Goal: Task Accomplishment & Management: Manage account settings

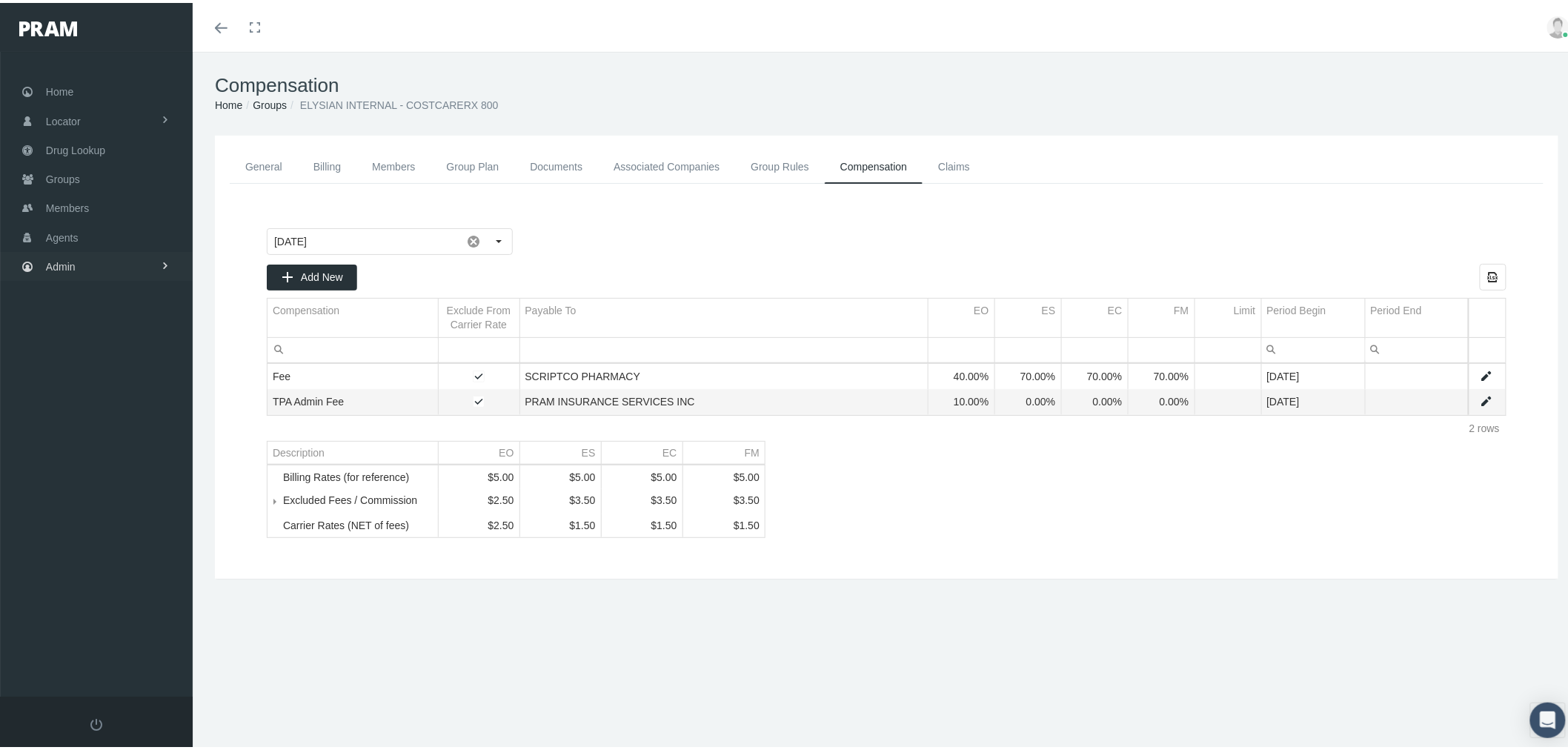
click at [140, 249] on link "Admin" at bounding box center [96, 263] width 193 height 29
click at [124, 506] on span "Eligibility File Uploads" at bounding box center [111, 513] width 101 height 25
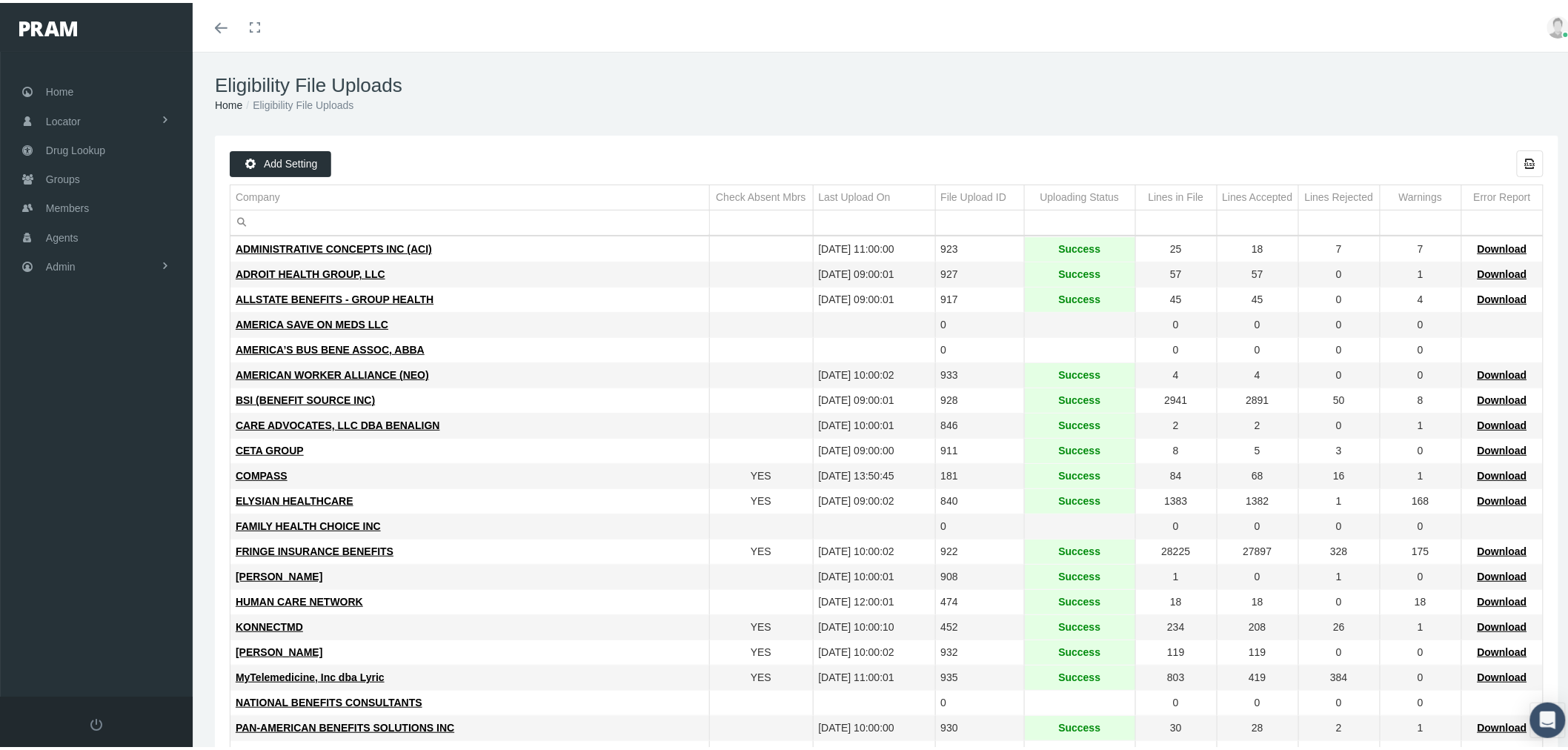
click at [432, 223] on input "Filter cell" at bounding box center [470, 220] width 479 height 25
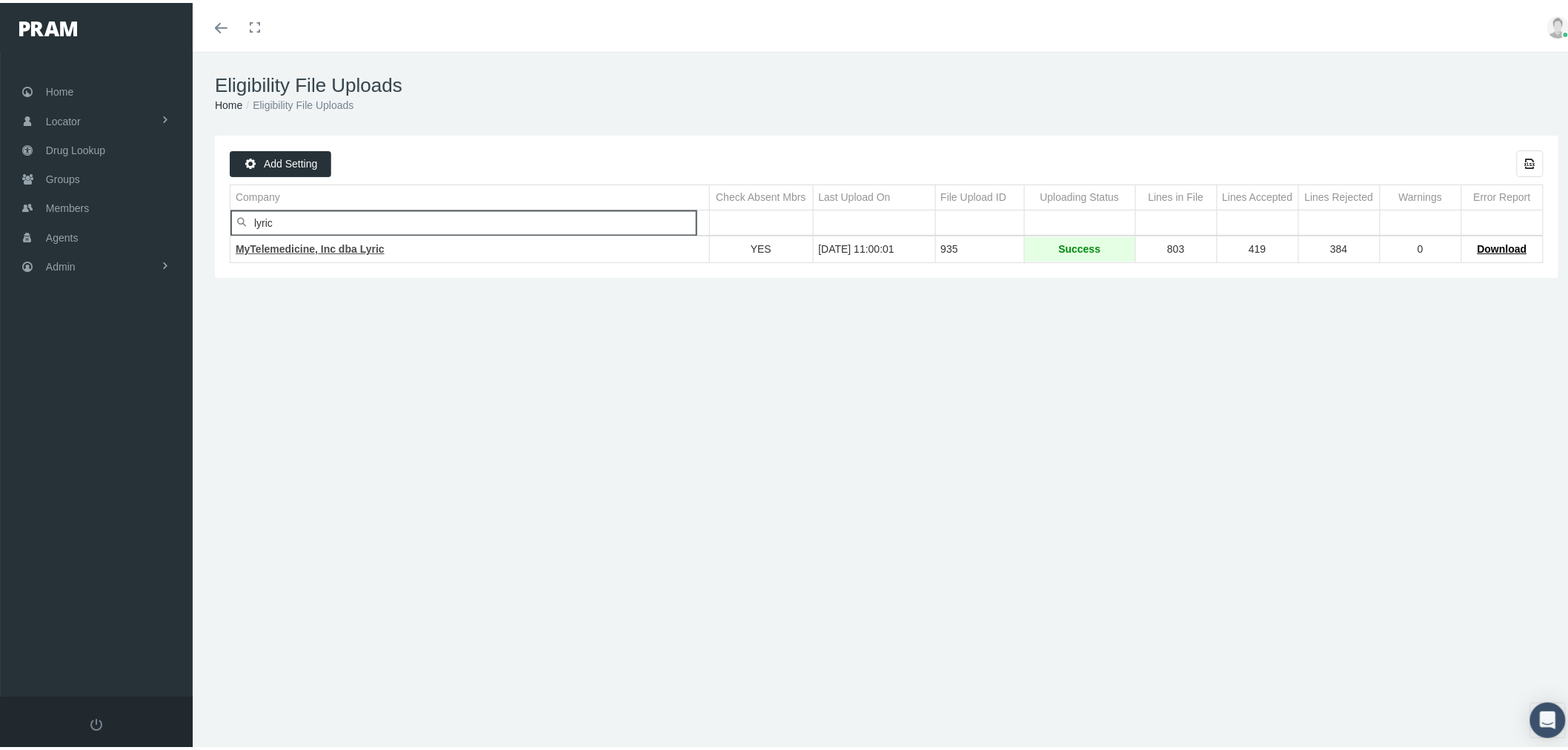
type input "lyric"
click at [350, 252] on span "MyTelemedicine, Inc dba Lyric" at bounding box center [310, 246] width 148 height 12
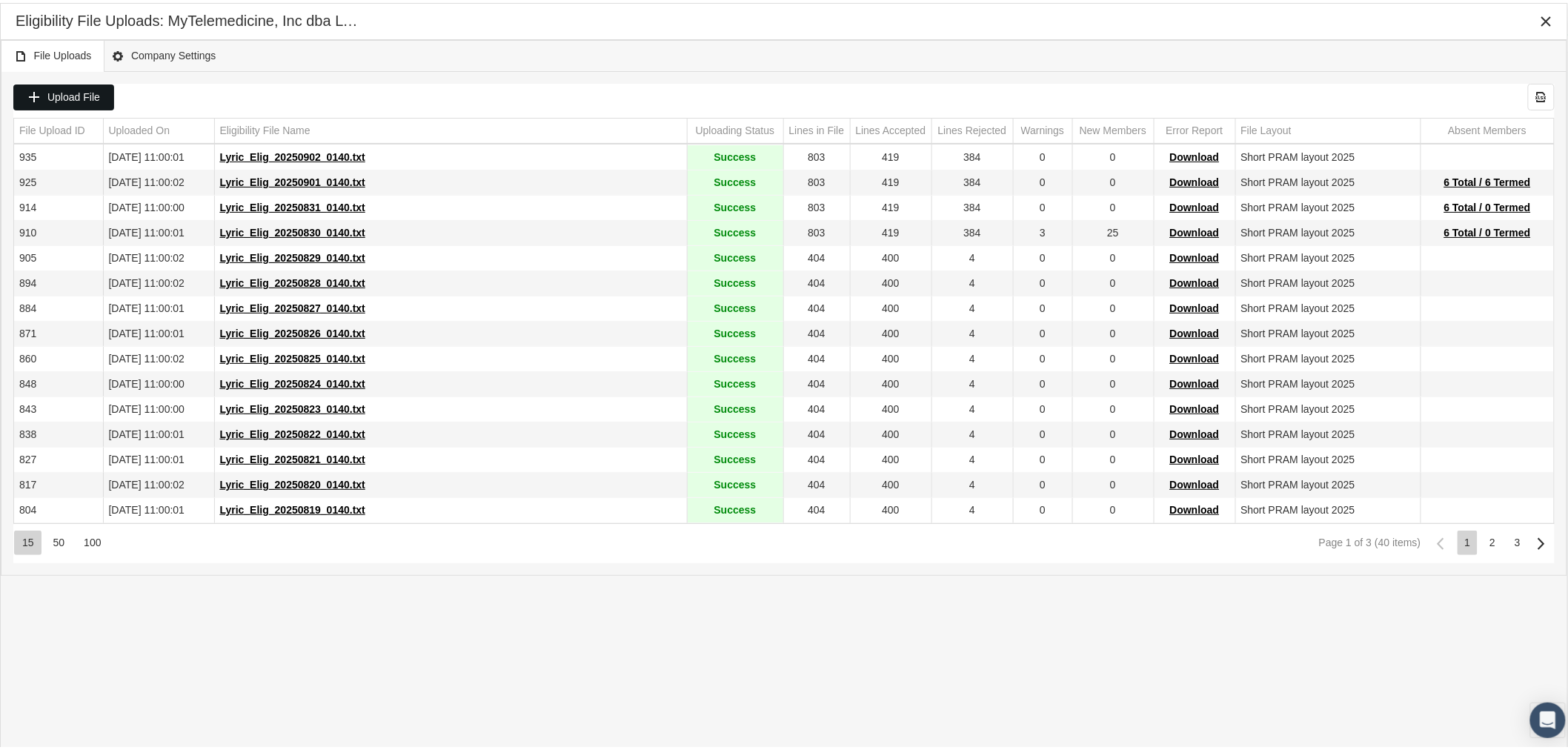
click at [75, 92] on span "Upload File" at bounding box center [73, 94] width 52 height 12
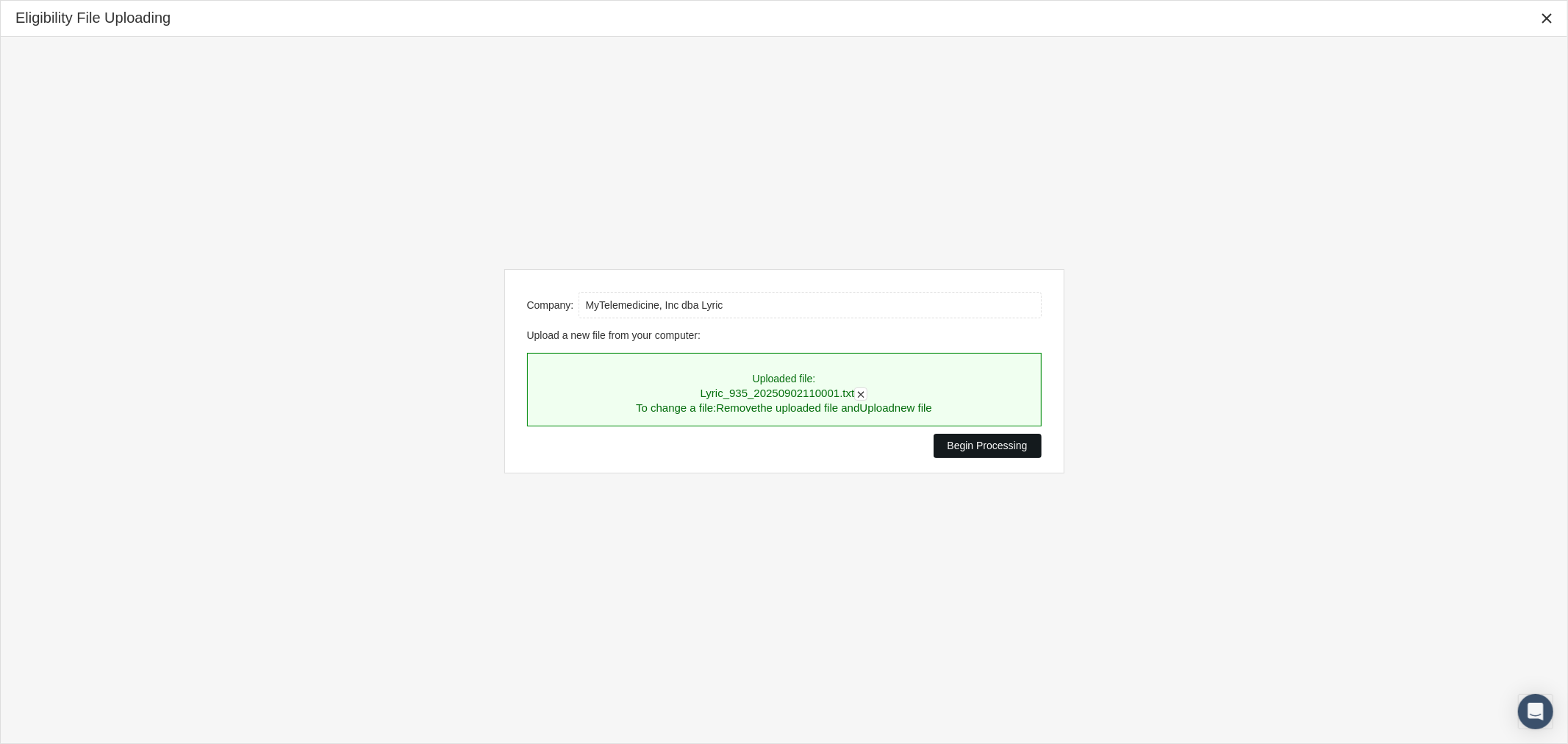
click at [990, 445] on span "Begin Processing" at bounding box center [988, 446] width 81 height 12
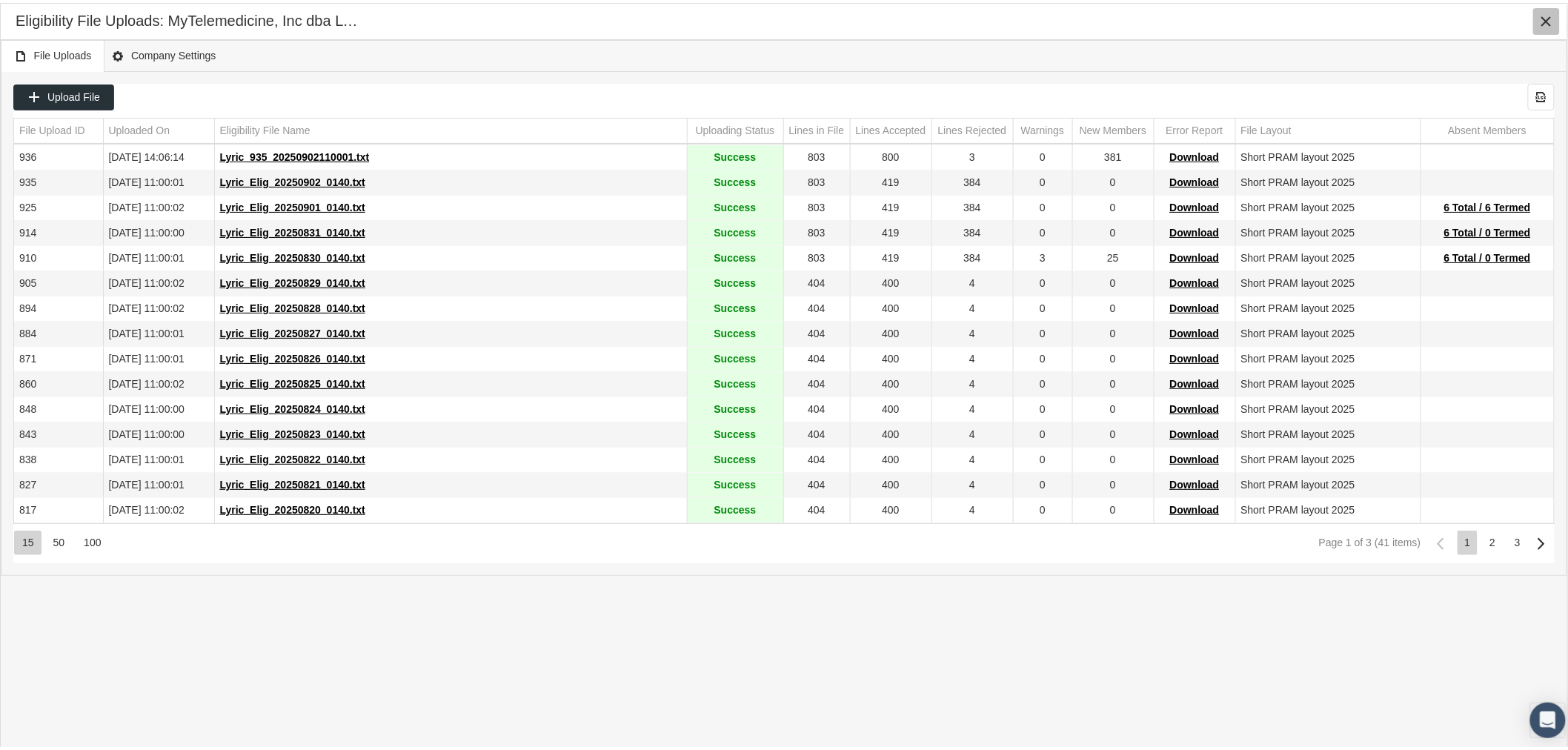
click at [1547, 22] on icon "Close" at bounding box center [1545, 18] width 13 height 13
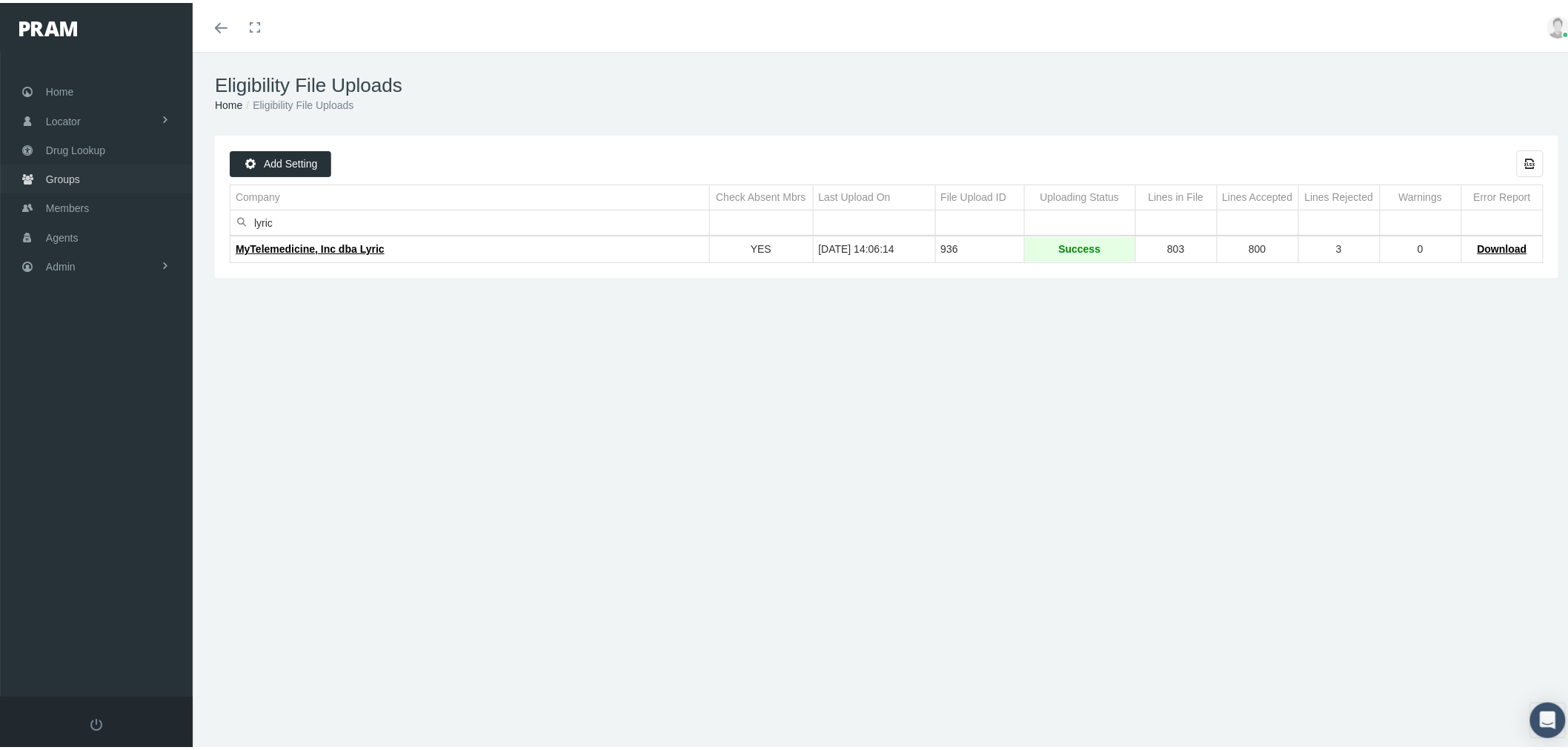
click at [105, 173] on link "Groups" at bounding box center [96, 175] width 193 height 29
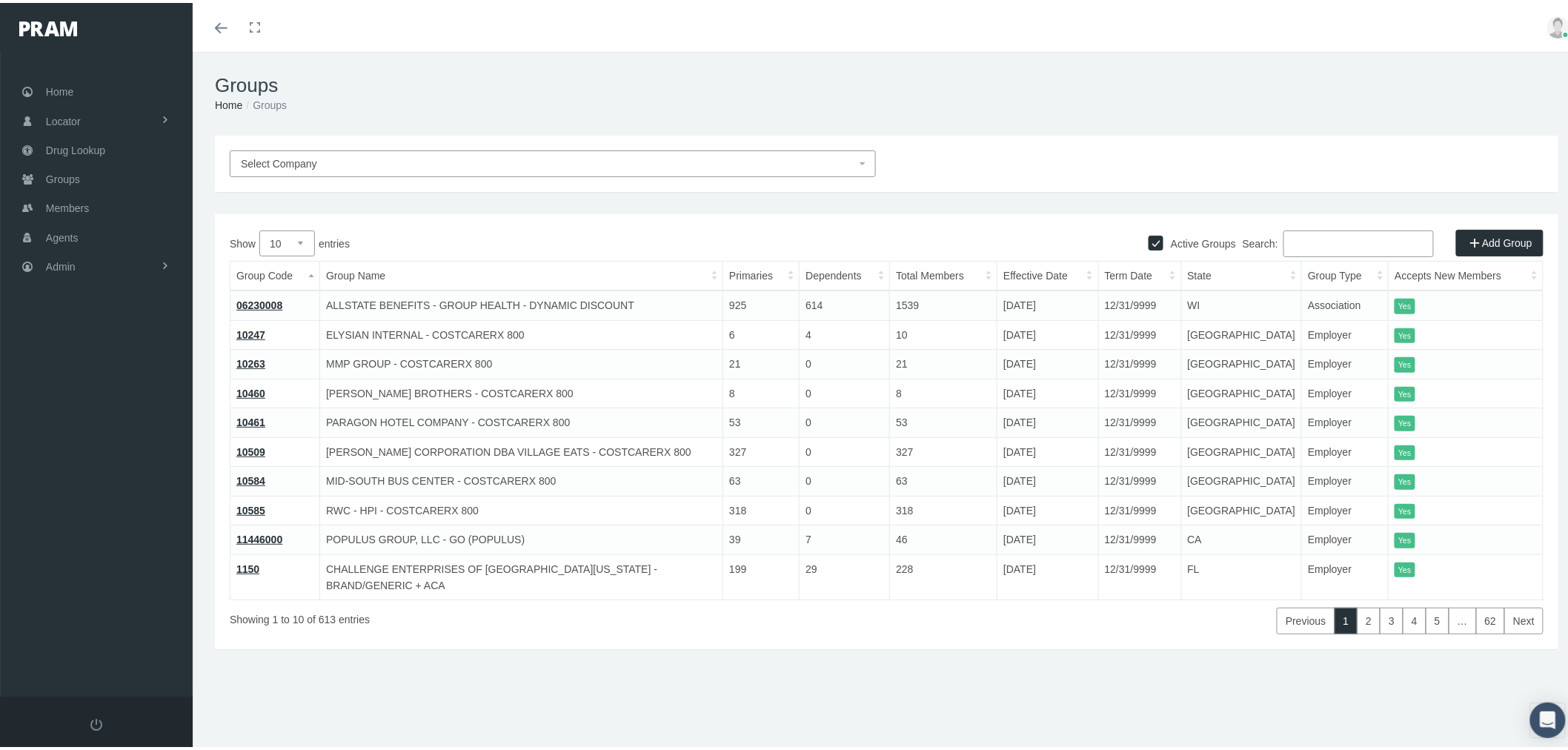
click at [1348, 242] on input "Search:" at bounding box center [1358, 240] width 150 height 27
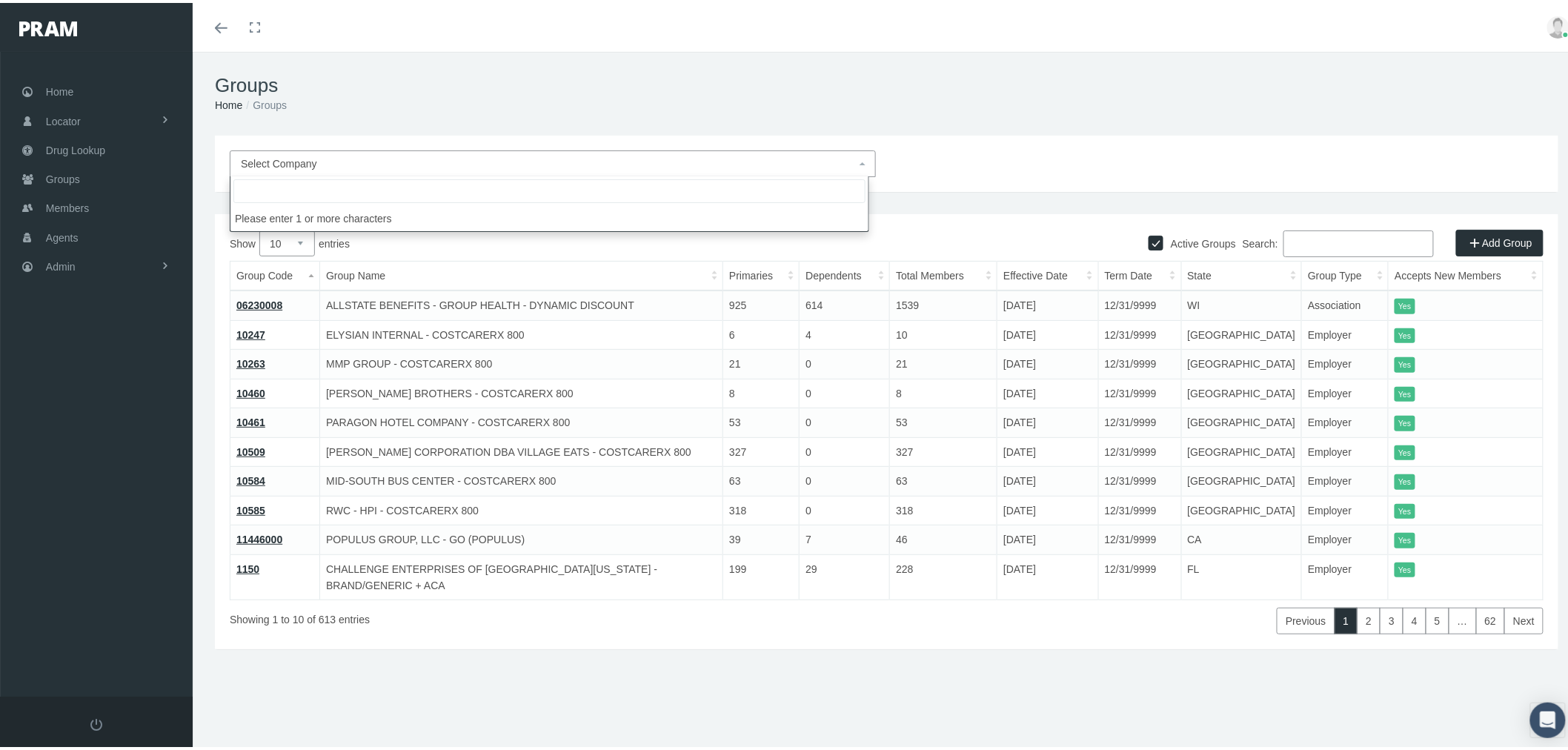
click at [411, 156] on span "Select Company" at bounding box center [547, 160] width 615 height 16
type input "lyric"
select select "9146"
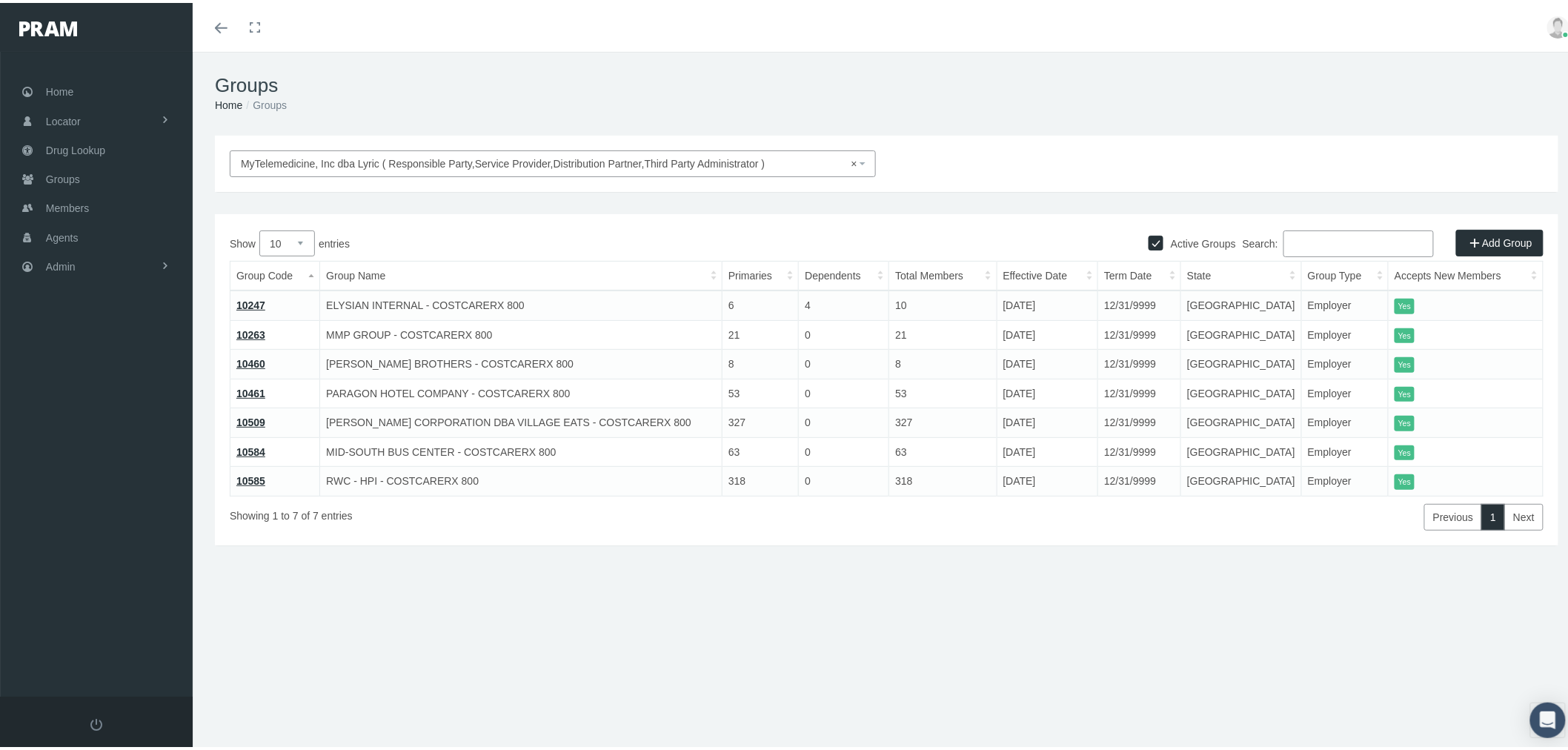
click at [248, 447] on link "10584" at bounding box center [250, 449] width 29 height 12
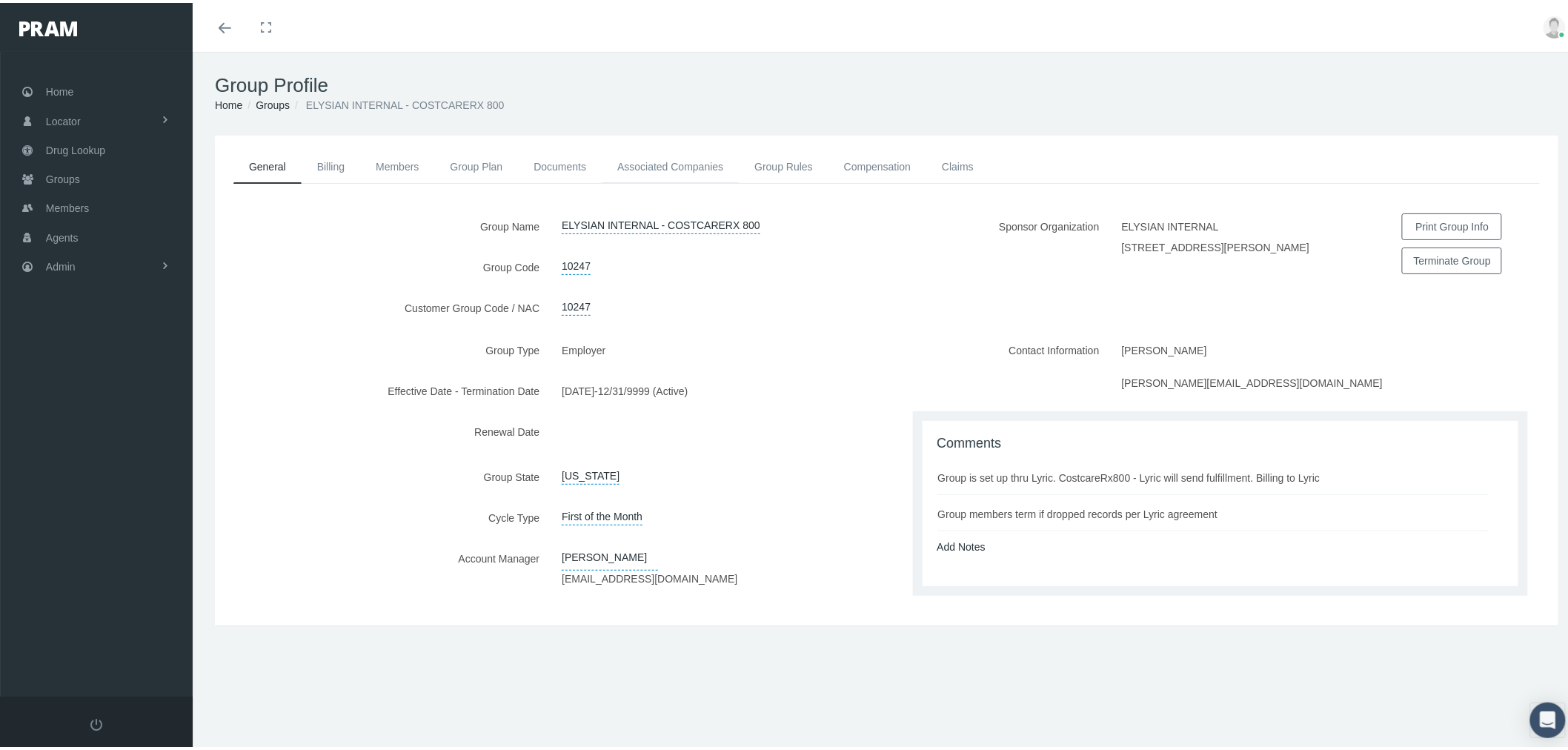
click at [650, 163] on link "Associated Companies" at bounding box center [670, 163] width 137 height 33
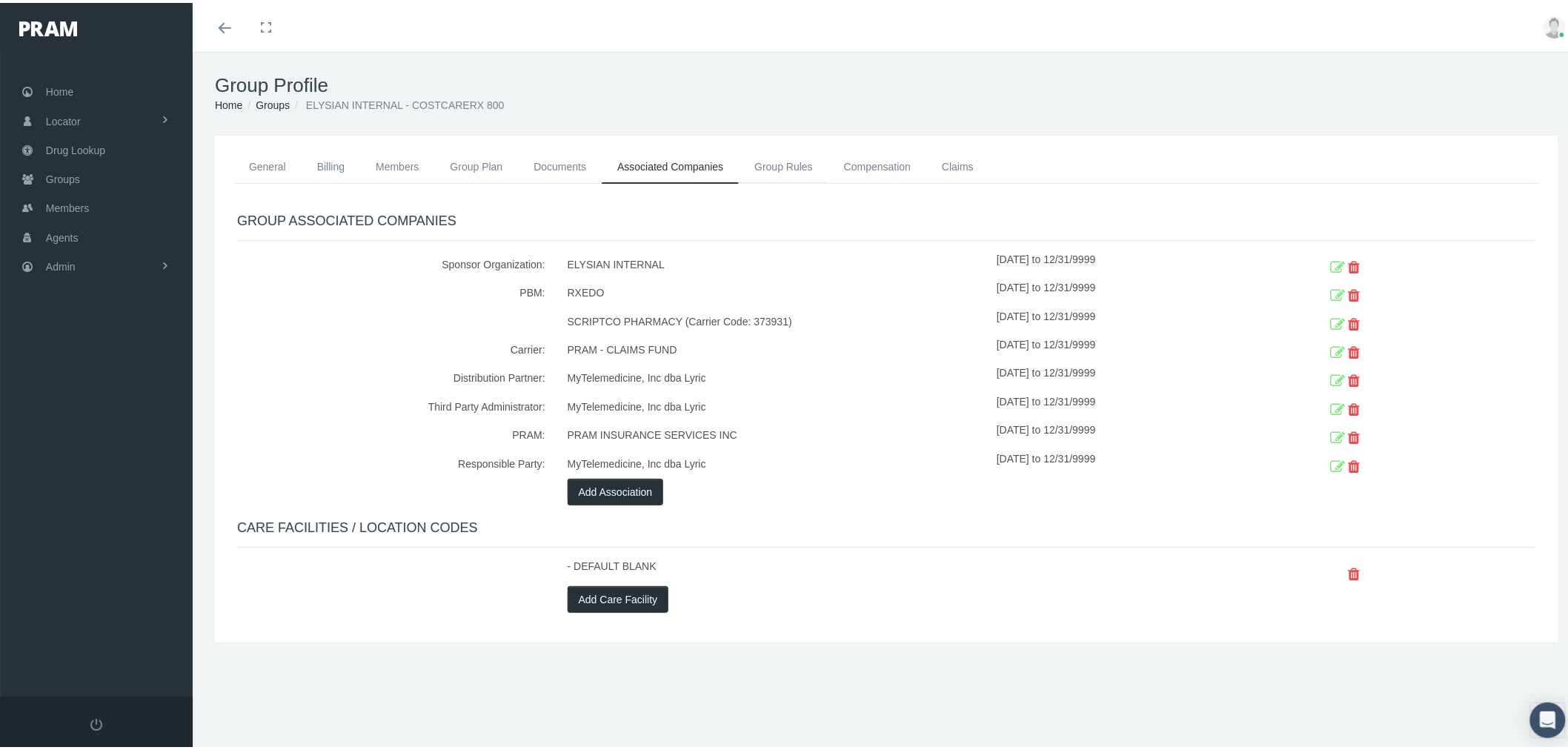
click at [786, 161] on link "Group Rules" at bounding box center [783, 163] width 90 height 33
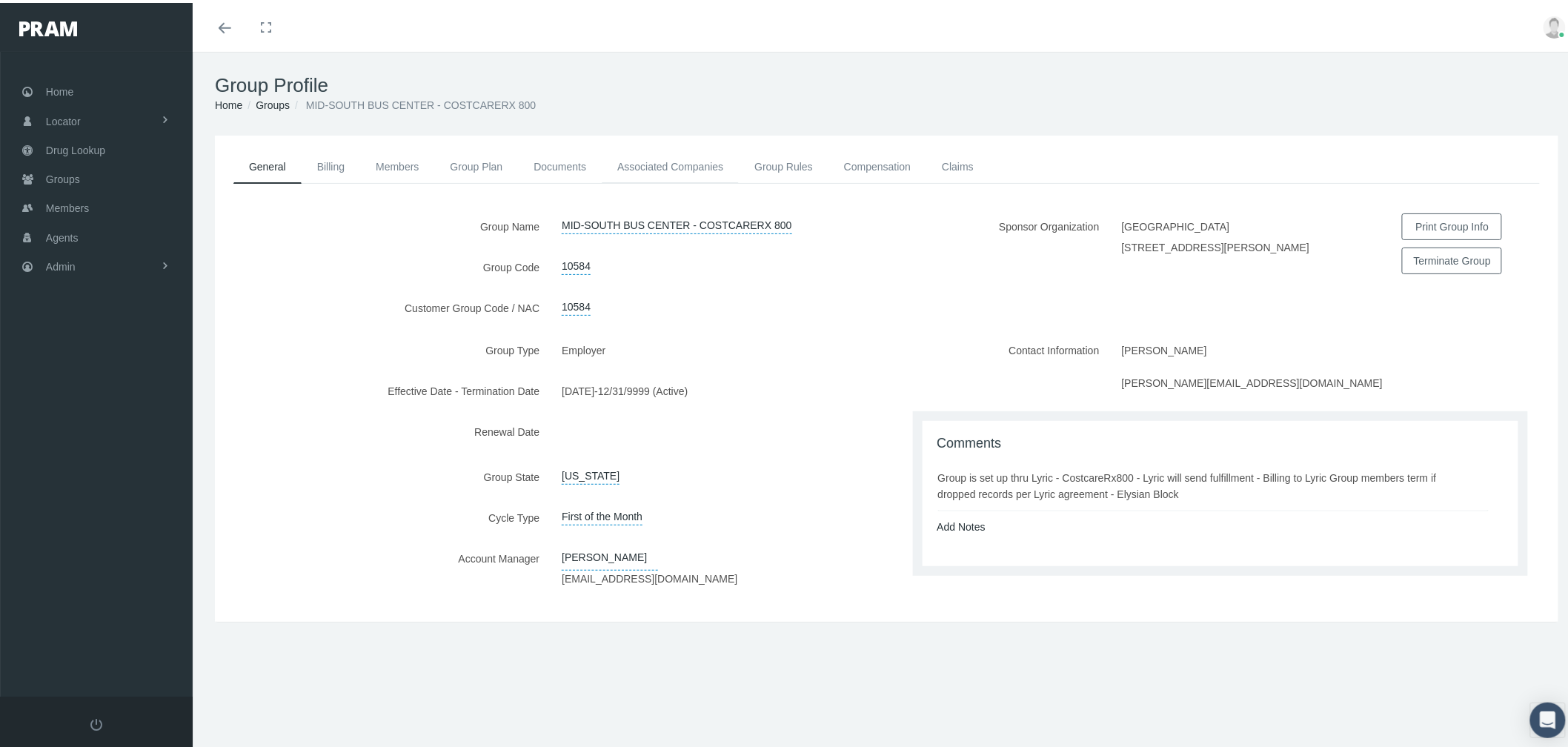
click at [682, 166] on link "Associated Companies" at bounding box center [670, 163] width 137 height 33
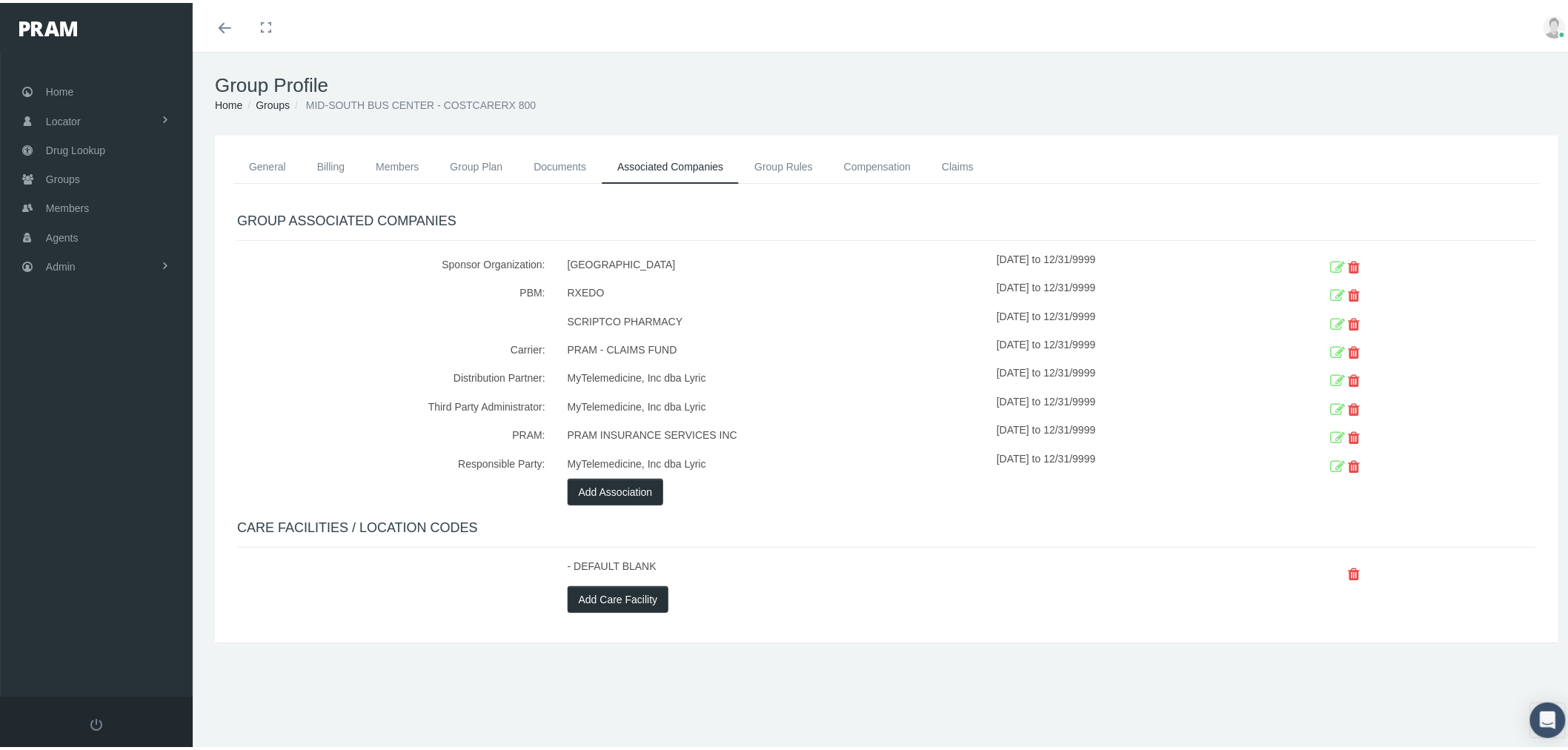
click at [1330, 316] on icon at bounding box center [1337, 322] width 15 height 23
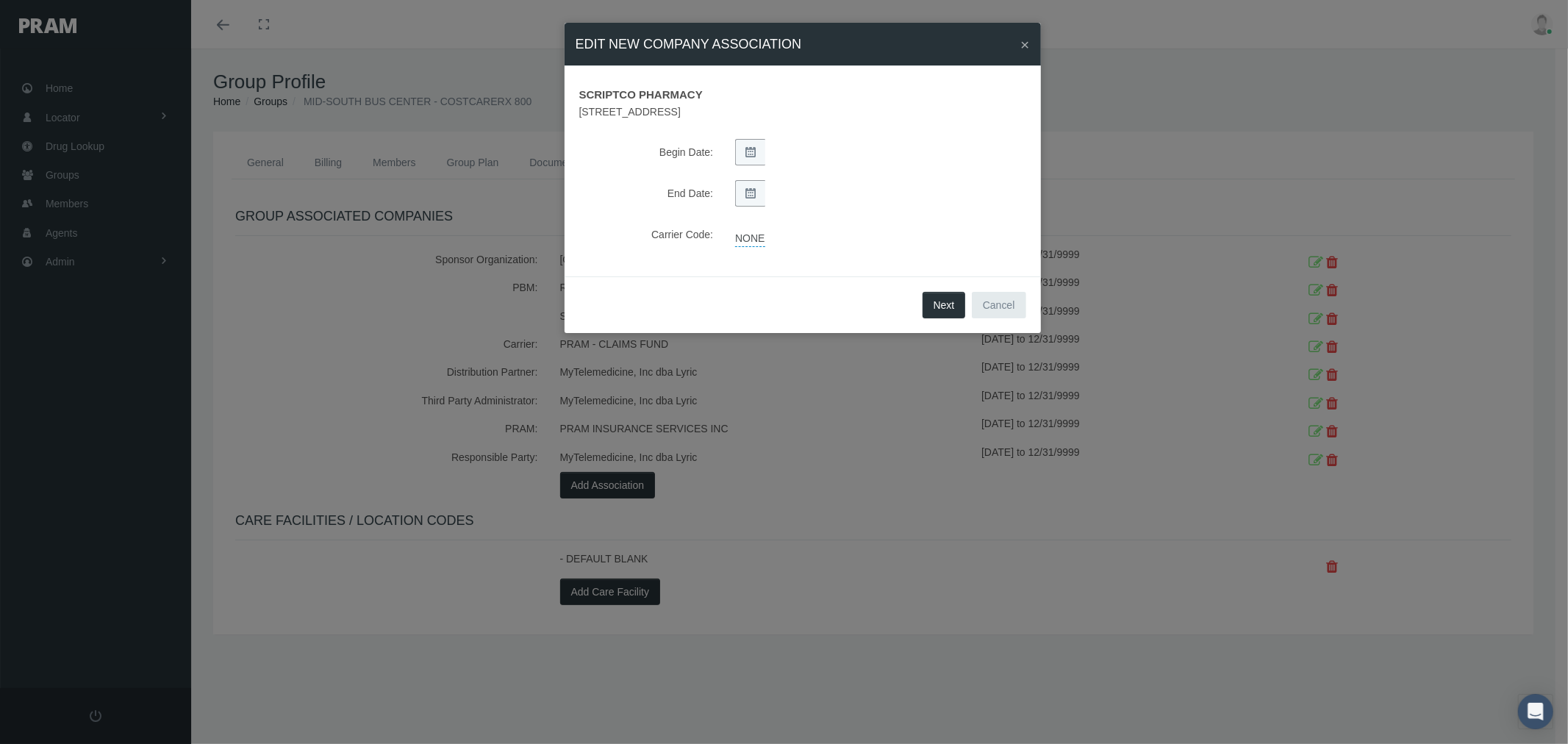
click at [752, 239] on link "NONE" at bounding box center [750, 237] width 29 height 21
click at [753, 239] on select "NONE PRAM - CRX PRAM direct (non FBG associated) FBGPRAM - CRX CHC Business - g…" at bounding box center [851, 239] width 255 height 24
select select "13"
click at [724, 227] on select "NONE PRAM - CRX PRAM direct (non FBG associated) FBGPRAM - CRX CHC Business - g…" at bounding box center [851, 239] width 255 height 24
click at [994, 236] on icon "submit" at bounding box center [998, 239] width 9 height 14
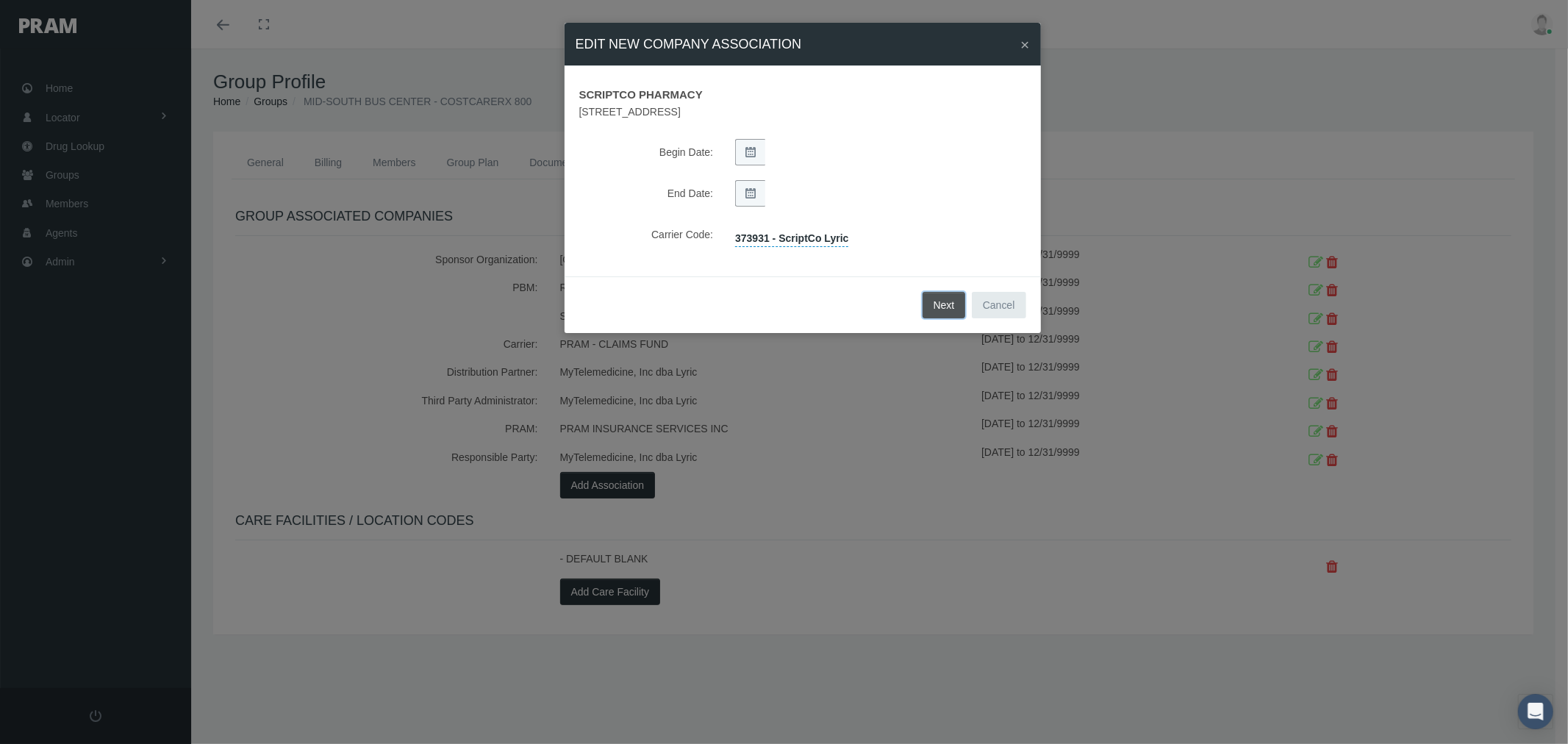
click at [951, 304] on button "Next" at bounding box center [944, 304] width 43 height 27
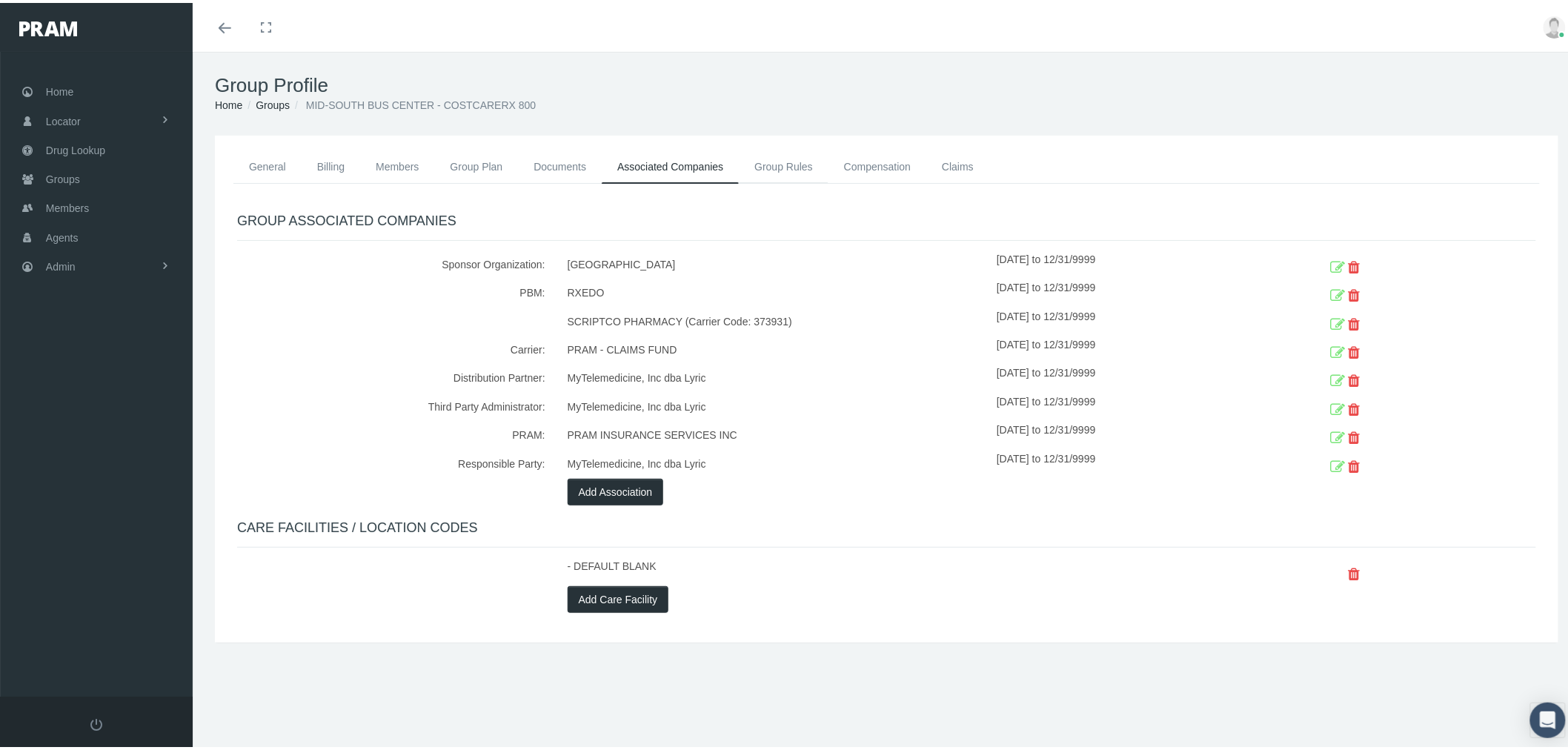
click at [779, 164] on link "Group Rules" at bounding box center [783, 163] width 90 height 33
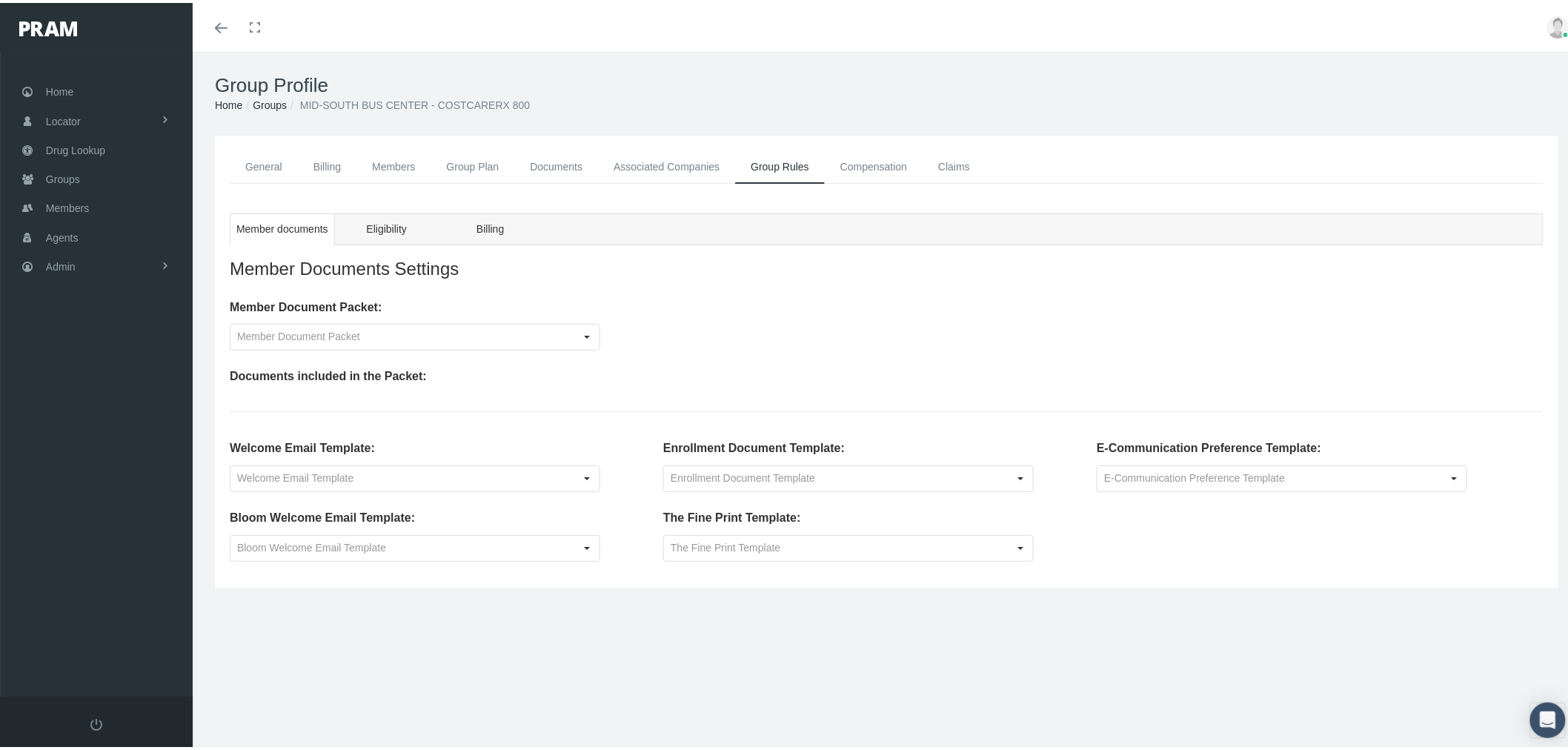
click at [895, 163] on link "Compensation" at bounding box center [873, 164] width 98 height 34
click at [890, 174] on link "Compensation" at bounding box center [873, 164] width 98 height 34
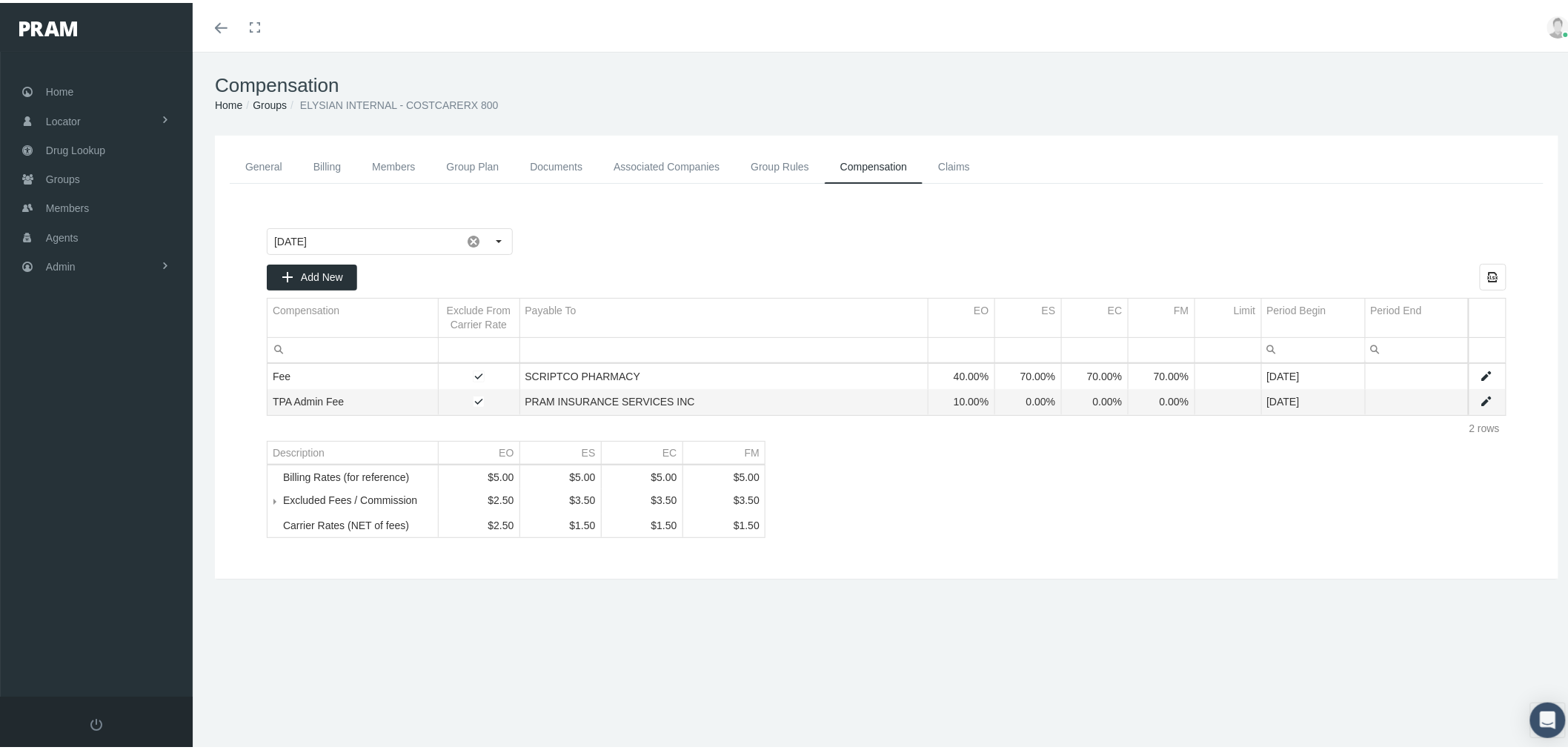
click at [283, 502] on span "Tree list" at bounding box center [283, 497] width 0 height 13
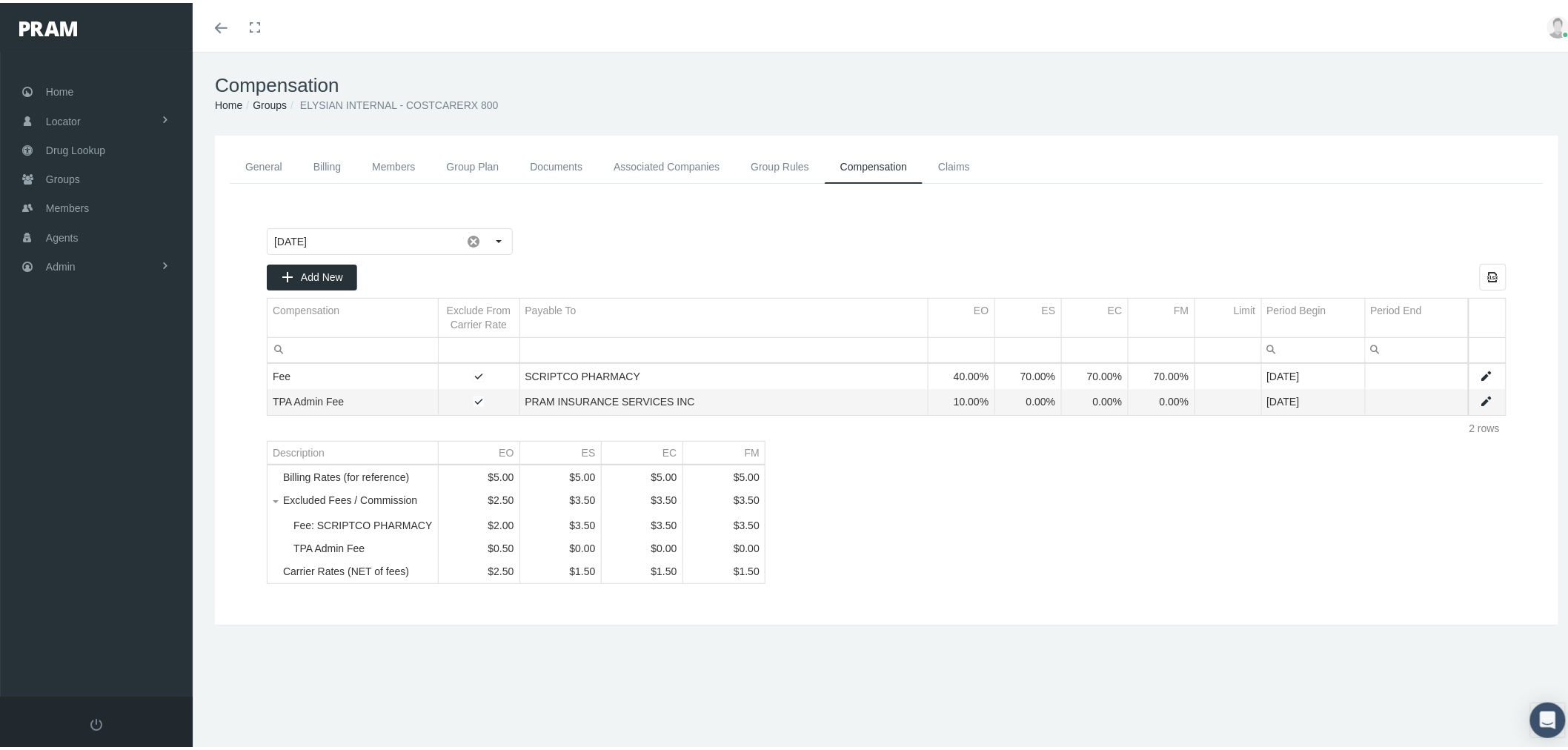
click at [252, 163] on link "General" at bounding box center [263, 164] width 68 height 34
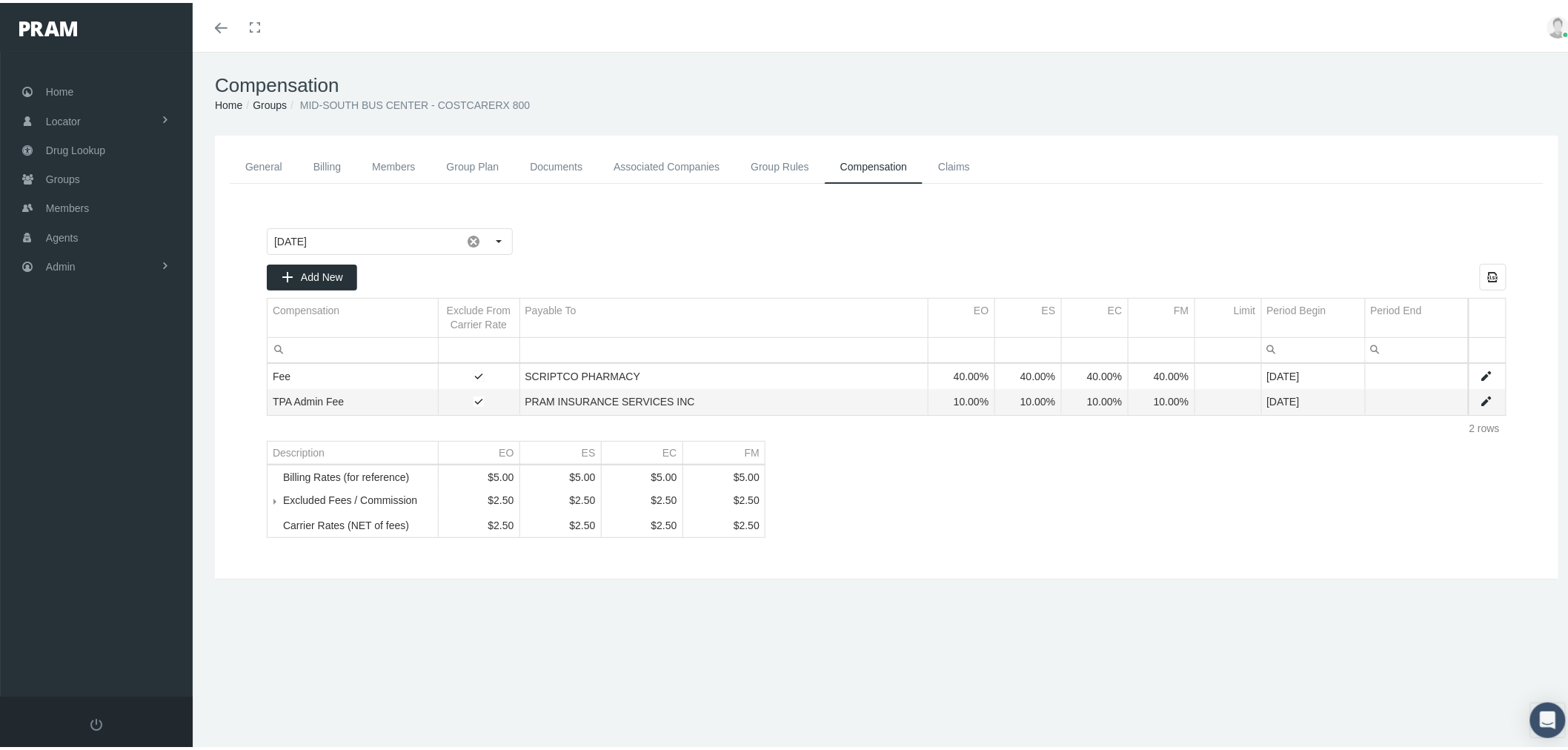
click at [1480, 373] on link "Data grid" at bounding box center [1486, 373] width 13 height 13
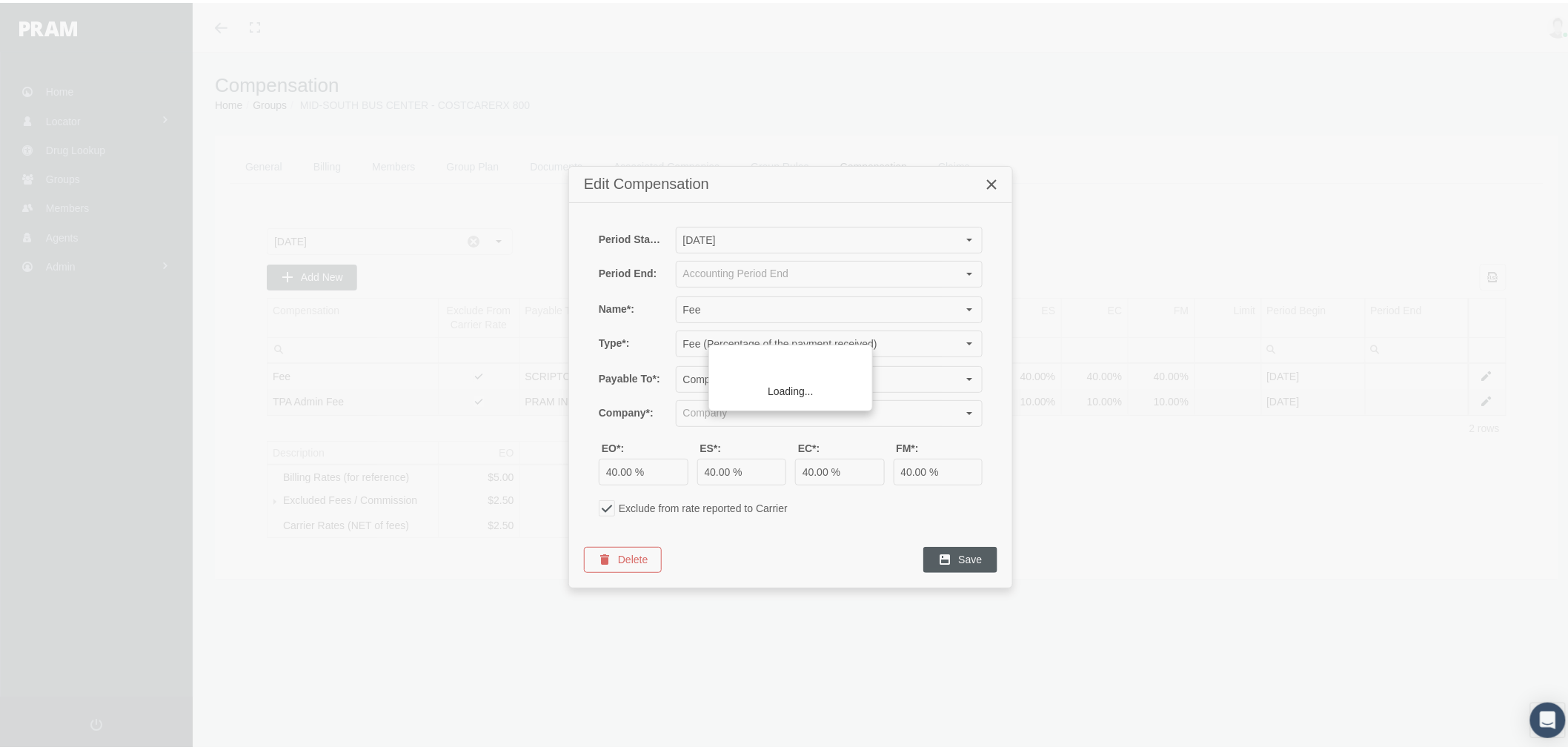
type input "SCRIPTCO PHARMACY (PBM)"
drag, startPoint x: 706, startPoint y: 471, endPoint x: 734, endPoint y: 473, distance: 28.1
click at [707, 471] on input "40.00 %" at bounding box center [741, 468] width 88 height 25
type input "70.00 %"
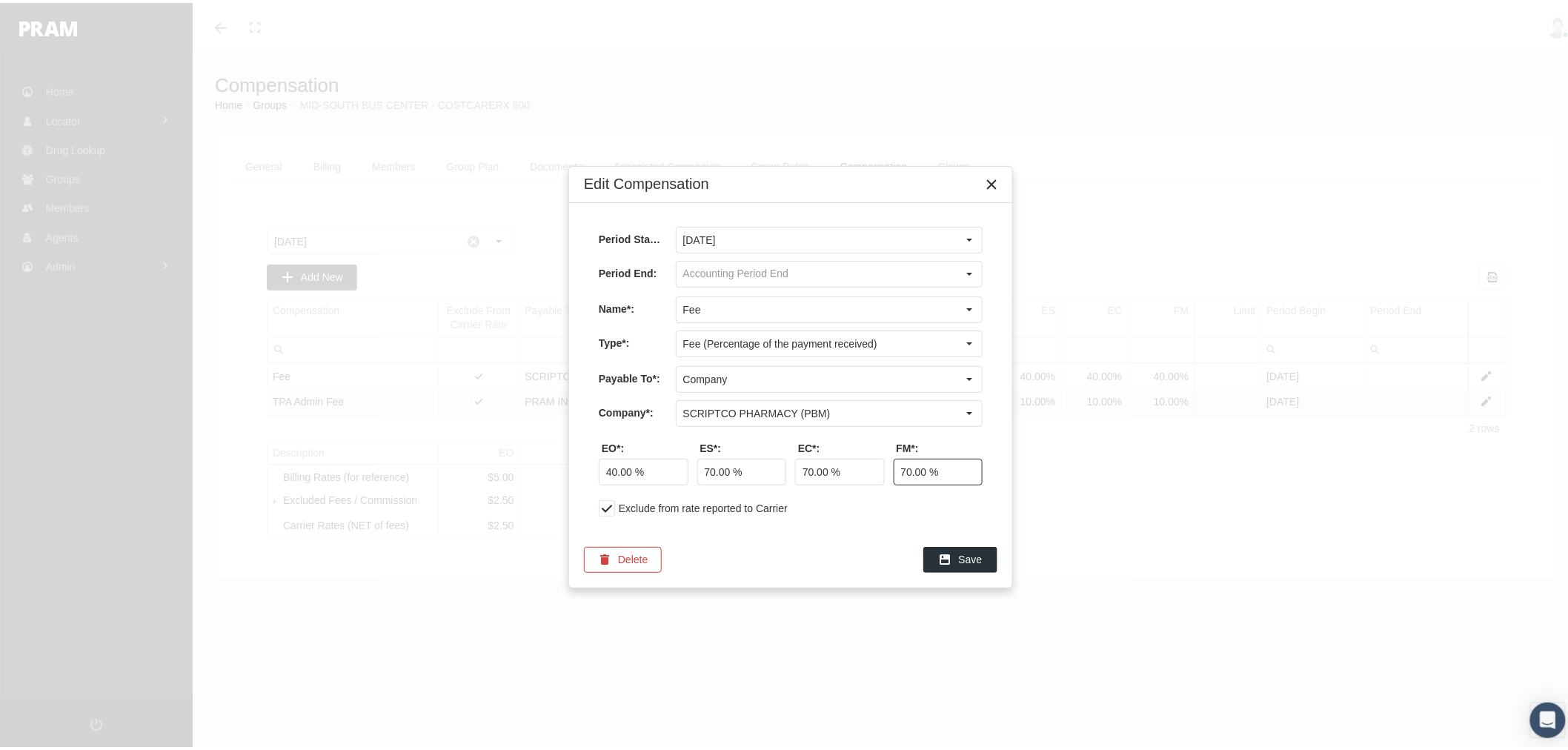
type input "70.00 %"
click at [840, 527] on div "Period Start*: September 2025 Period End: Name*: Fee Type*: Fee (Percentage of …" at bounding box center [791, 364] width 443 height 328
click at [990, 567] on div "Save" at bounding box center [959, 556] width 72 height 25
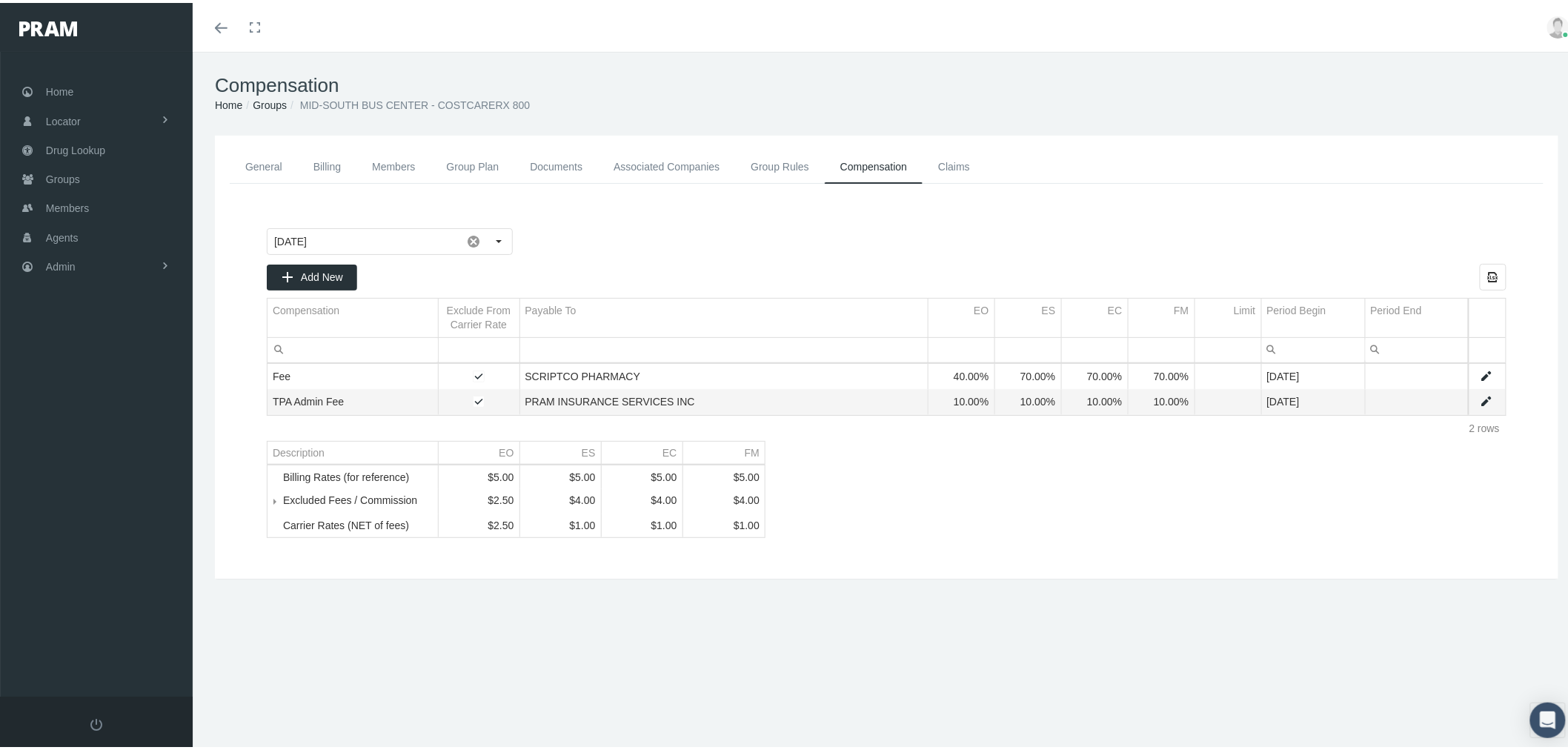
click at [1480, 396] on link "Data grid" at bounding box center [1486, 398] width 13 height 13
type input "[DATE]"
type input "TPA Admin Fee"
type input "Fee (Percentage of the payment received)"
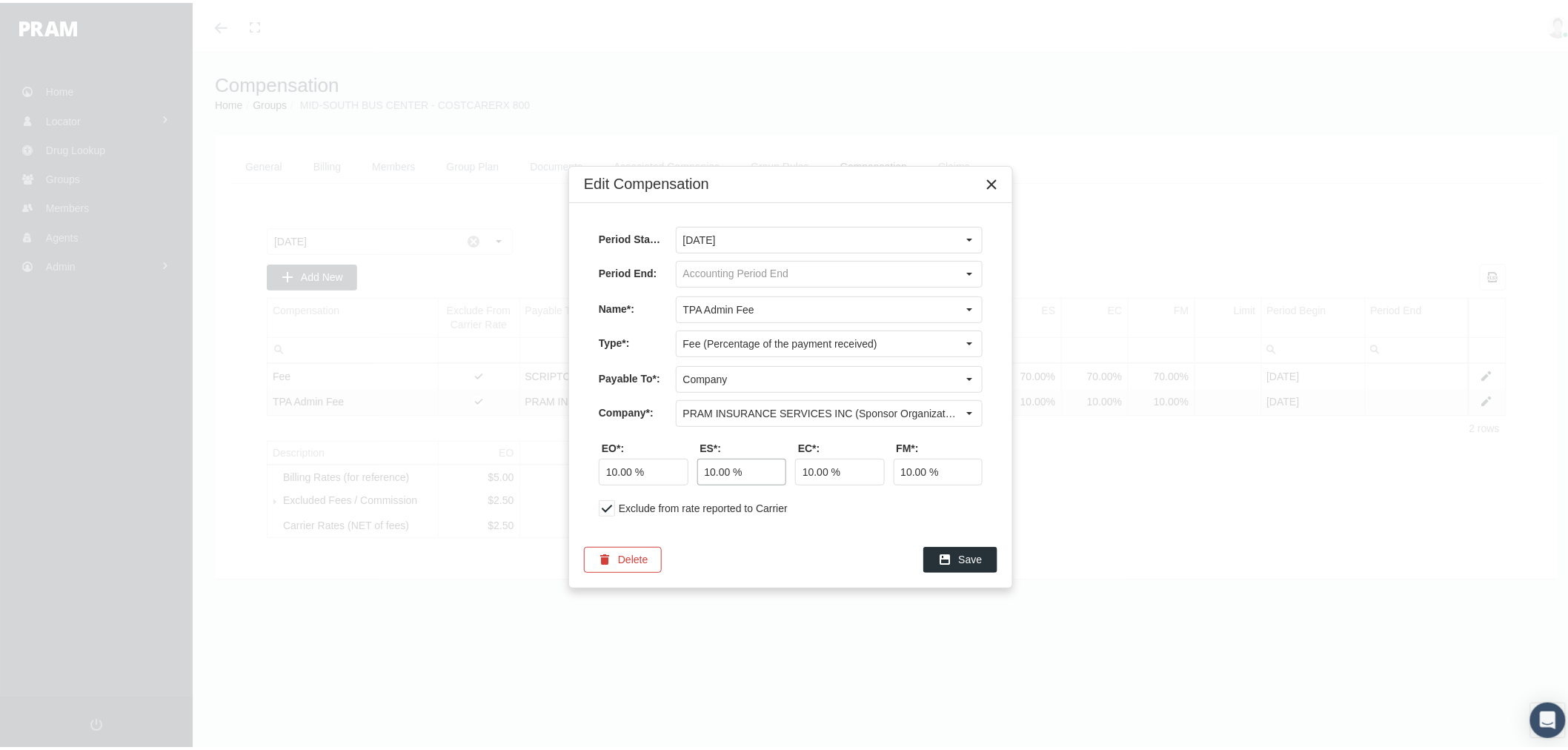
click at [708, 467] on input "10.00 %" at bounding box center [741, 468] width 88 height 25
type input "0.00 %"
click at [891, 513] on div "Exclude from rate reported to Carrier" at bounding box center [791, 505] width 384 height 16
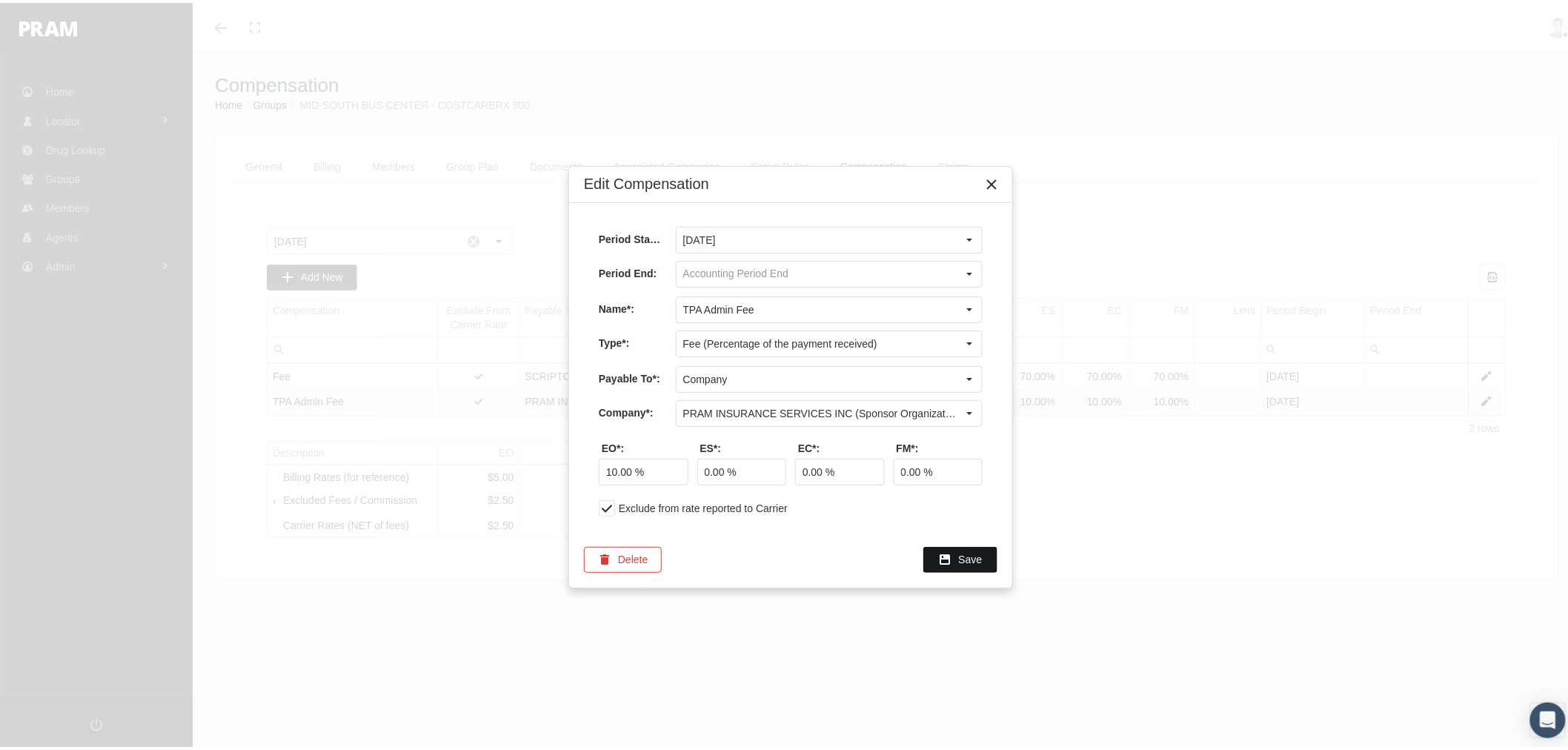
click at [963, 558] on span "Save" at bounding box center [971, 556] width 24 height 12
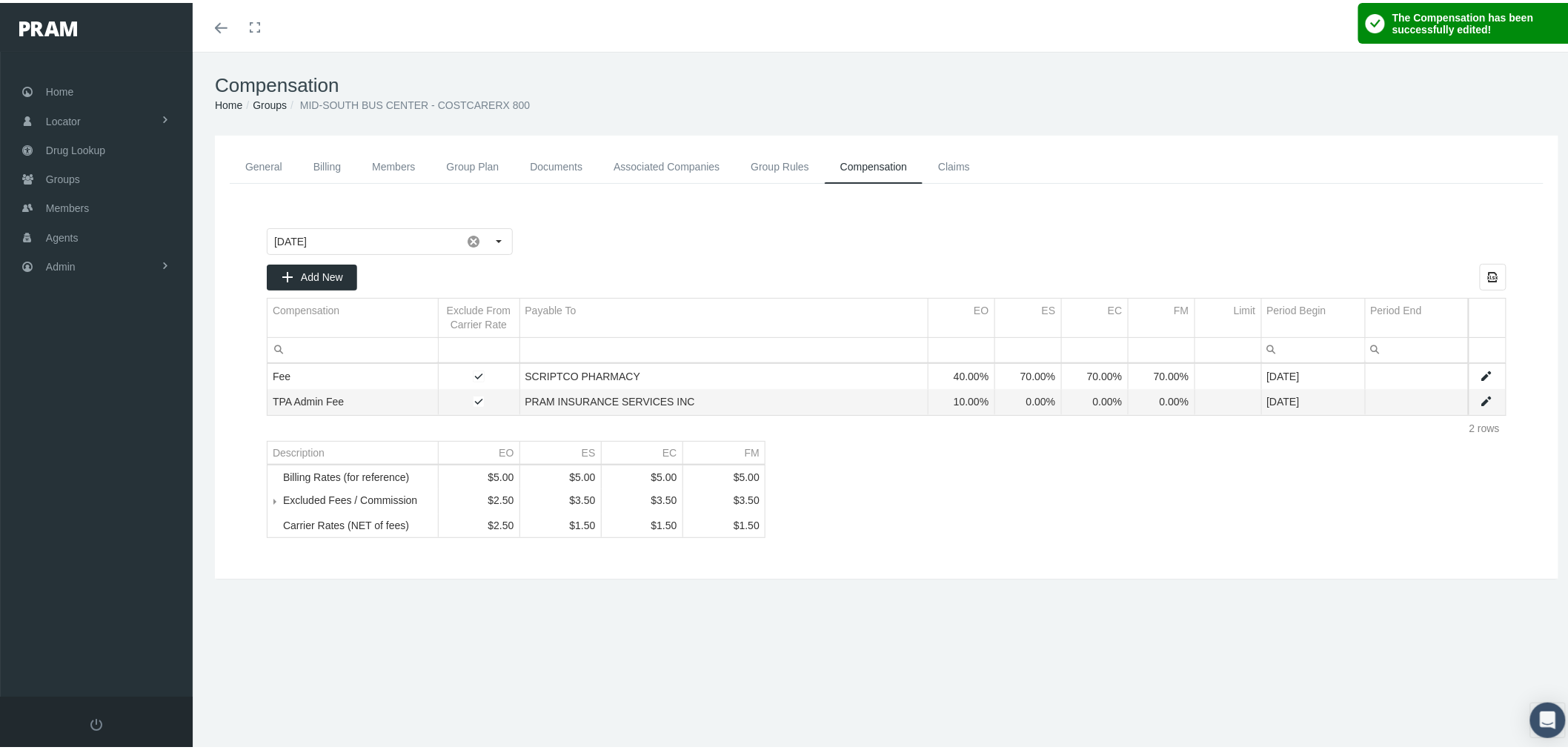
click at [283, 505] on span "Tree list" at bounding box center [283, 497] width 0 height 13
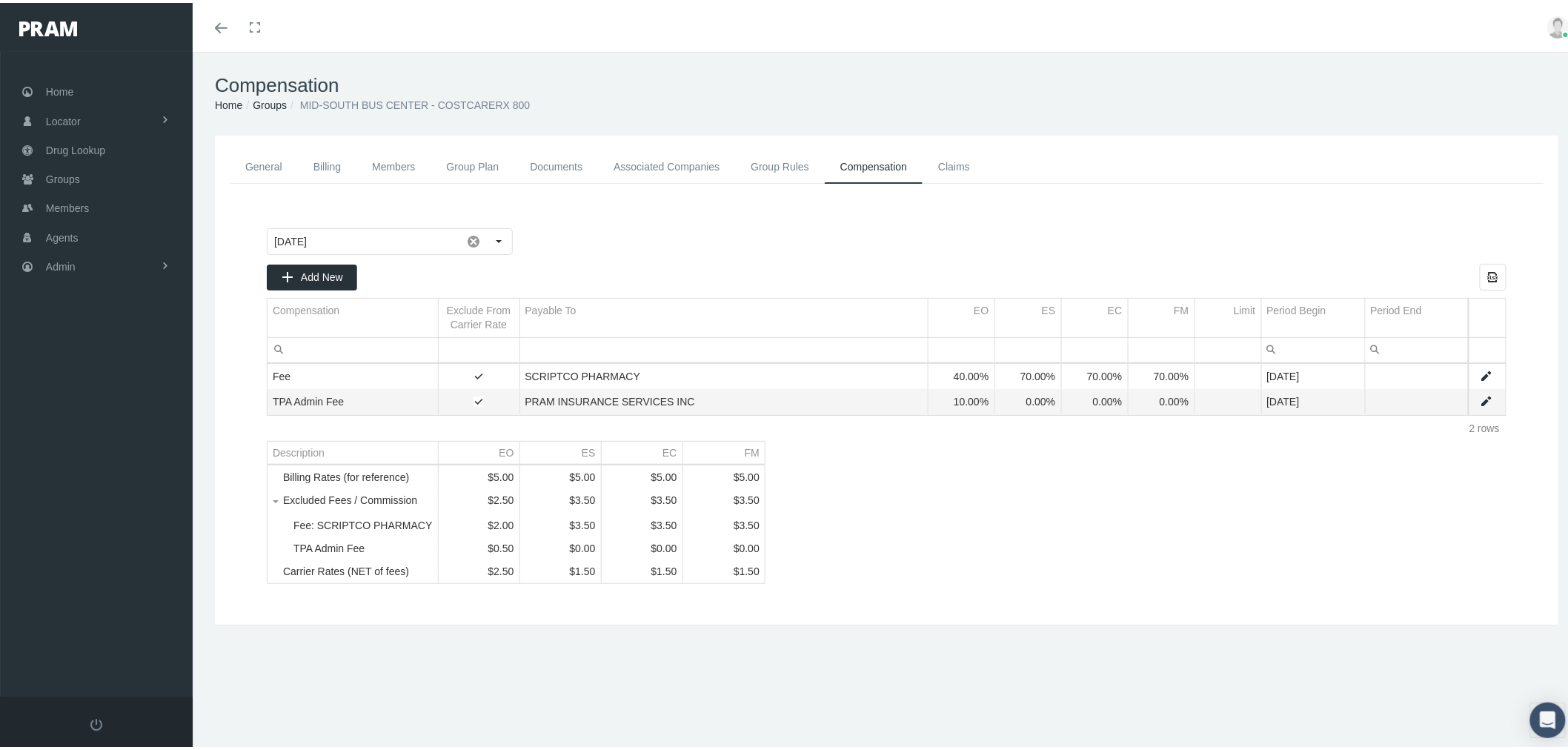
click at [667, 155] on link "Associated Companies" at bounding box center [666, 164] width 137 height 34
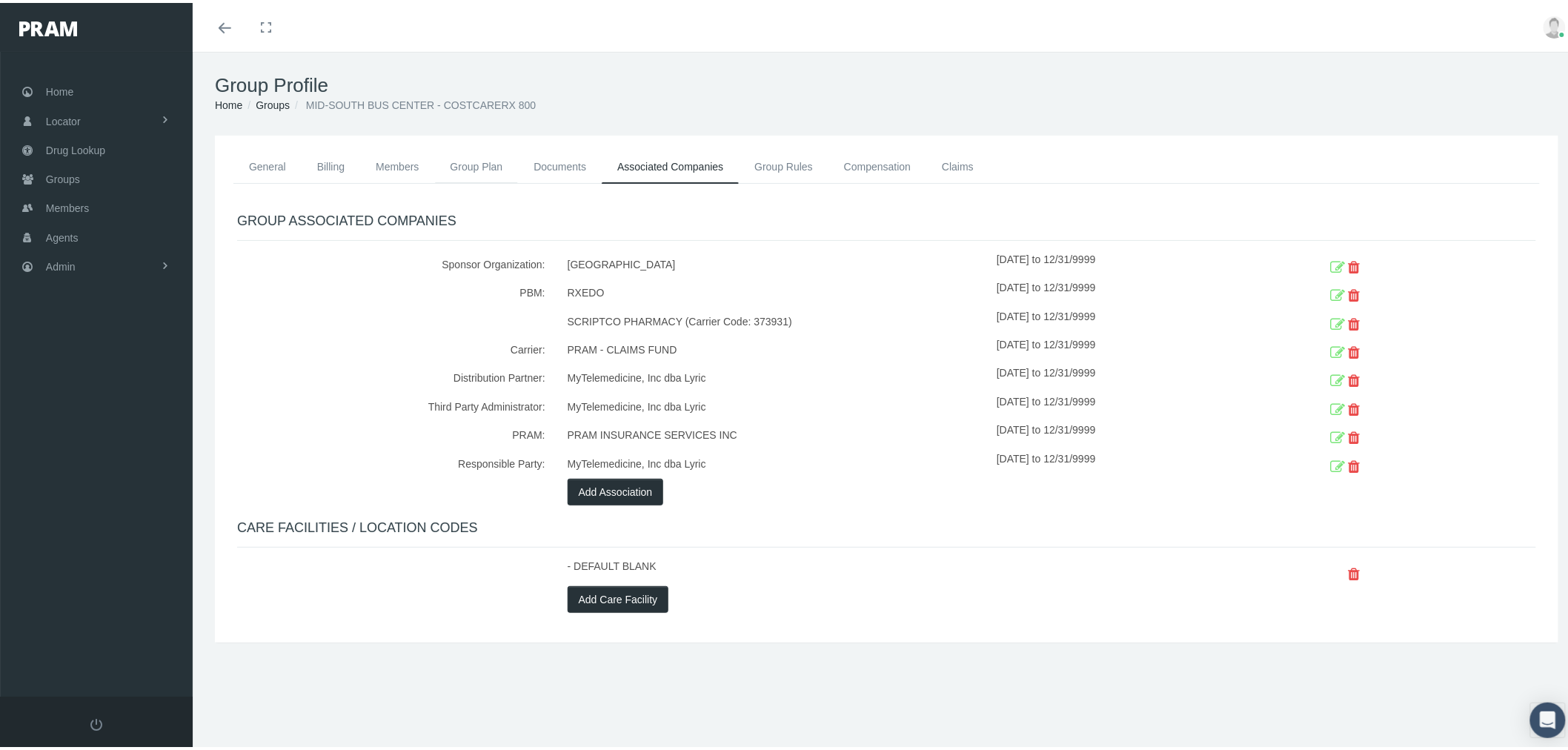
click at [470, 164] on link "Group Plan" at bounding box center [476, 163] width 84 height 33
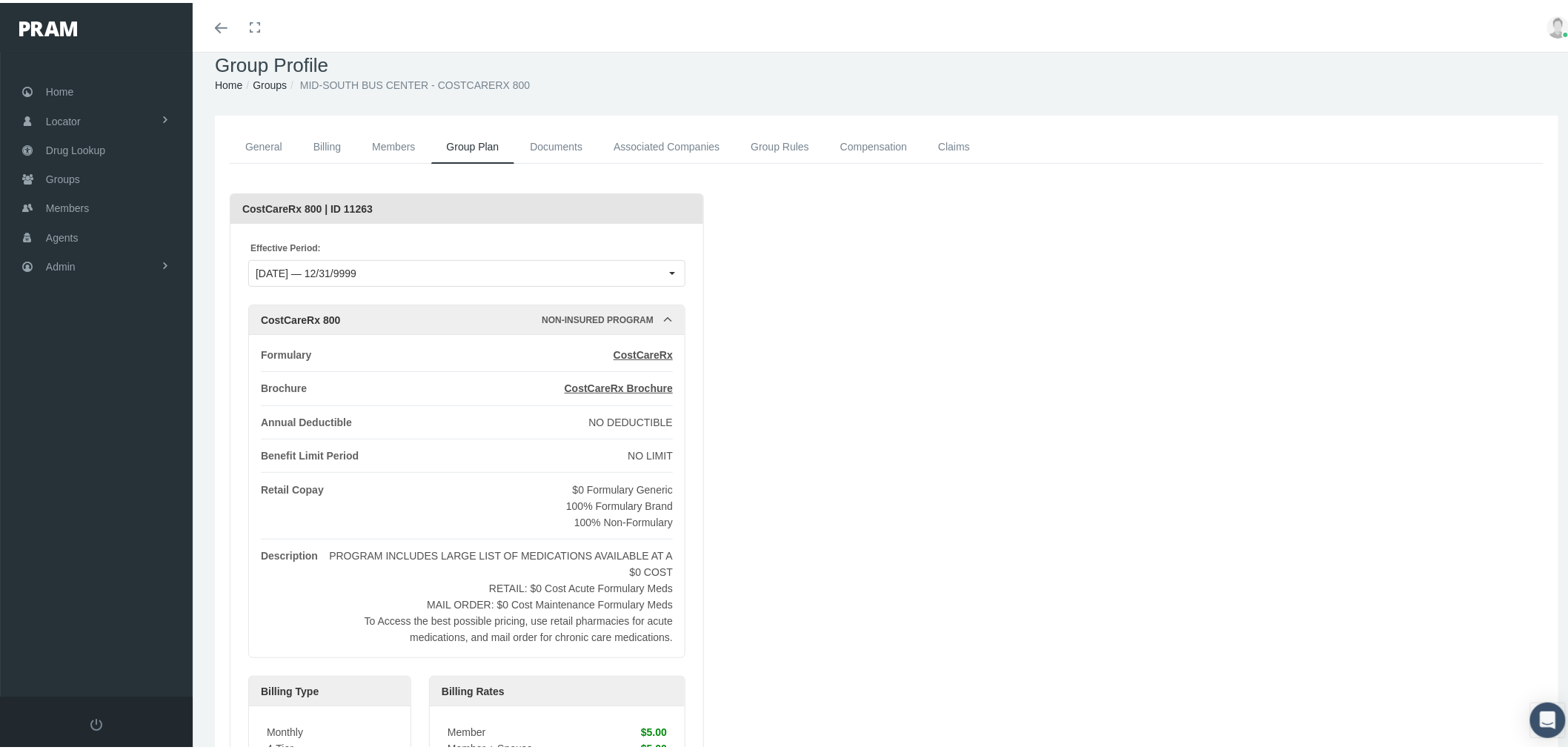
scroll to position [82, 0]
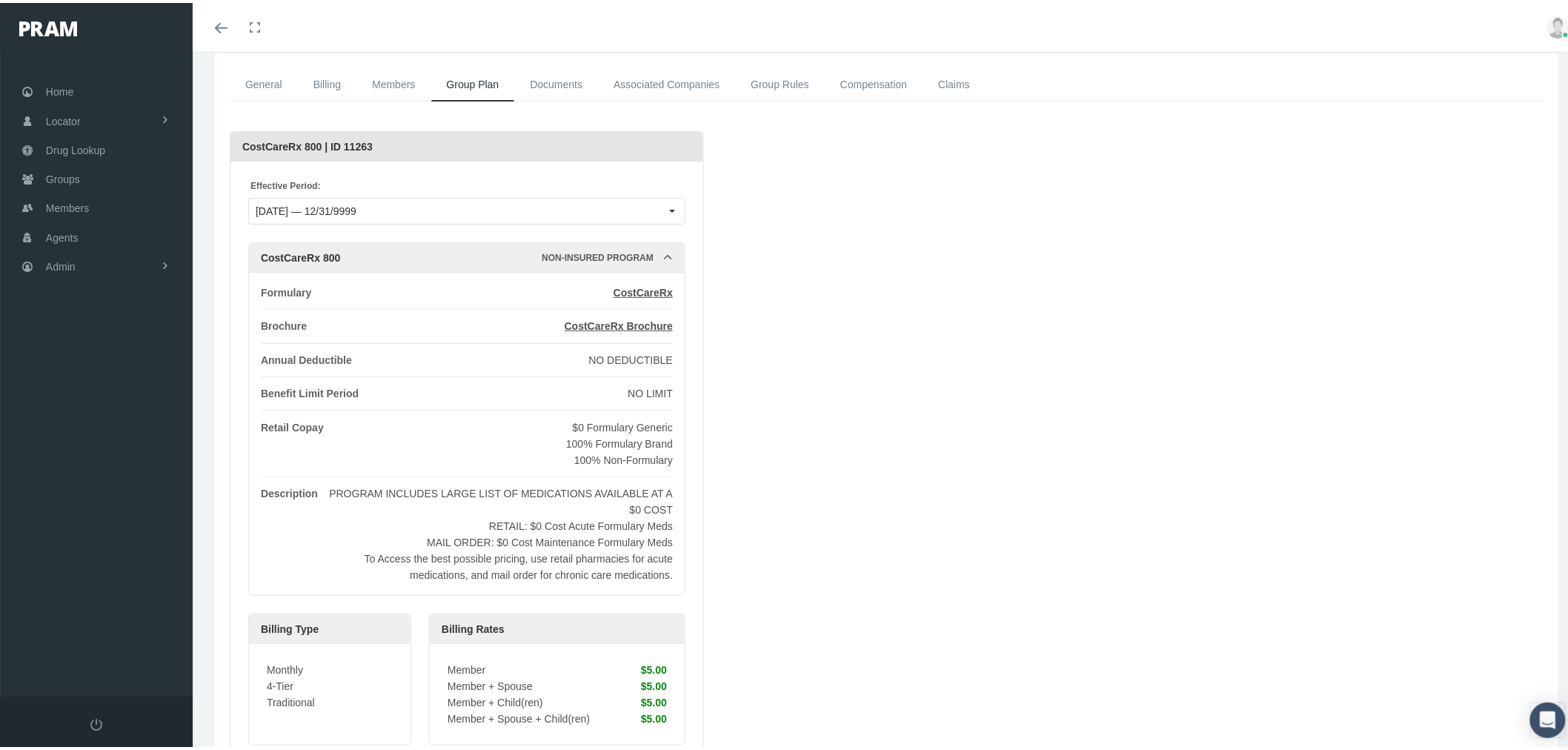
click at [329, 79] on link "Billing" at bounding box center [327, 82] width 58 height 34
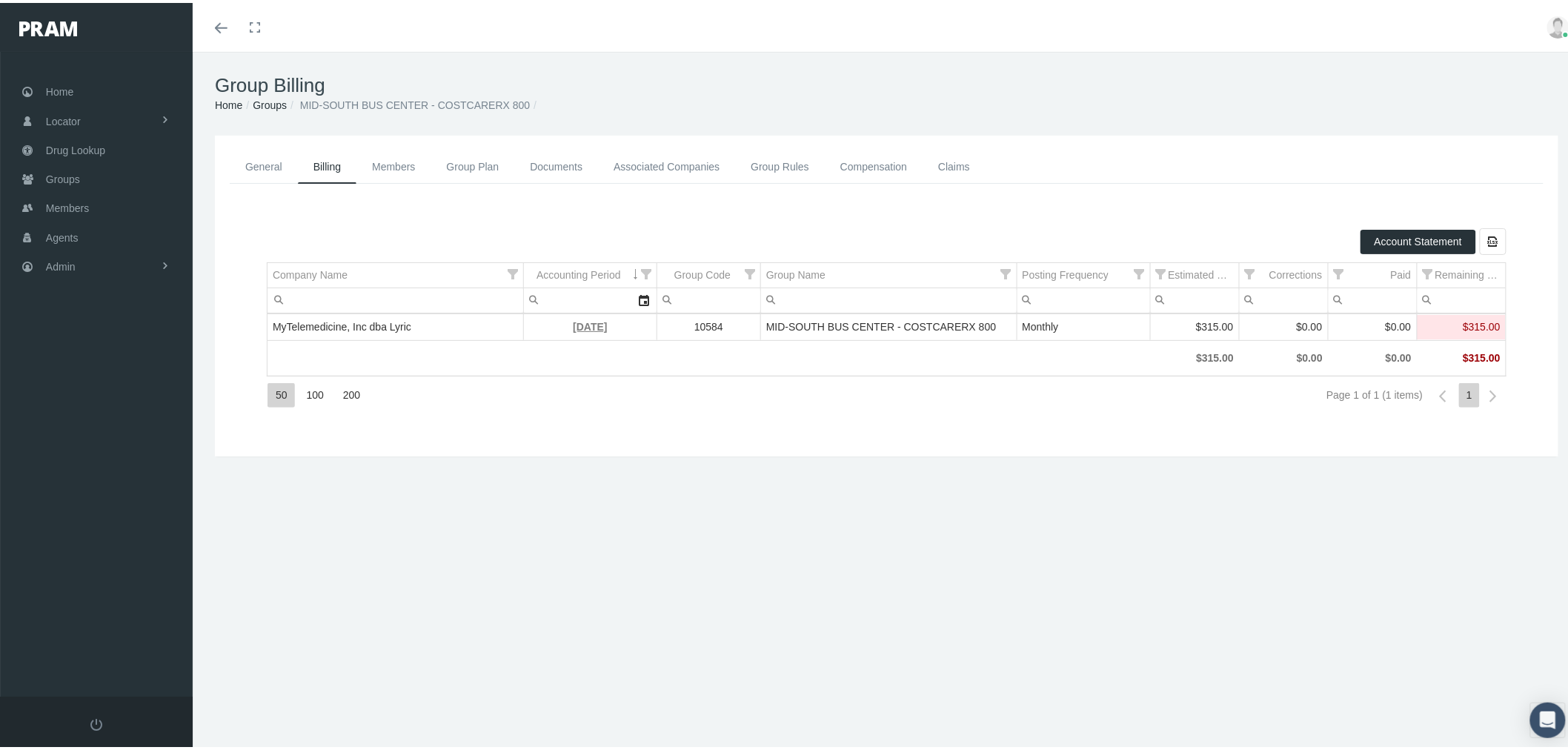
click at [573, 328] on link "September 2025" at bounding box center [590, 324] width 34 height 12
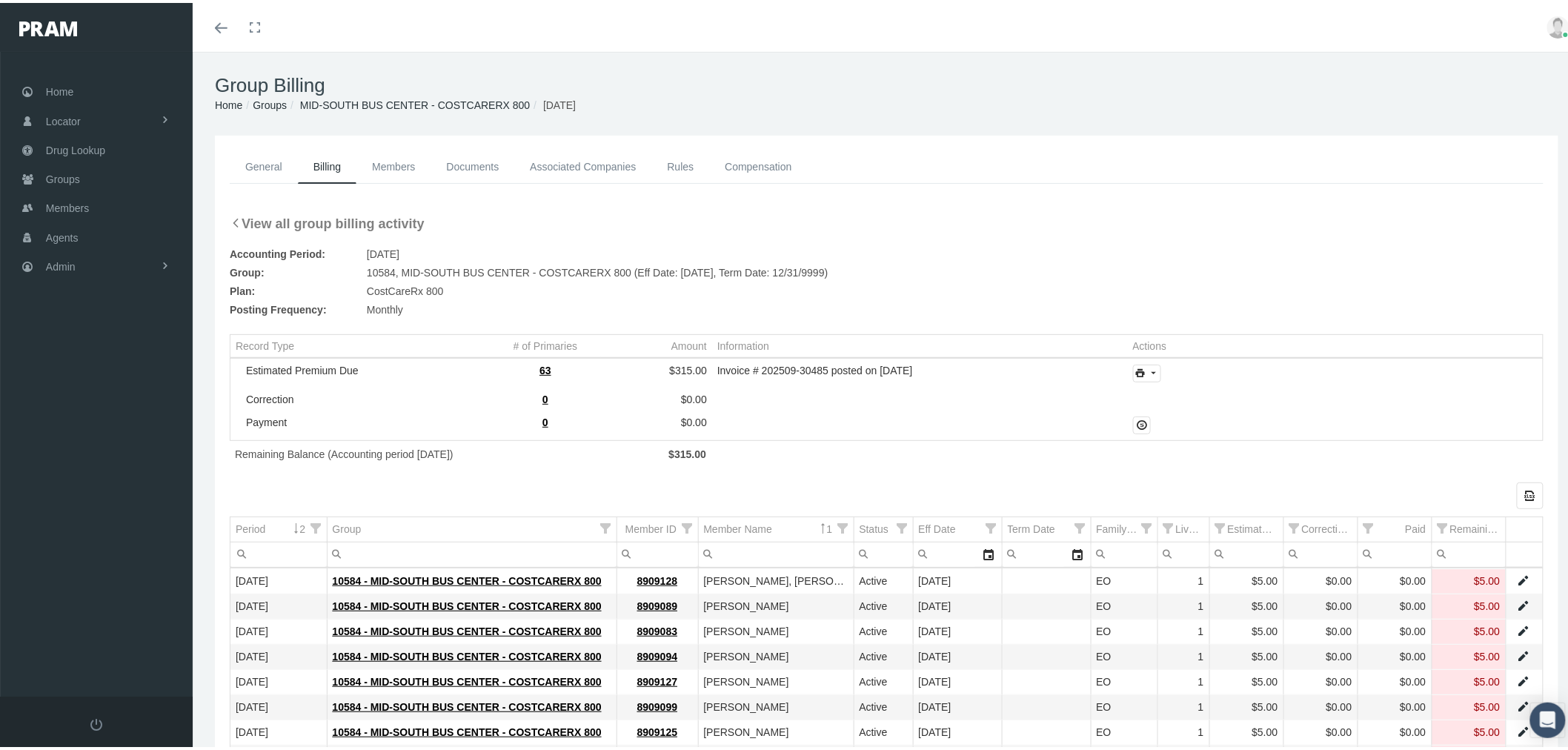
click at [338, 221] on link "View all group billing activity" at bounding box center [327, 221] width 195 height 21
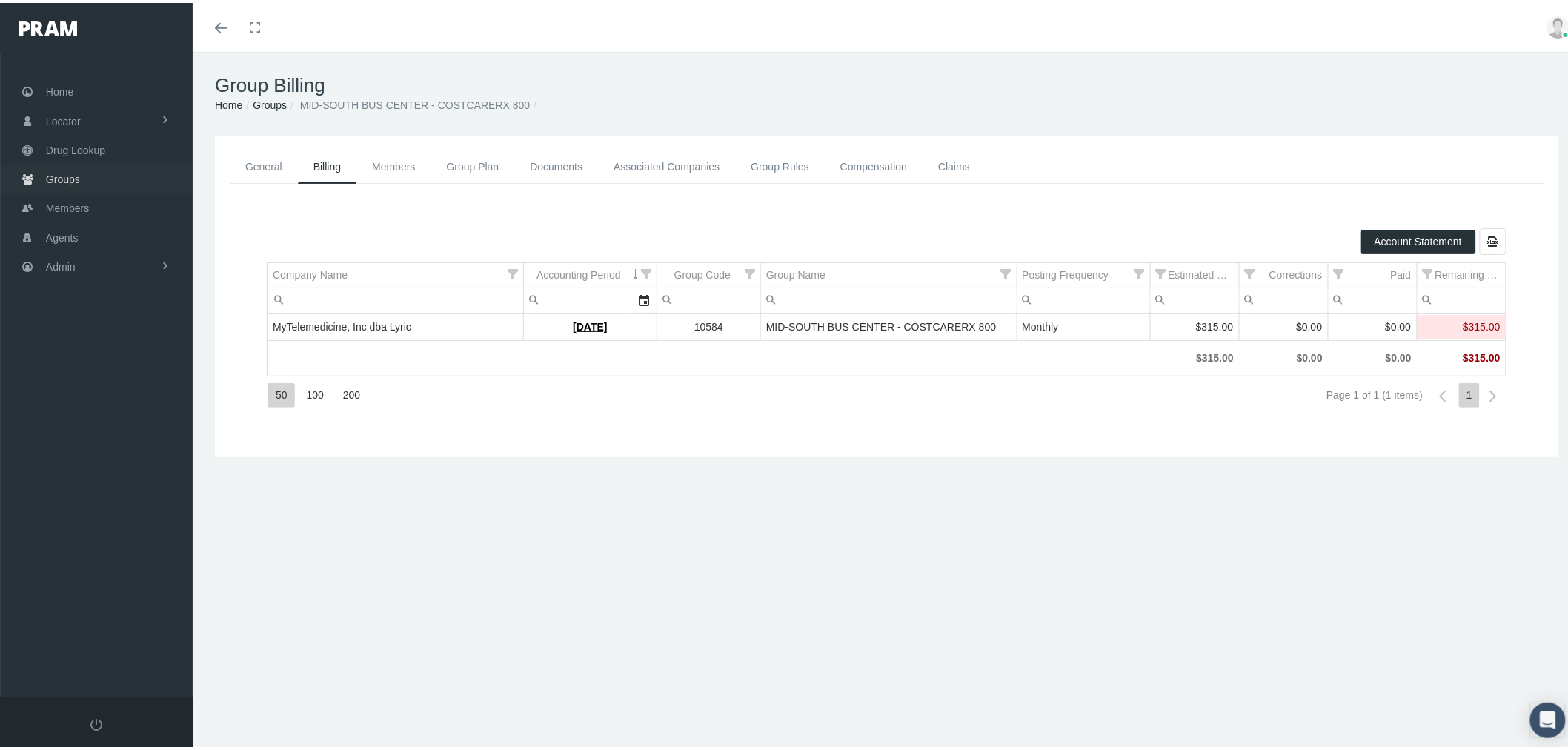
click at [109, 169] on link "Groups" at bounding box center [96, 175] width 193 height 29
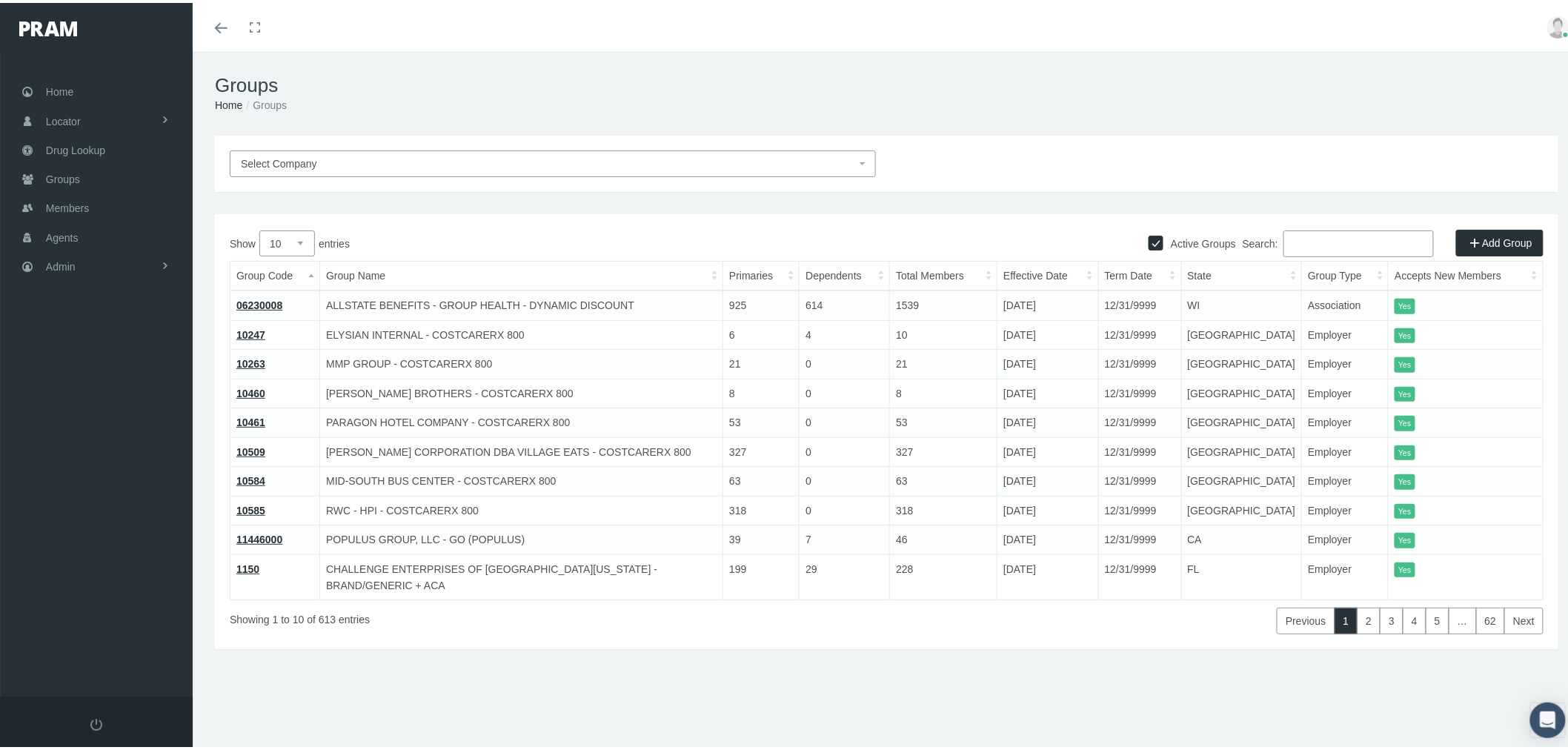
click at [348, 163] on span "Select Company" at bounding box center [547, 160] width 615 height 16
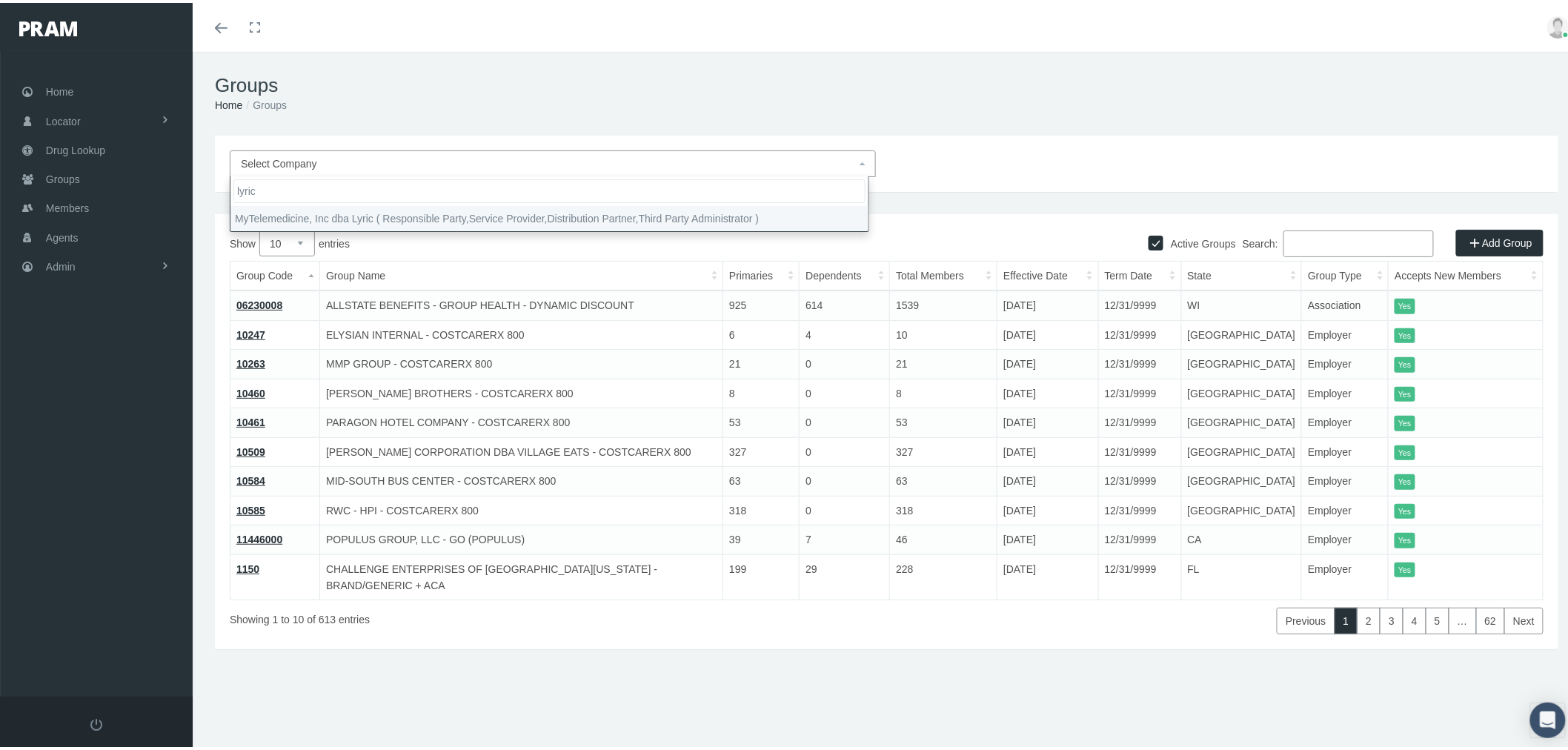
type input "lyric"
select select "9146"
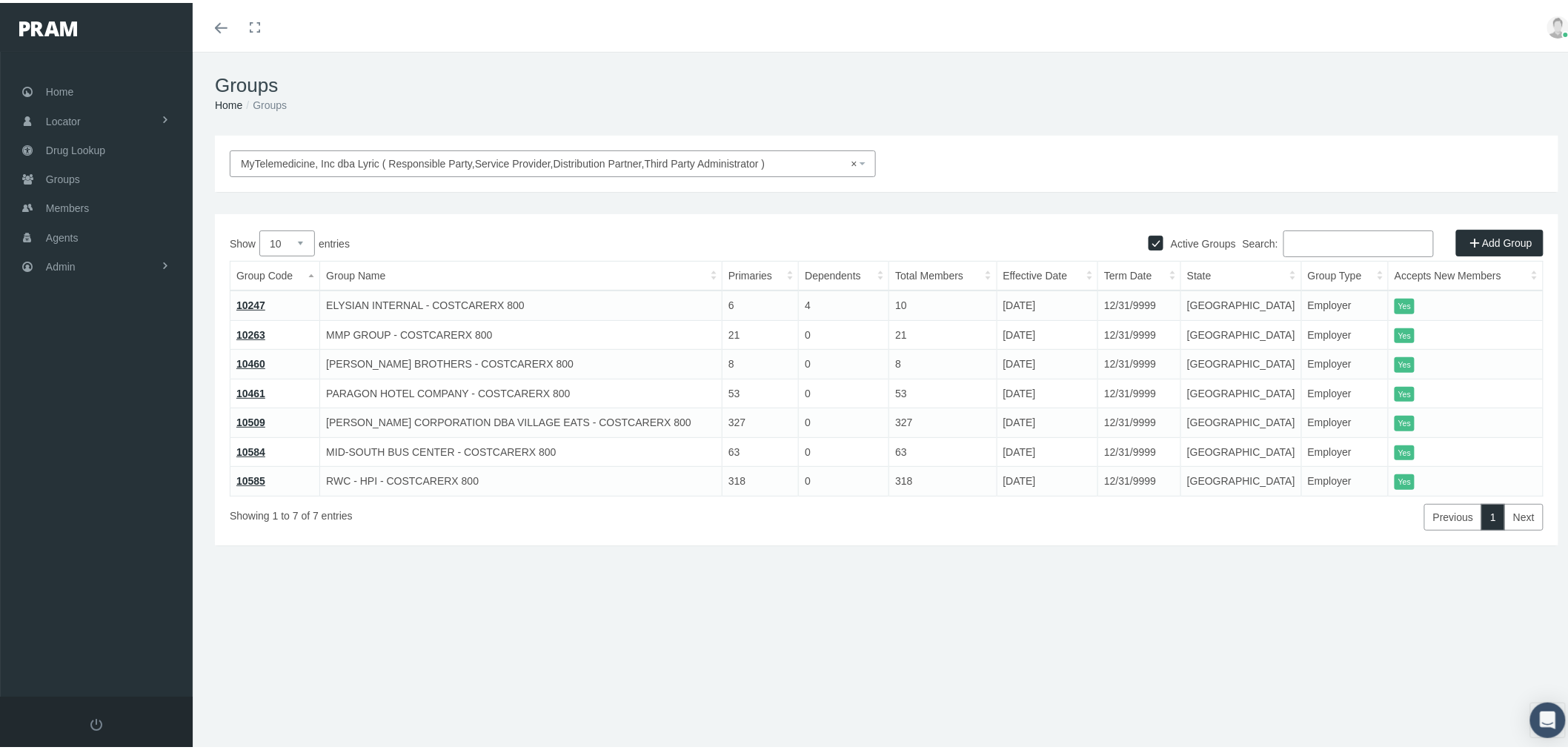
click at [257, 473] on link "10585" at bounding box center [250, 478] width 29 height 12
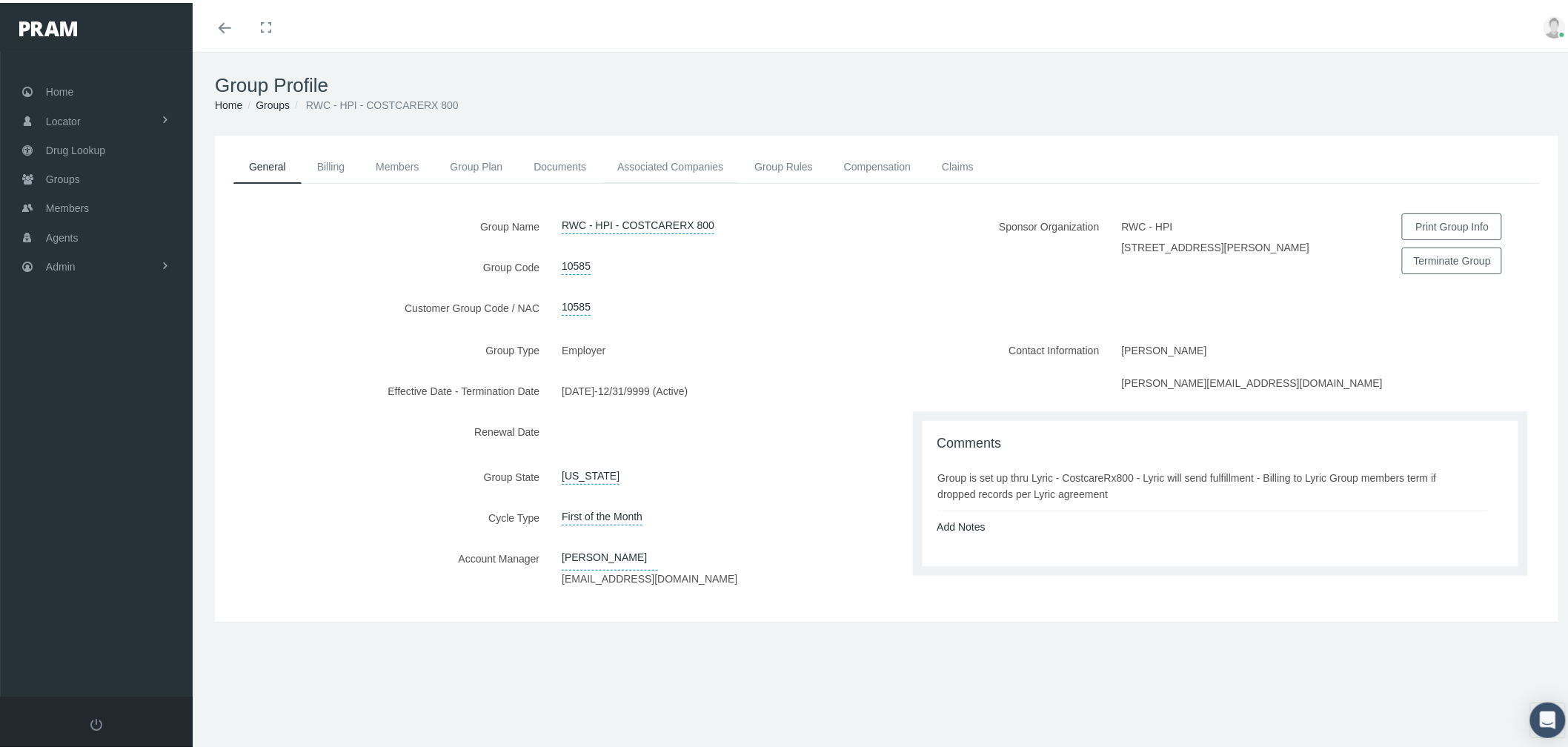
click at [669, 160] on link "Associated Companies" at bounding box center [670, 163] width 137 height 33
drag, startPoint x: 662, startPoint y: 166, endPoint x: 677, endPoint y: 165, distance: 15.0
click at [663, 166] on link "Associated Companies" at bounding box center [670, 163] width 137 height 33
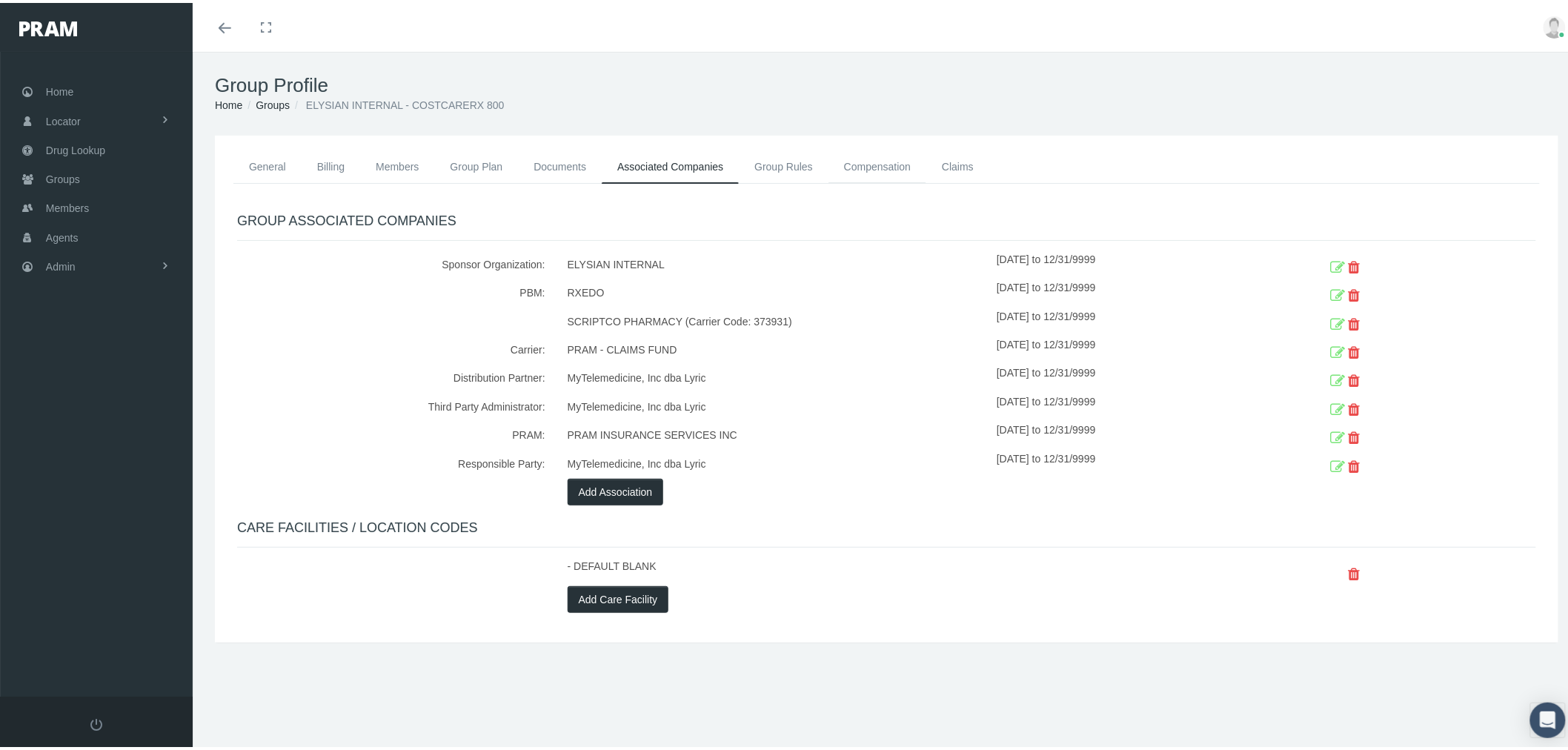
click at [875, 160] on link "Compensation" at bounding box center [877, 163] width 98 height 33
click at [1330, 316] on icon at bounding box center [1337, 322] width 15 height 23
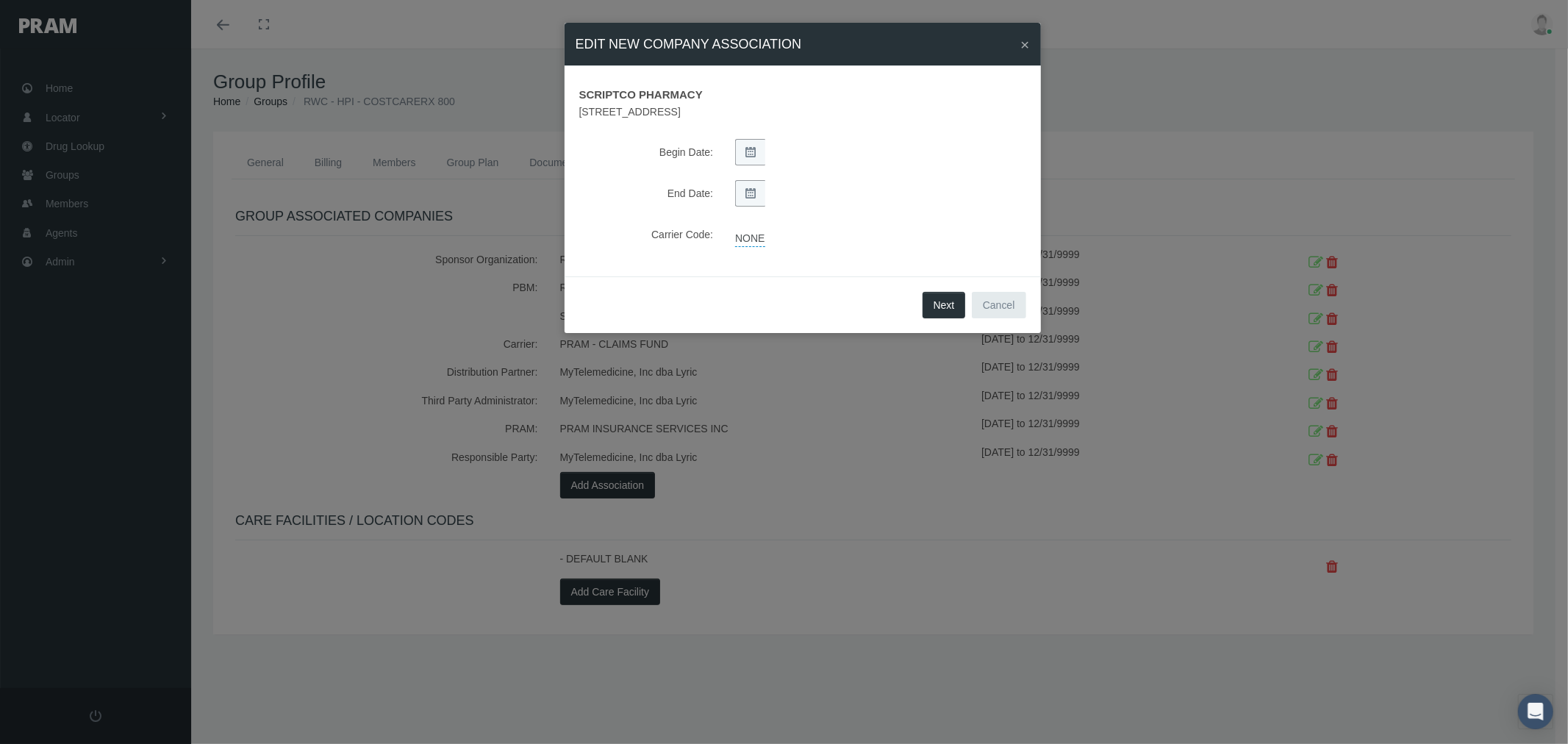
click at [742, 236] on link "NONE" at bounding box center [750, 237] width 29 height 21
click at [773, 230] on select "NONE PRAM - CRX PRAM direct (non FBG associated) FBGPRAM - CRX CHC Business - g…" at bounding box center [851, 239] width 255 height 24
select select "13"
click at [724, 227] on select "NONE PRAM - CRX PRAM direct (non FBG associated) FBGPRAM - CRX CHC Business - g…" at bounding box center [851, 239] width 255 height 24
click at [994, 236] on icon "submit" at bounding box center [998, 239] width 9 height 14
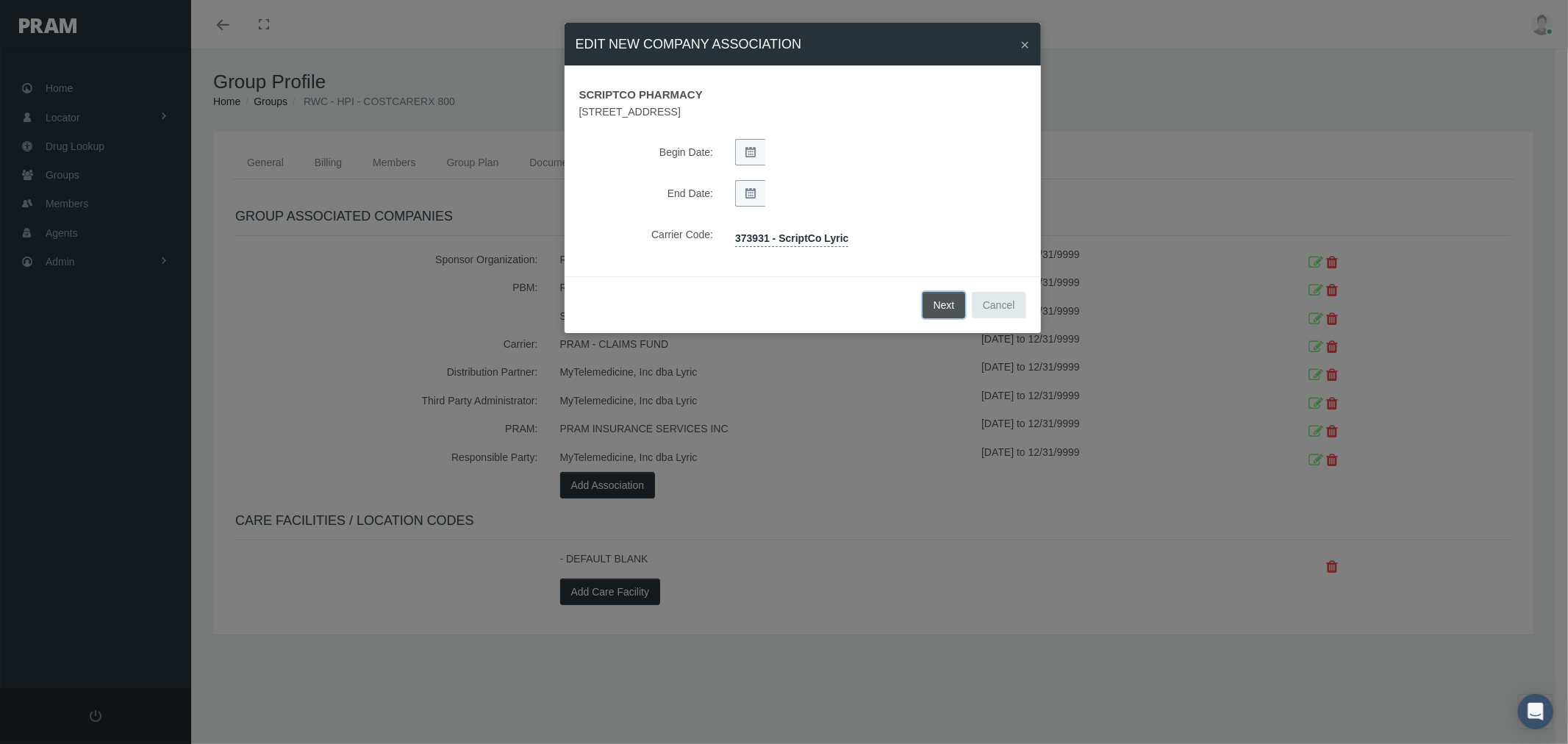
click at [952, 305] on button "Next" at bounding box center [944, 304] width 43 height 27
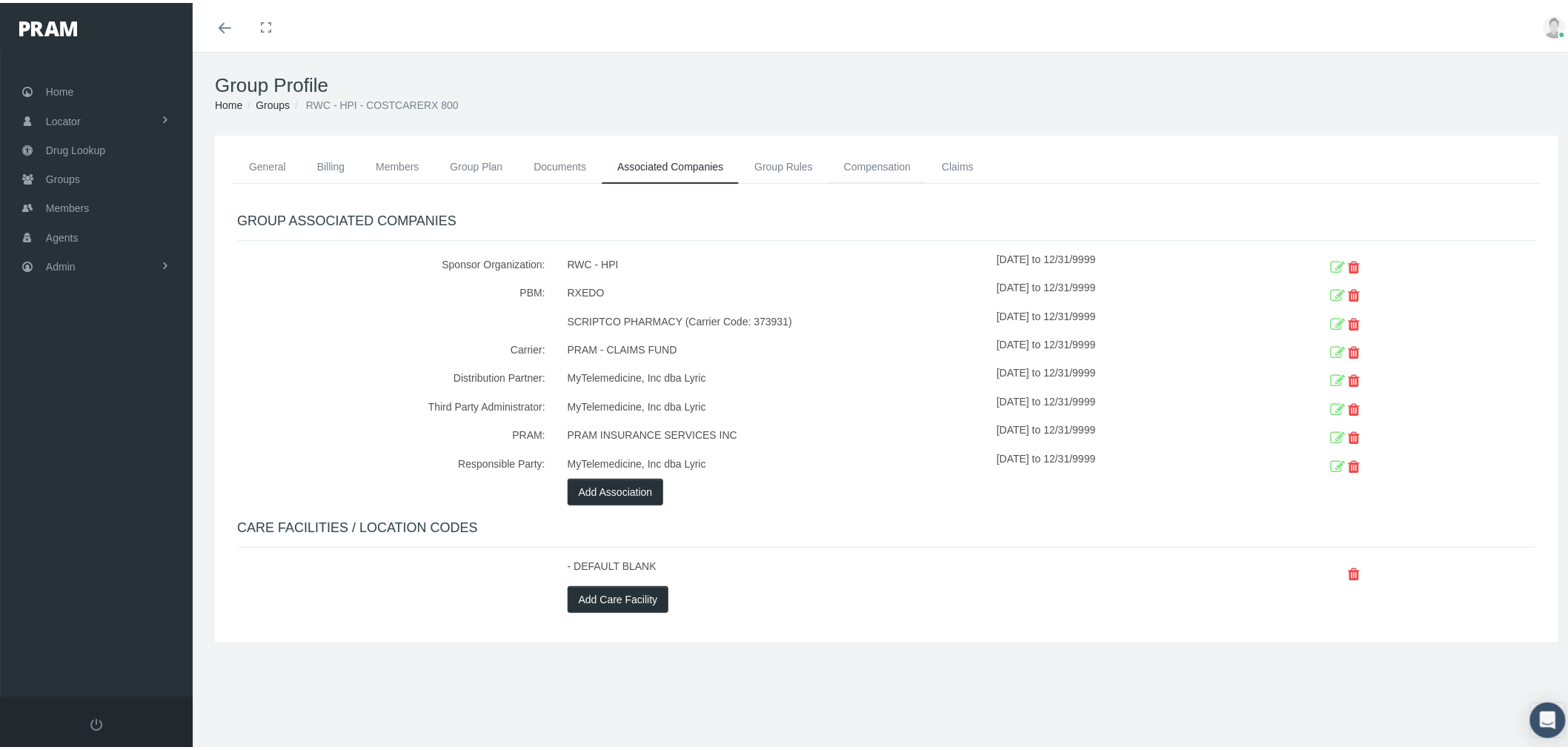
click at [874, 169] on link "Compensation" at bounding box center [877, 163] width 98 height 33
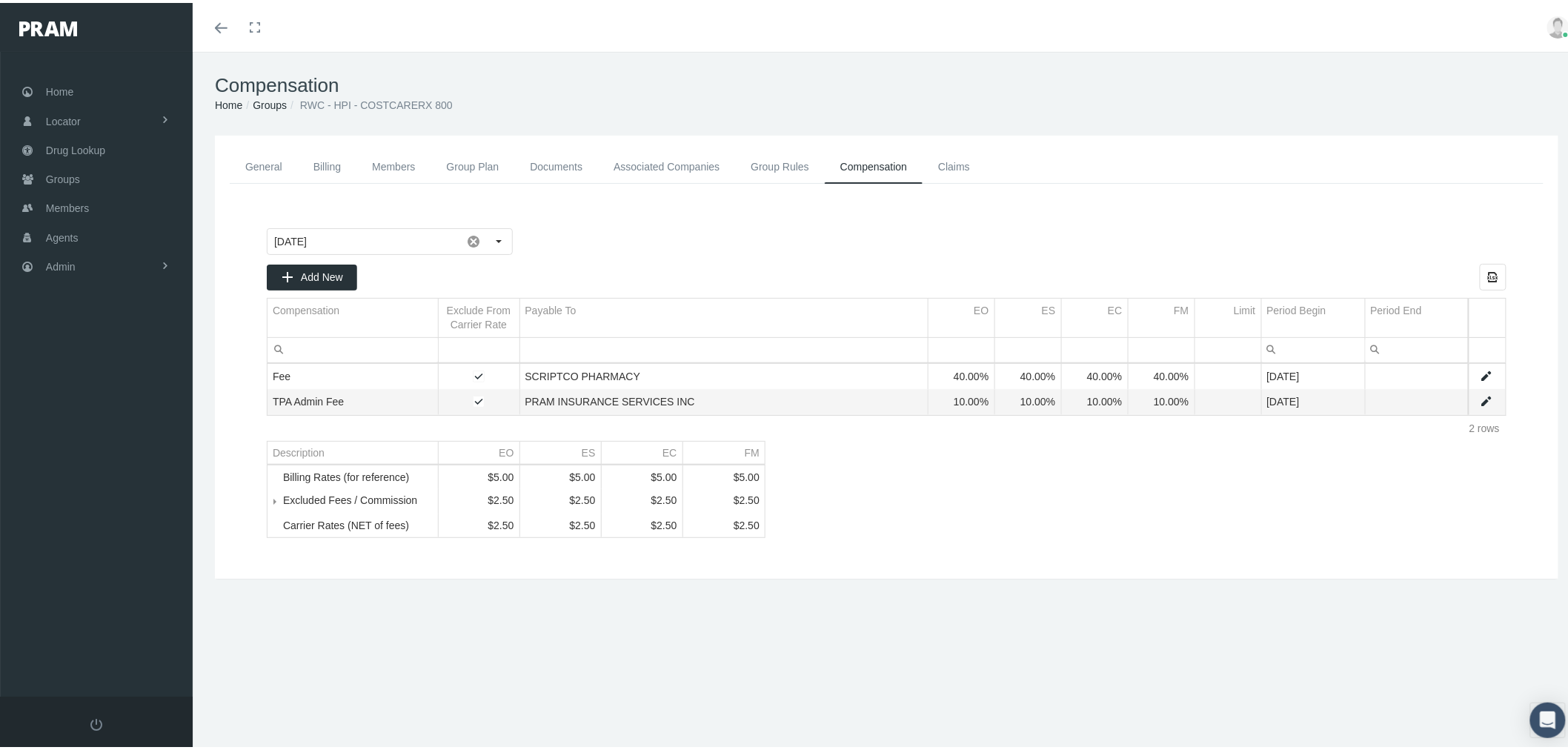
click at [1480, 368] on link "Data grid" at bounding box center [1486, 373] width 13 height 13
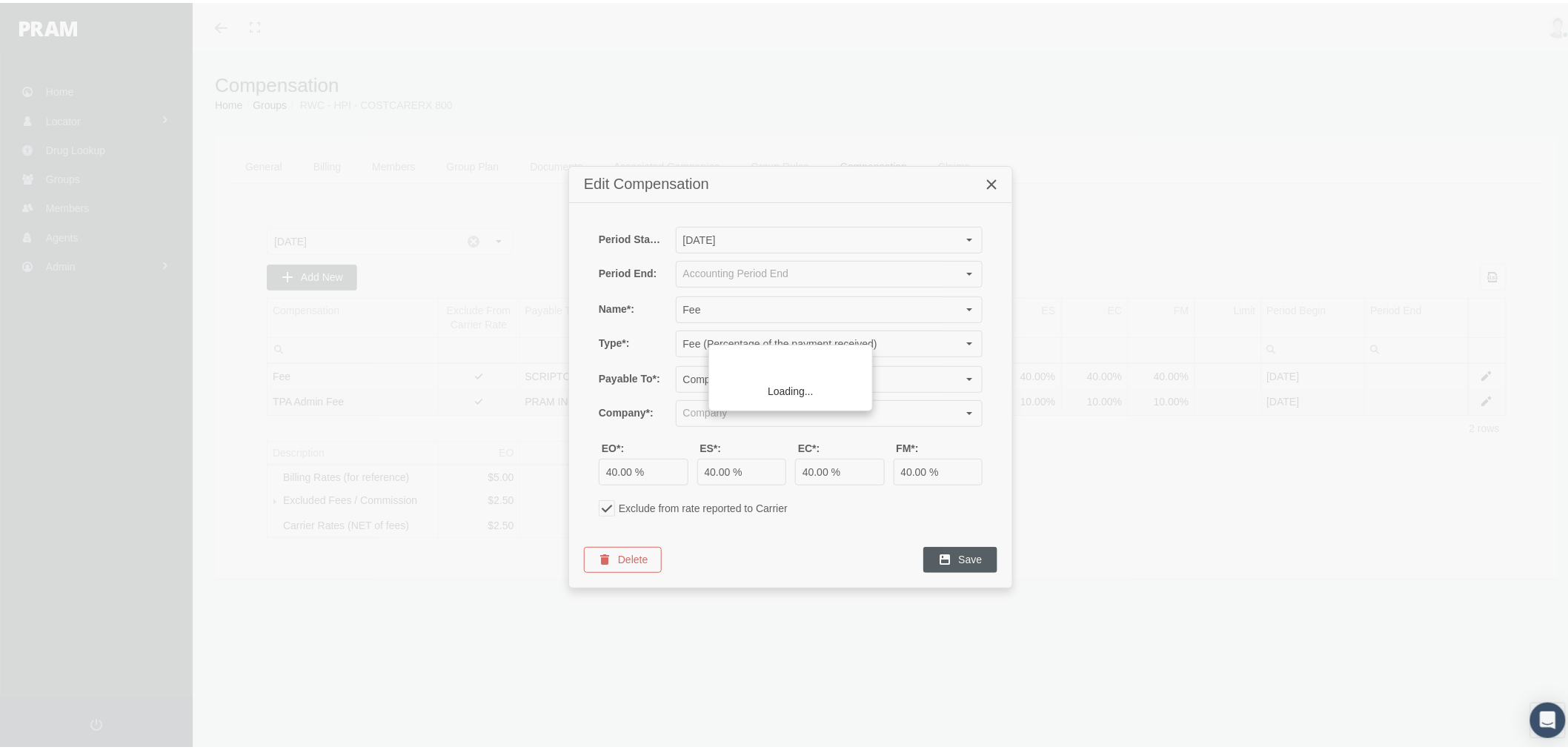
type input "SCRIPTCO PHARMACY (PBM)"
drag, startPoint x: 705, startPoint y: 469, endPoint x: 713, endPoint y: 468, distance: 8.1
click at [713, 468] on input "40.00 %" at bounding box center [741, 468] width 88 height 25
type input "70.00 %"
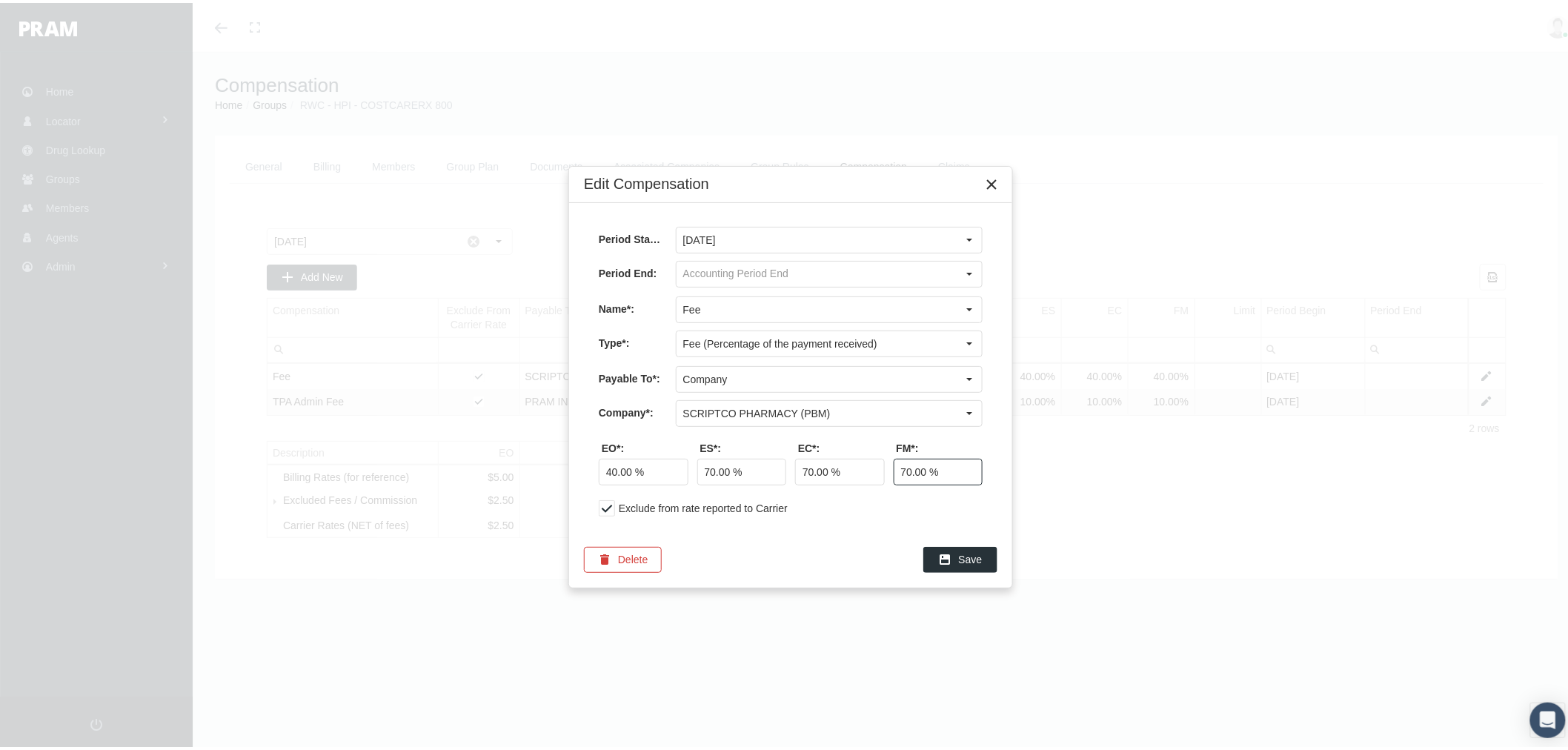
type input "70.00 %"
click at [942, 556] on icon "Save" at bounding box center [944, 555] width 13 height 13
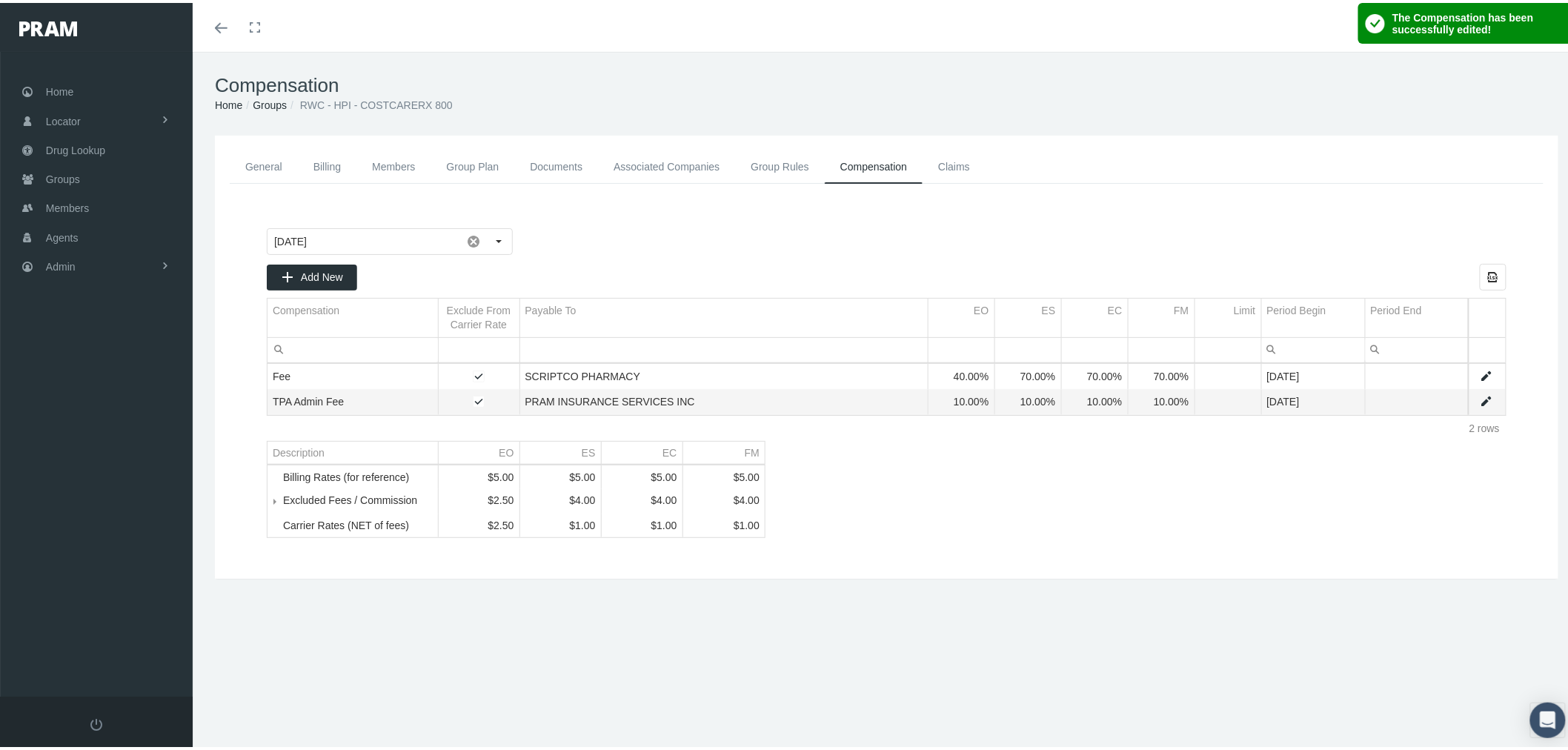
click at [1480, 402] on link "Data grid" at bounding box center [1486, 398] width 13 height 13
type input "September 2025"
type input "TPA Admin Fee"
type input "Fee (Percentage of the payment received)"
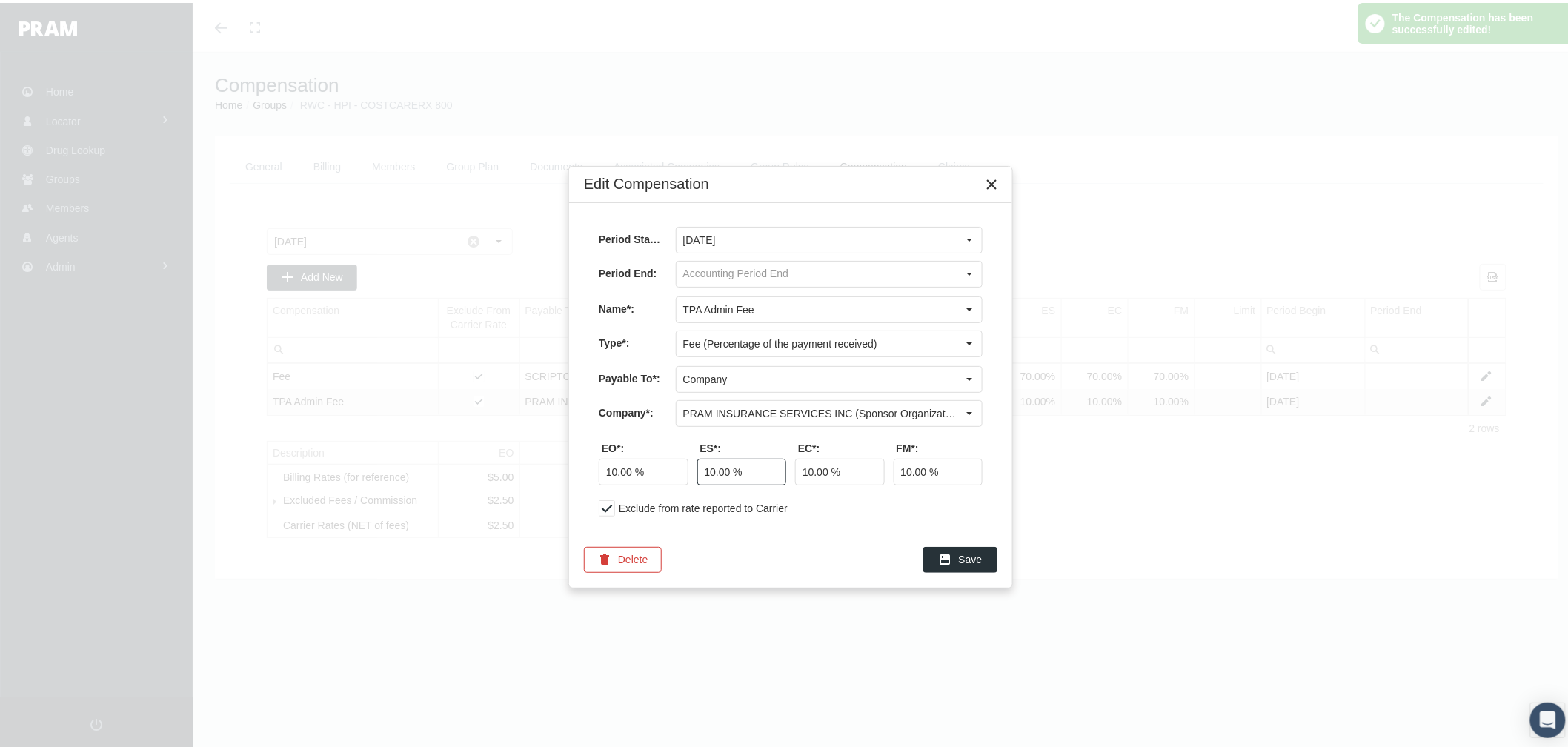
drag, startPoint x: 705, startPoint y: 468, endPoint x: 714, endPoint y: 469, distance: 9.1
click at [714, 469] on input "10.00 %" at bounding box center [741, 468] width 88 height 25
type input "0.00 %"
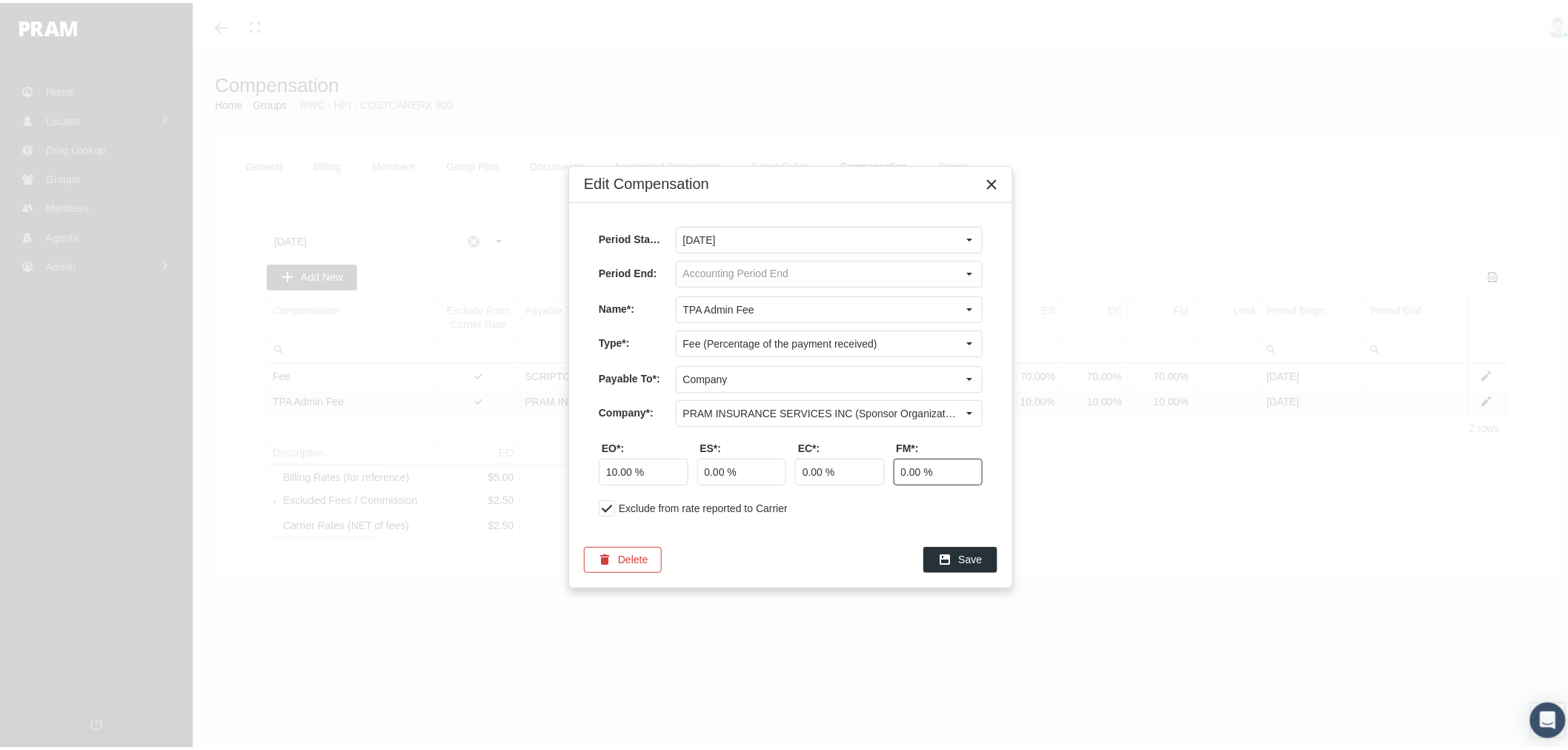
click at [862, 518] on div "Period Start*: September 2025 Period End: Name*: TPA Admin Fee Type*: Fee (Perc…" at bounding box center [791, 364] width 443 height 328
click at [976, 556] on span "Save" at bounding box center [971, 556] width 24 height 12
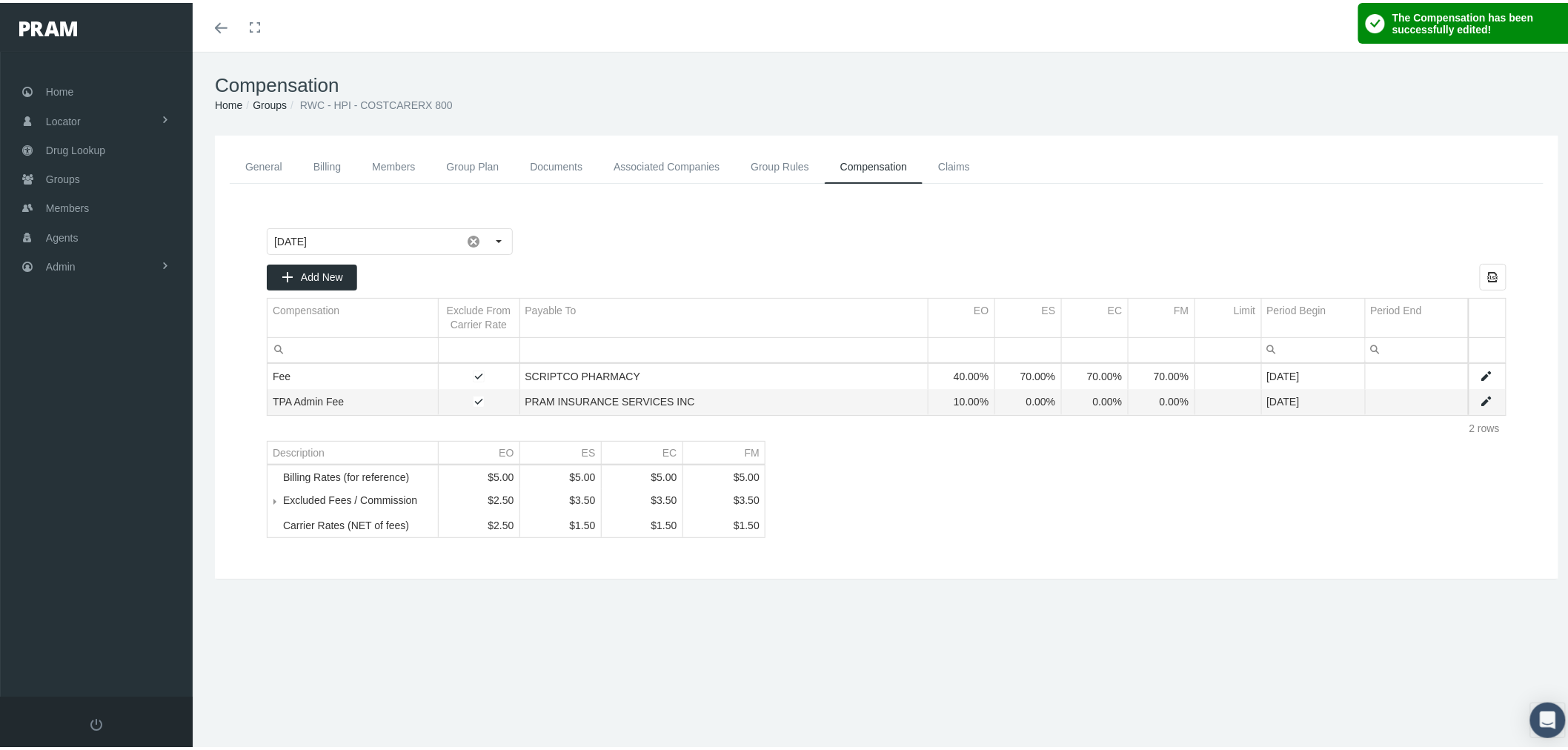
click at [283, 505] on span "Tree list" at bounding box center [283, 497] width 0 height 13
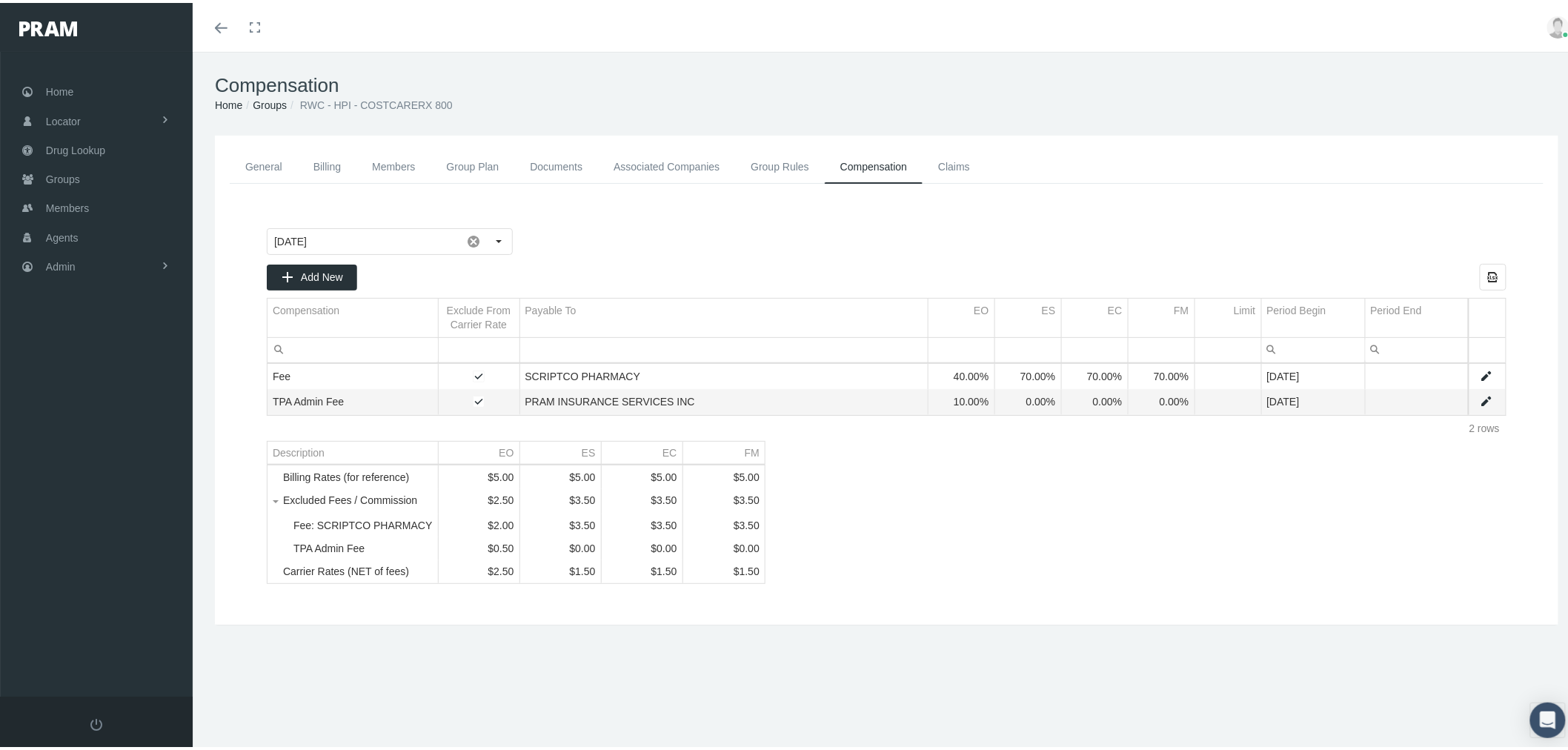
click at [283, 505] on span "Tree list" at bounding box center [283, 497] width 0 height 13
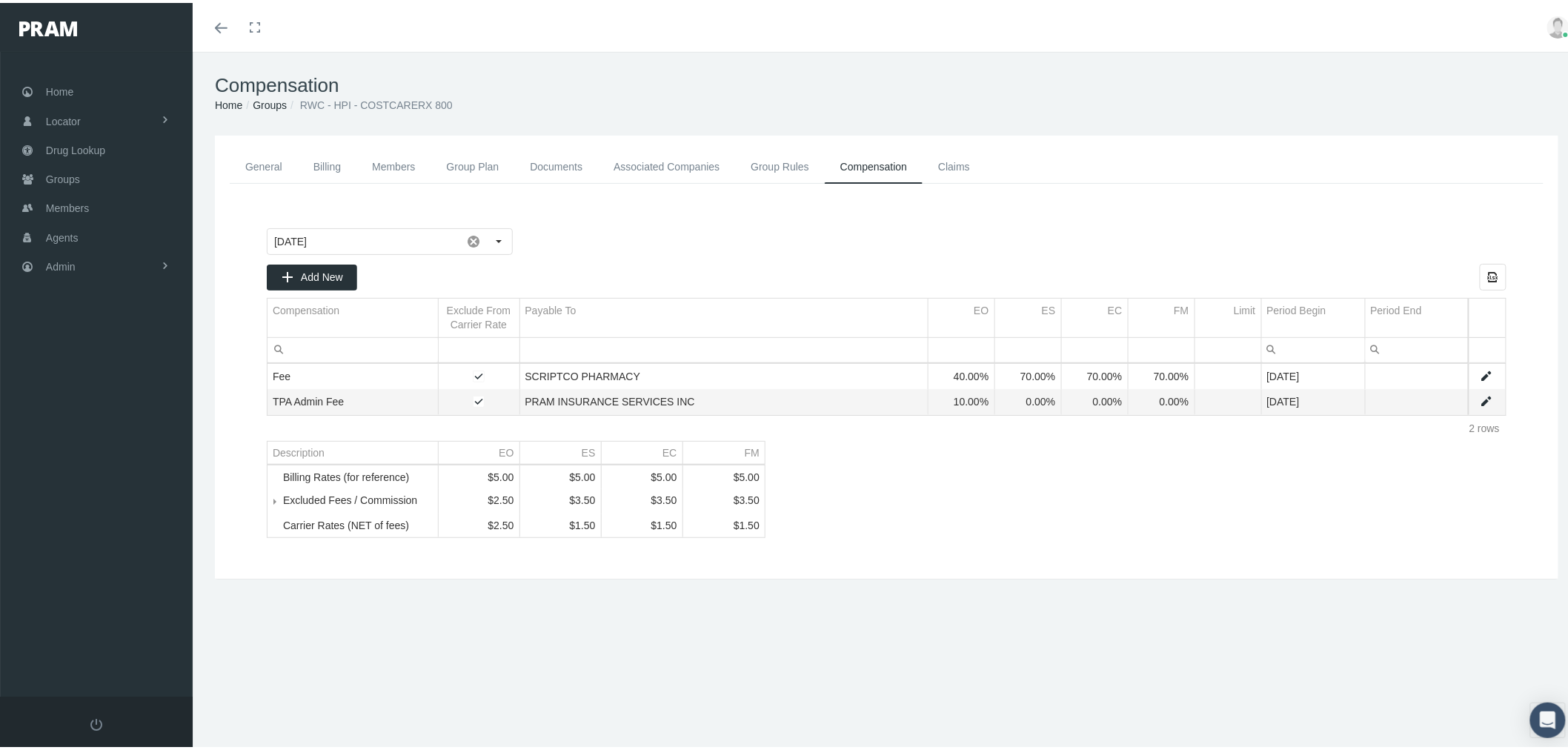
click at [695, 160] on link "Associated Companies" at bounding box center [666, 164] width 137 height 34
click at [123, 175] on link "Groups" at bounding box center [96, 175] width 193 height 29
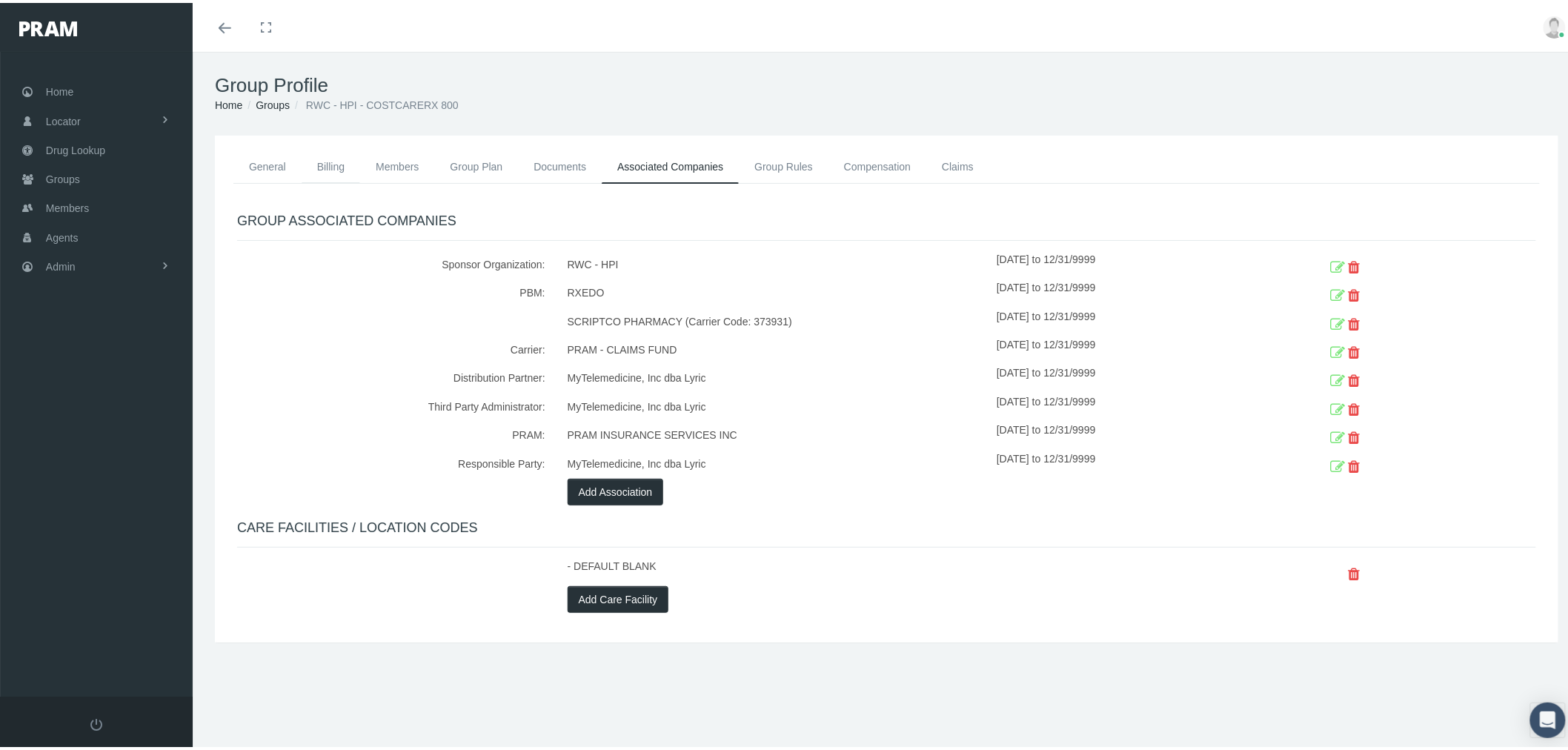
click at [343, 165] on link "Billing" at bounding box center [331, 163] width 58 height 33
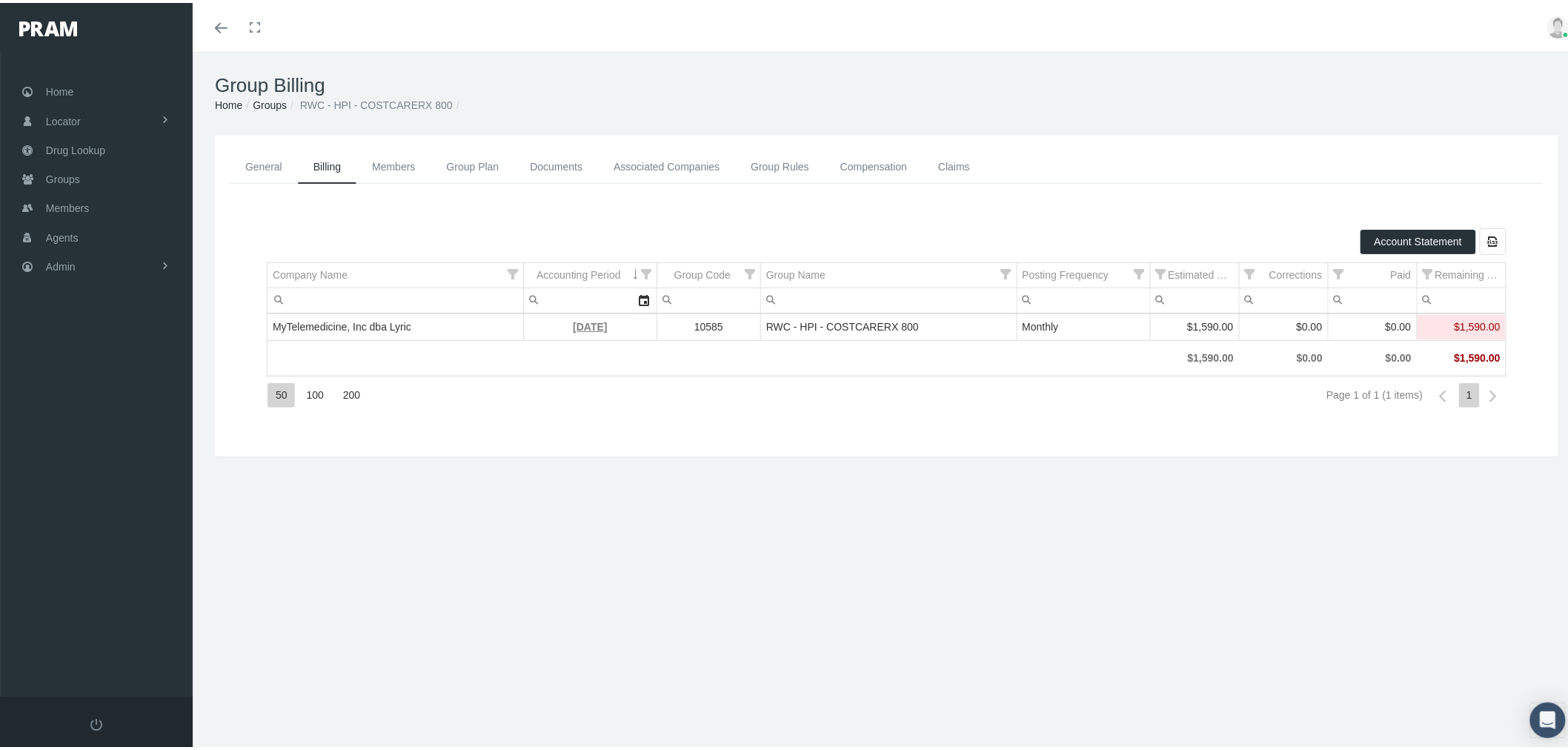
click at [595, 328] on link "[DATE]" at bounding box center [590, 324] width 34 height 12
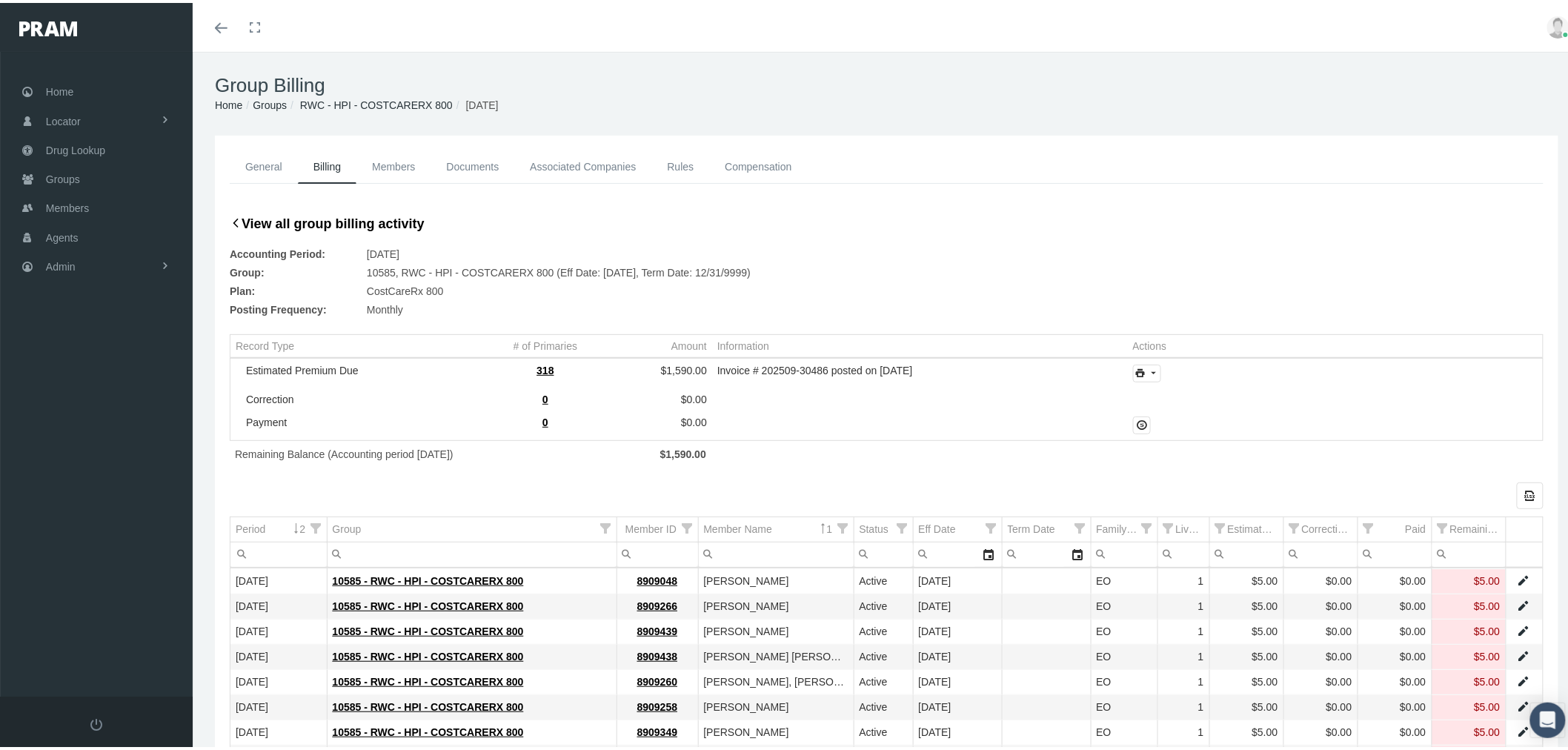
click at [259, 167] on link "General" at bounding box center [263, 164] width 68 height 34
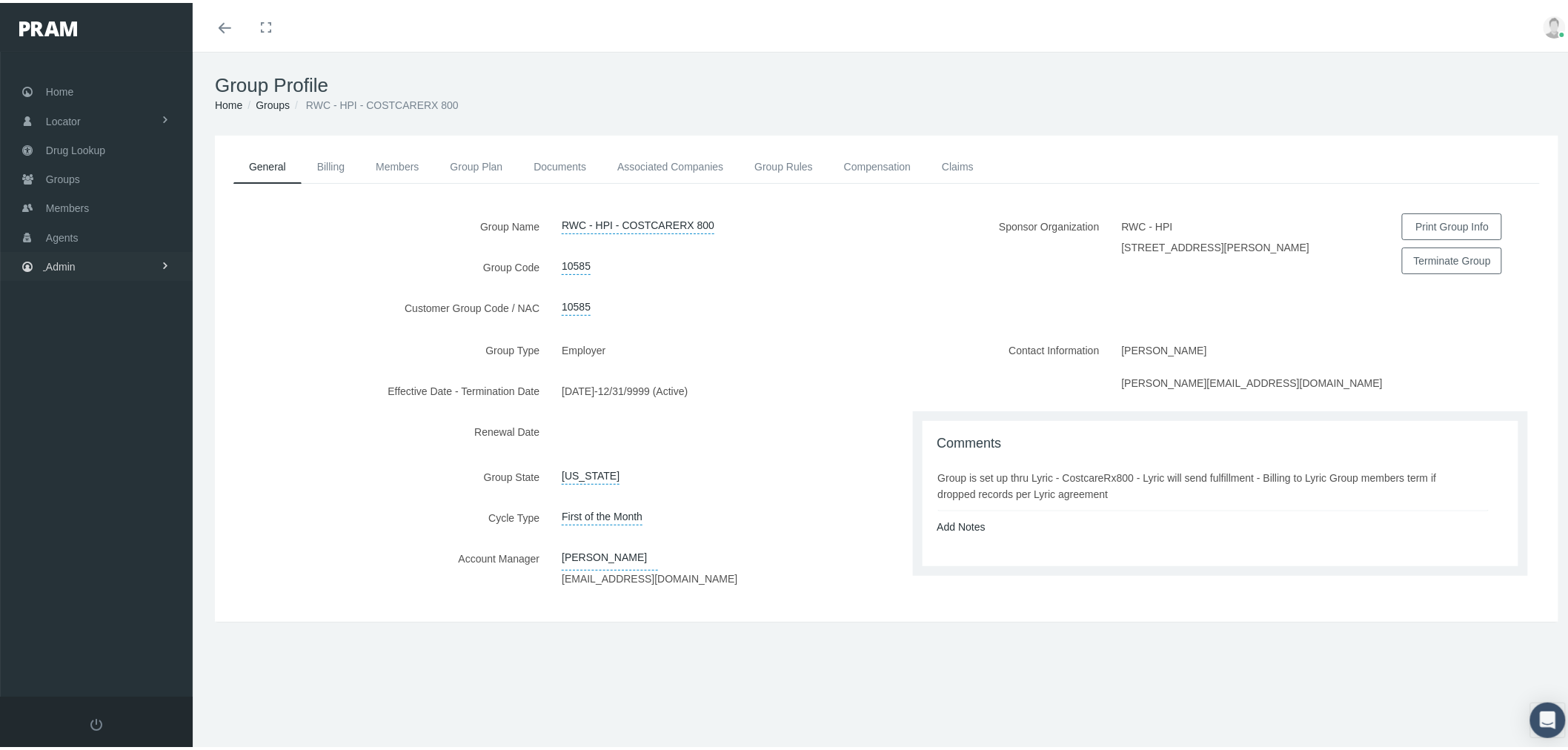
click at [99, 260] on link "Admin" at bounding box center [96, 263] width 193 height 29
click at [116, 374] on span "Group Billing" at bounding box center [90, 378] width 59 height 25
click at [113, 404] on span "Billing Activity By Group" at bounding box center [112, 408] width 110 height 25
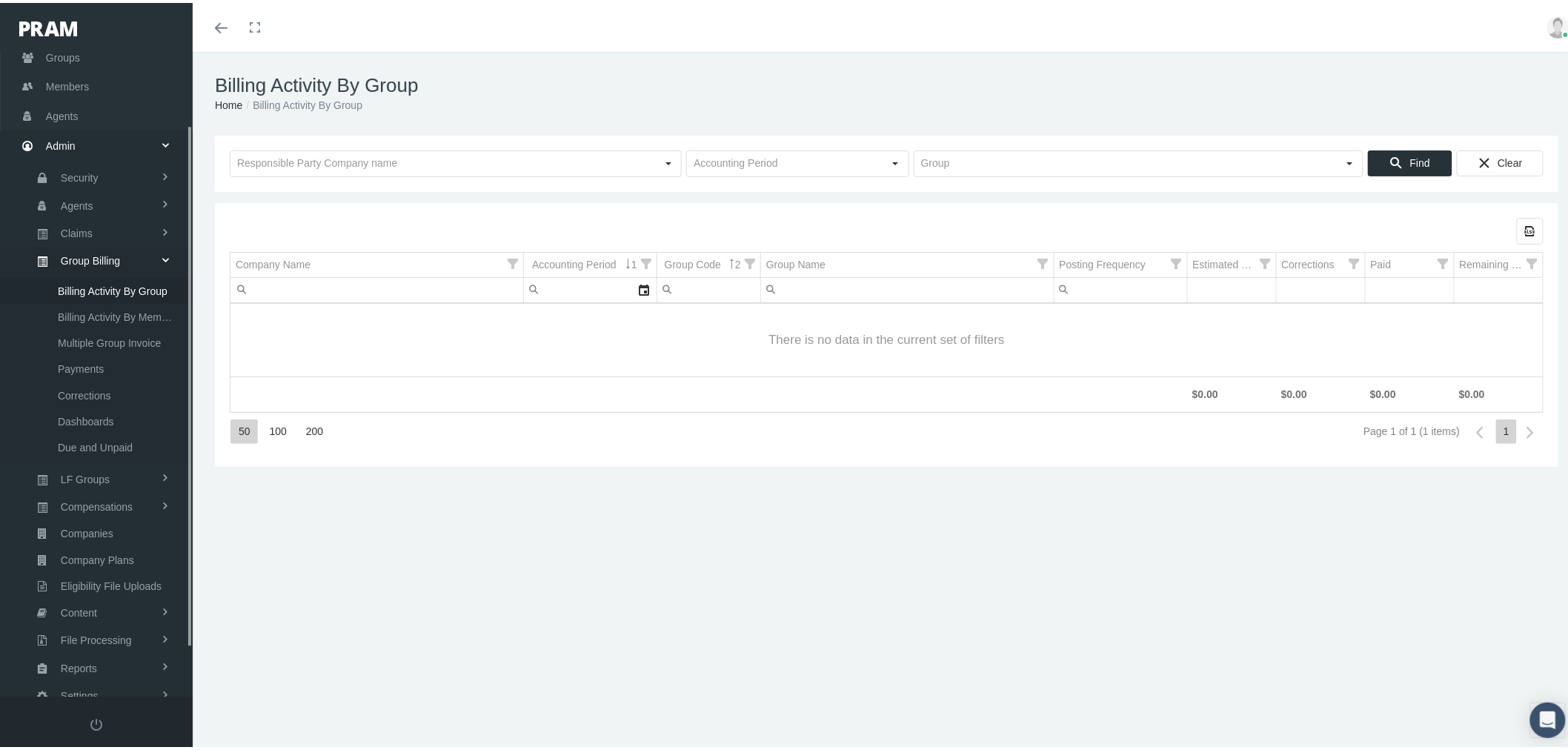
scroll to position [148, 0]
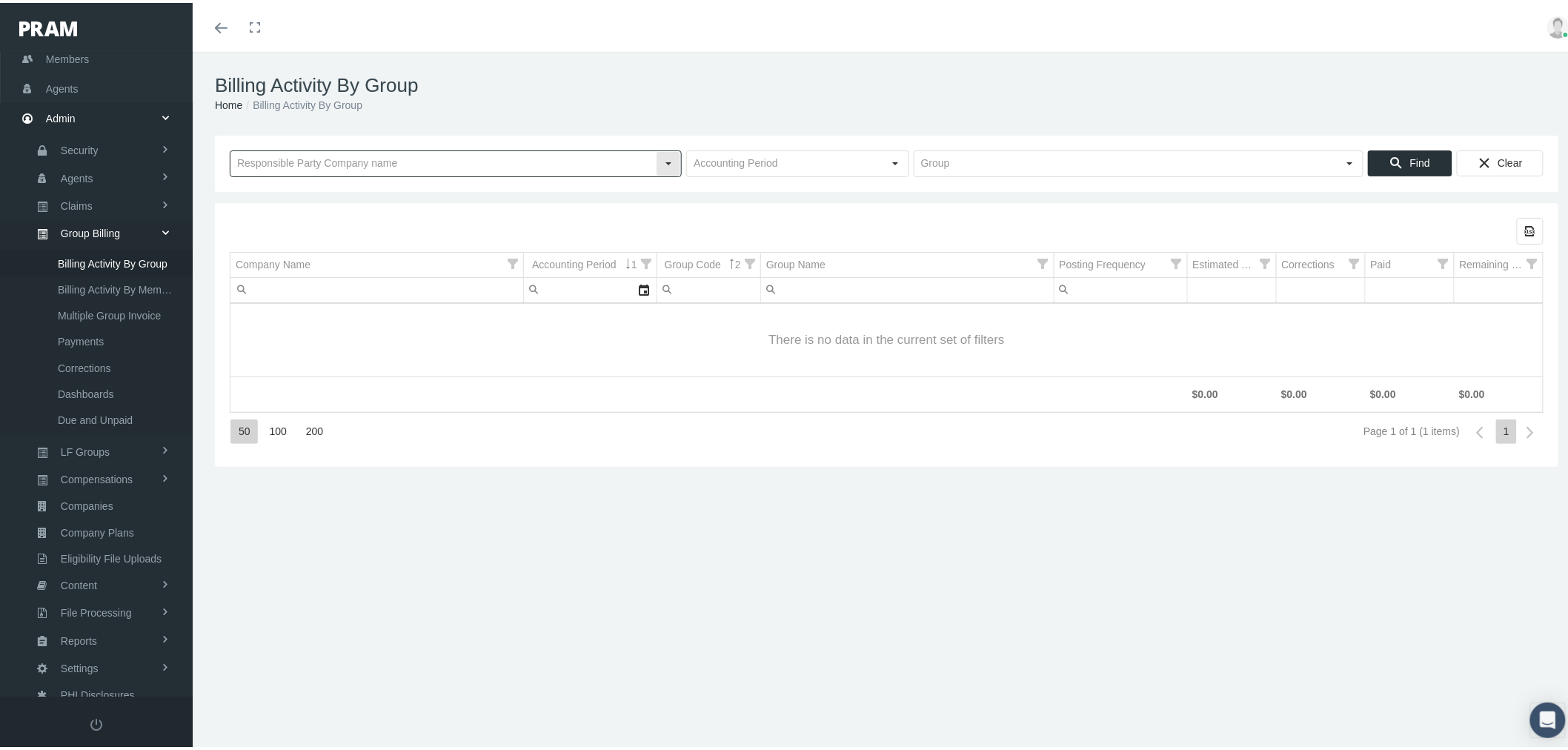
click at [388, 158] on input "text" at bounding box center [443, 160] width 426 height 25
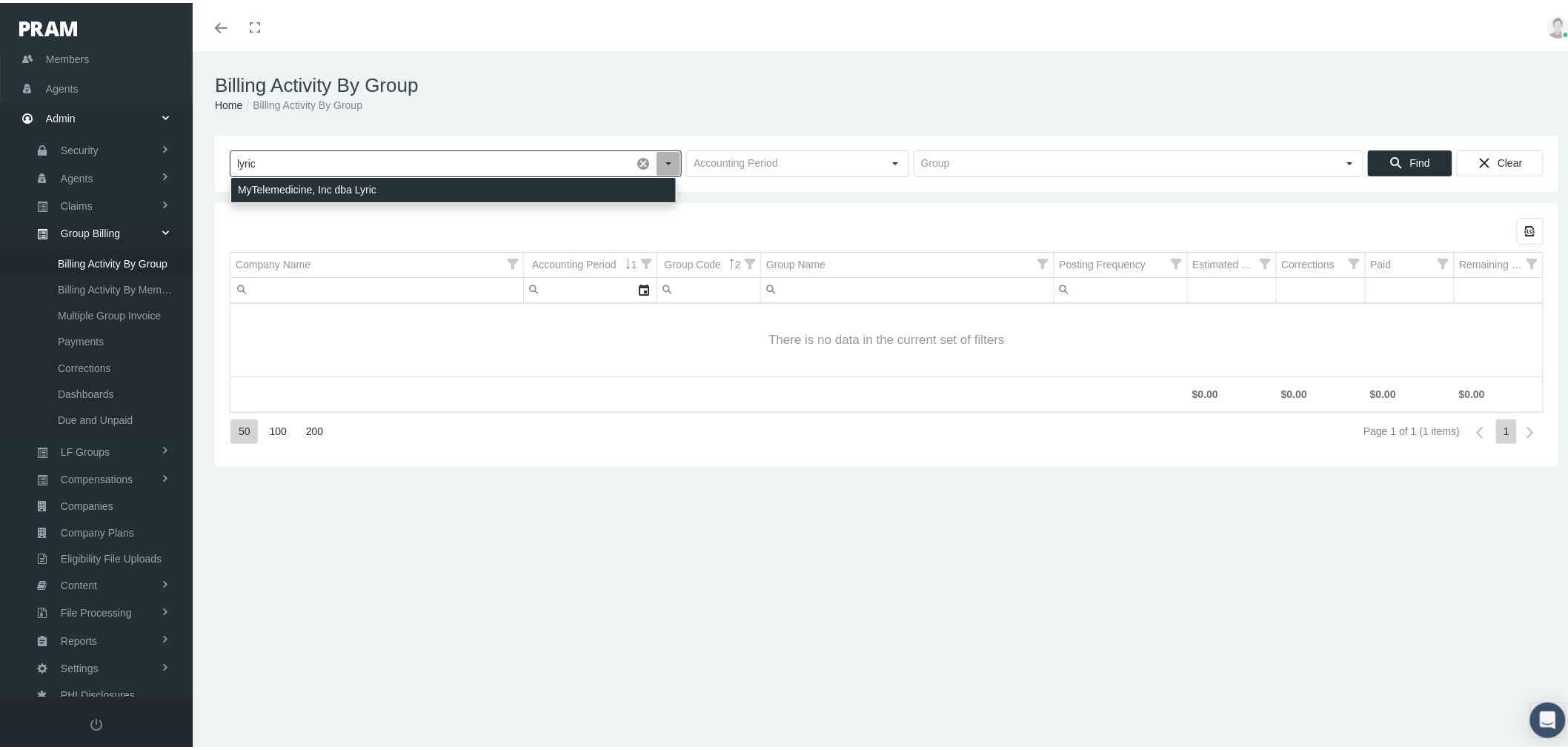
click at [403, 187] on div "MyTelemedicine, Inc dba Lyric" at bounding box center [453, 187] width 444 height 25
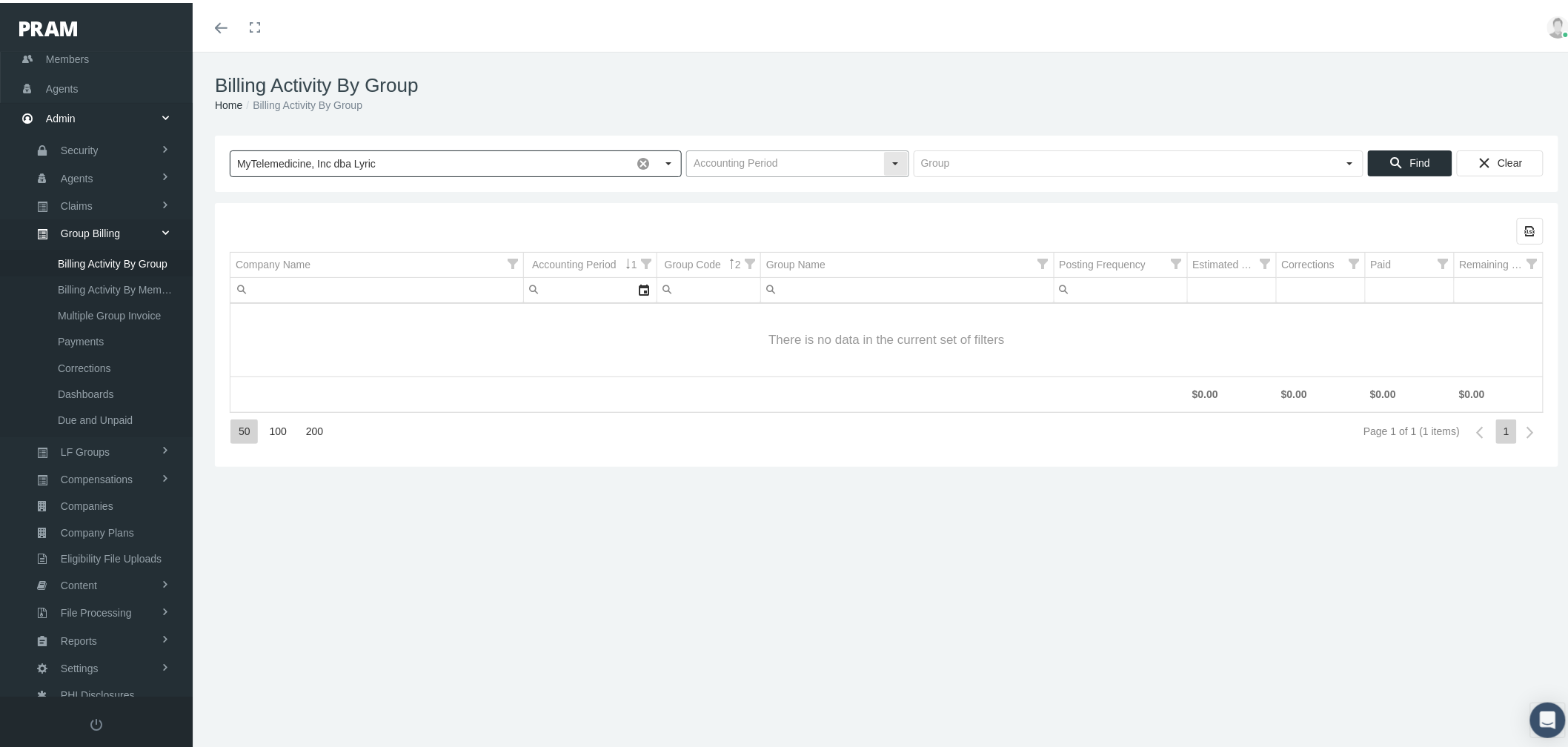
type input "MyTelemedicine, Inc dba Lyric"
click at [753, 152] on input "text" at bounding box center [785, 160] width 196 height 25
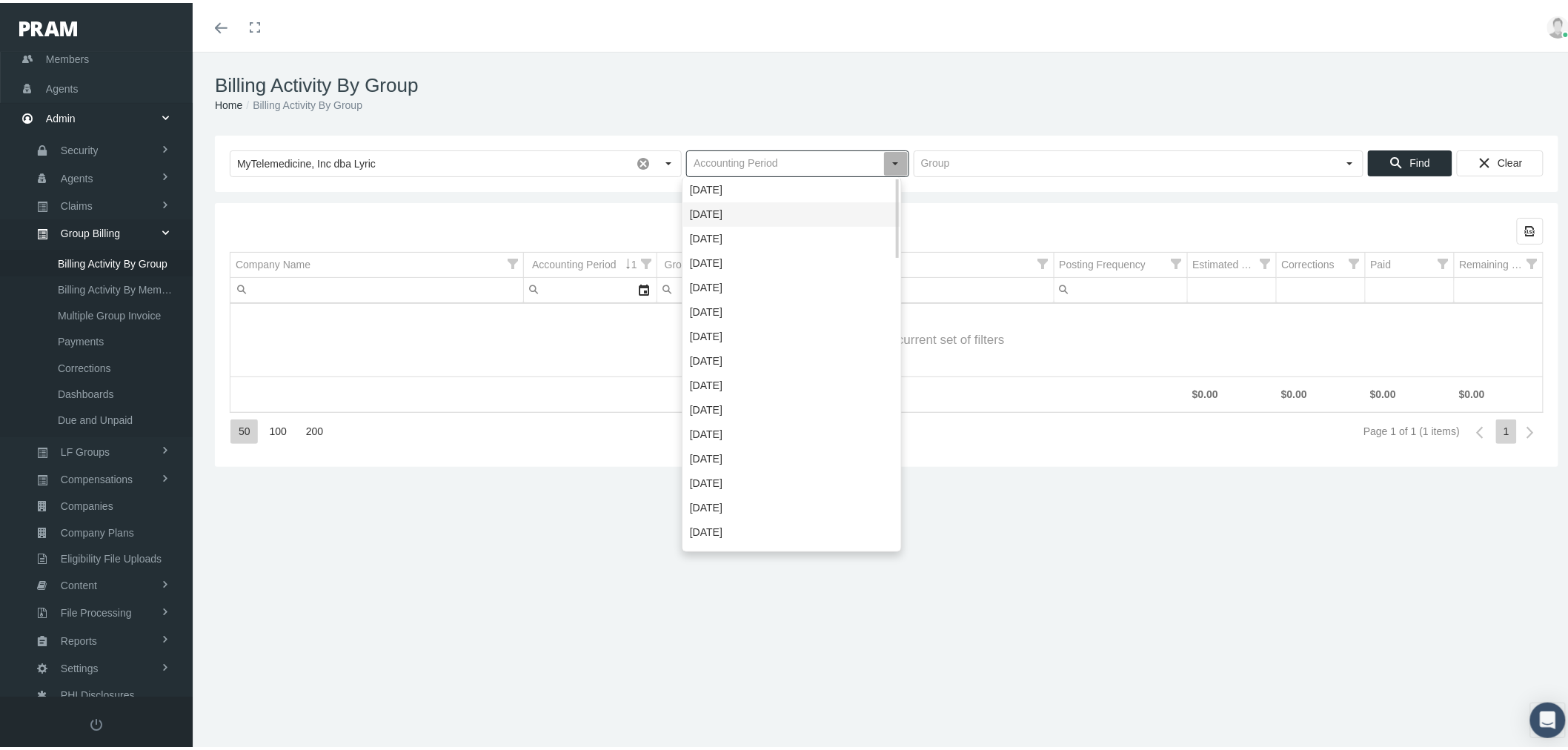
click at [751, 210] on div "September 2025" at bounding box center [791, 211] width 217 height 25
type input "September 2025"
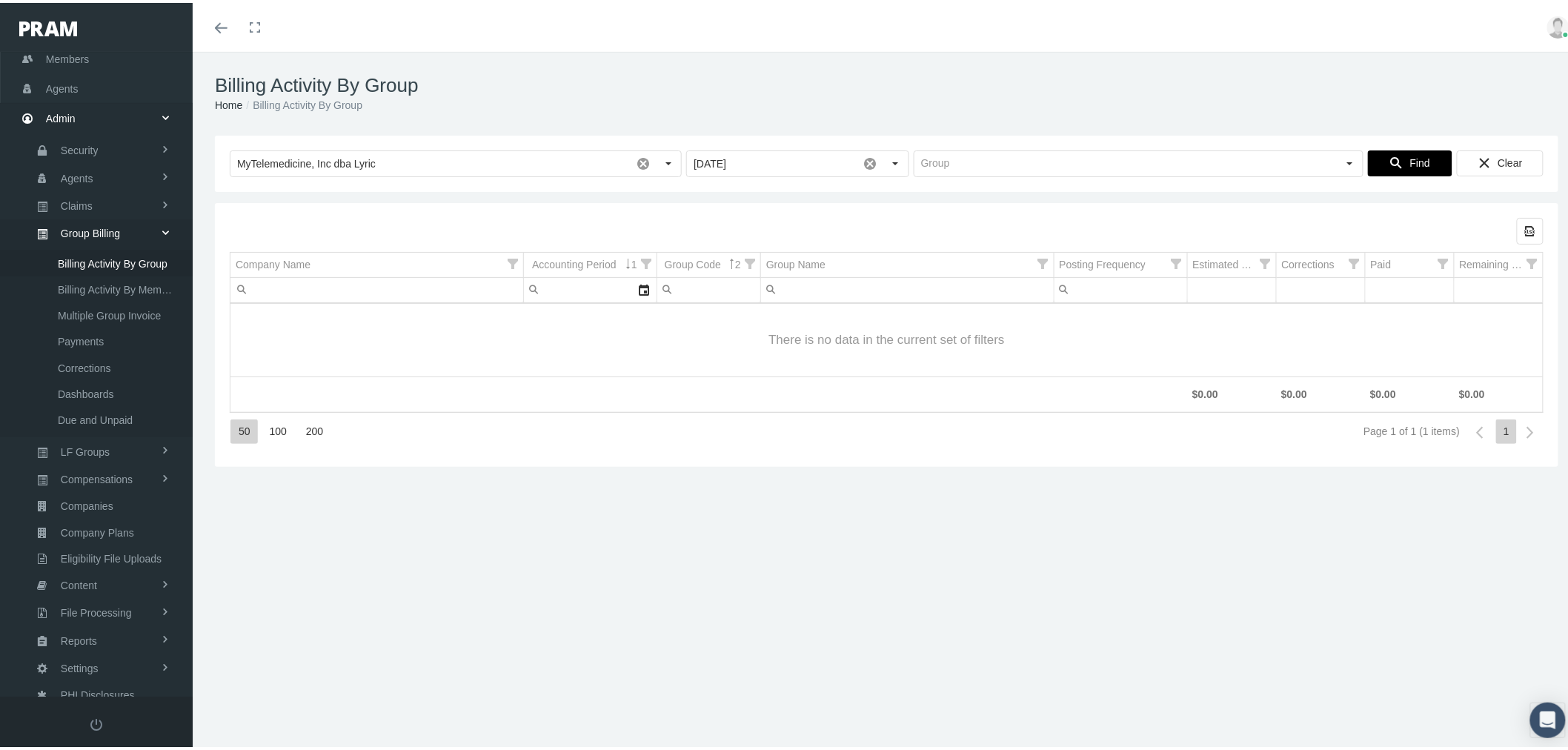
click at [1419, 157] on div "Find" at bounding box center [1411, 160] width 83 height 25
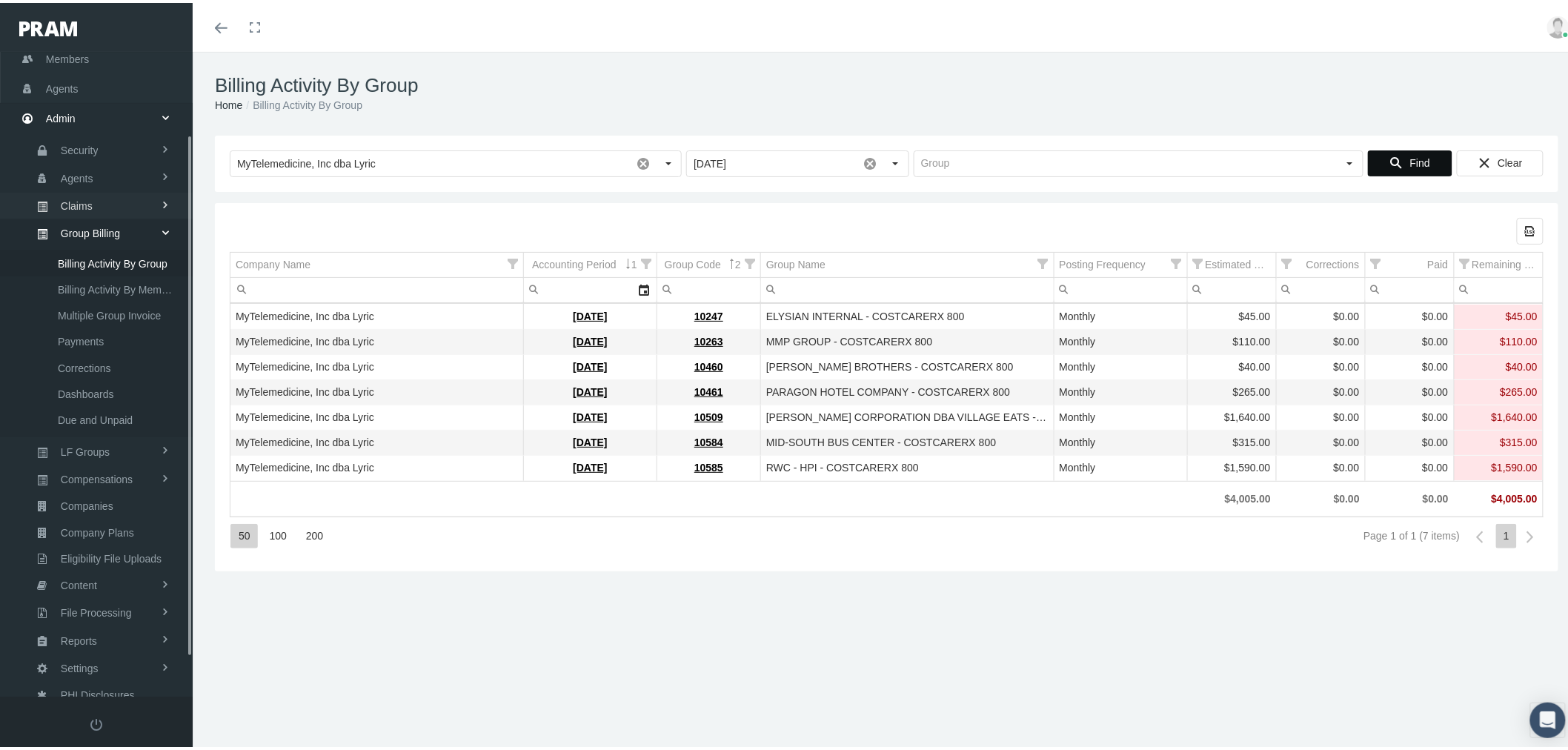
scroll to position [0, 0]
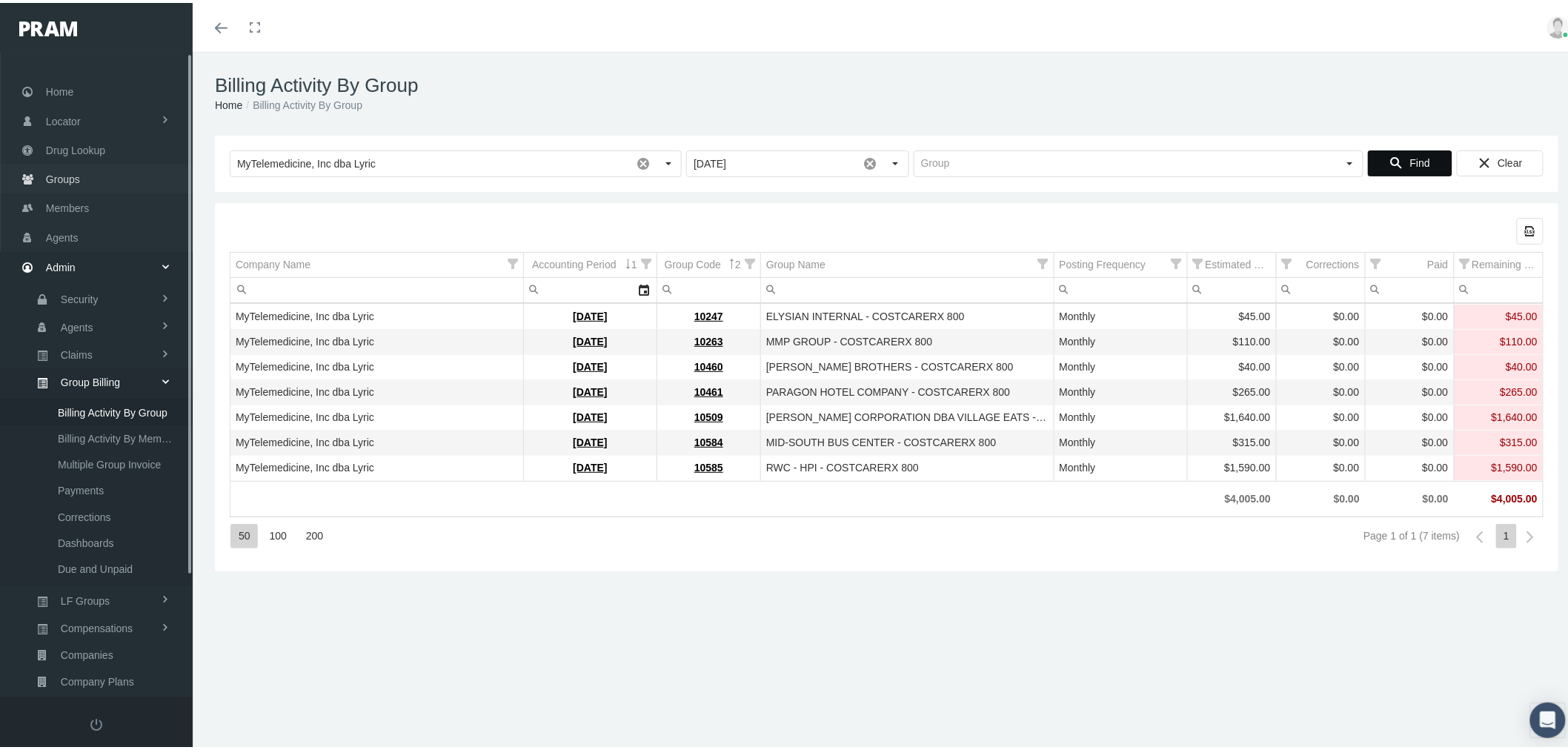
click at [99, 172] on link "Groups" at bounding box center [96, 175] width 193 height 29
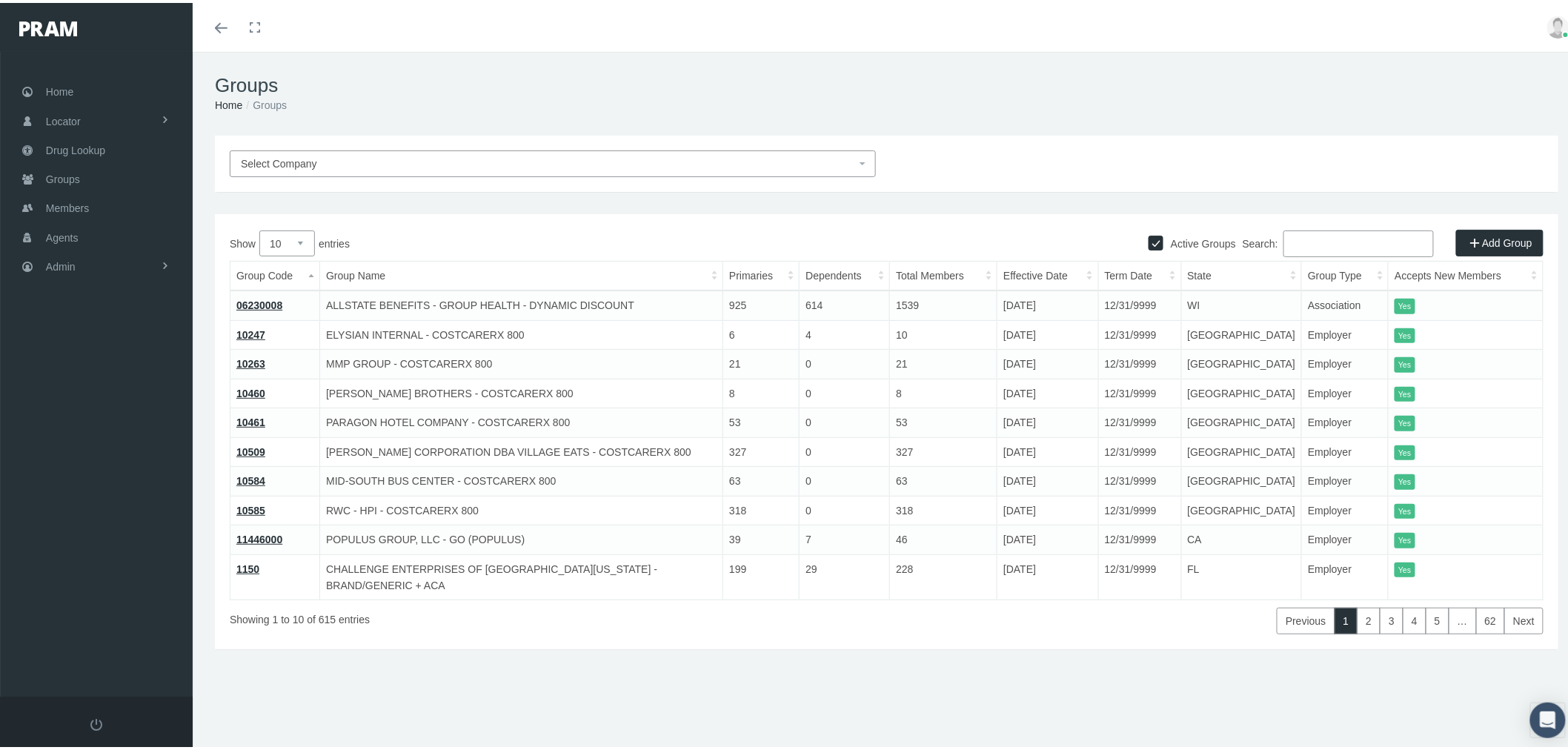
click at [1347, 235] on input "Search:" at bounding box center [1358, 240] width 150 height 27
paste input "50054"
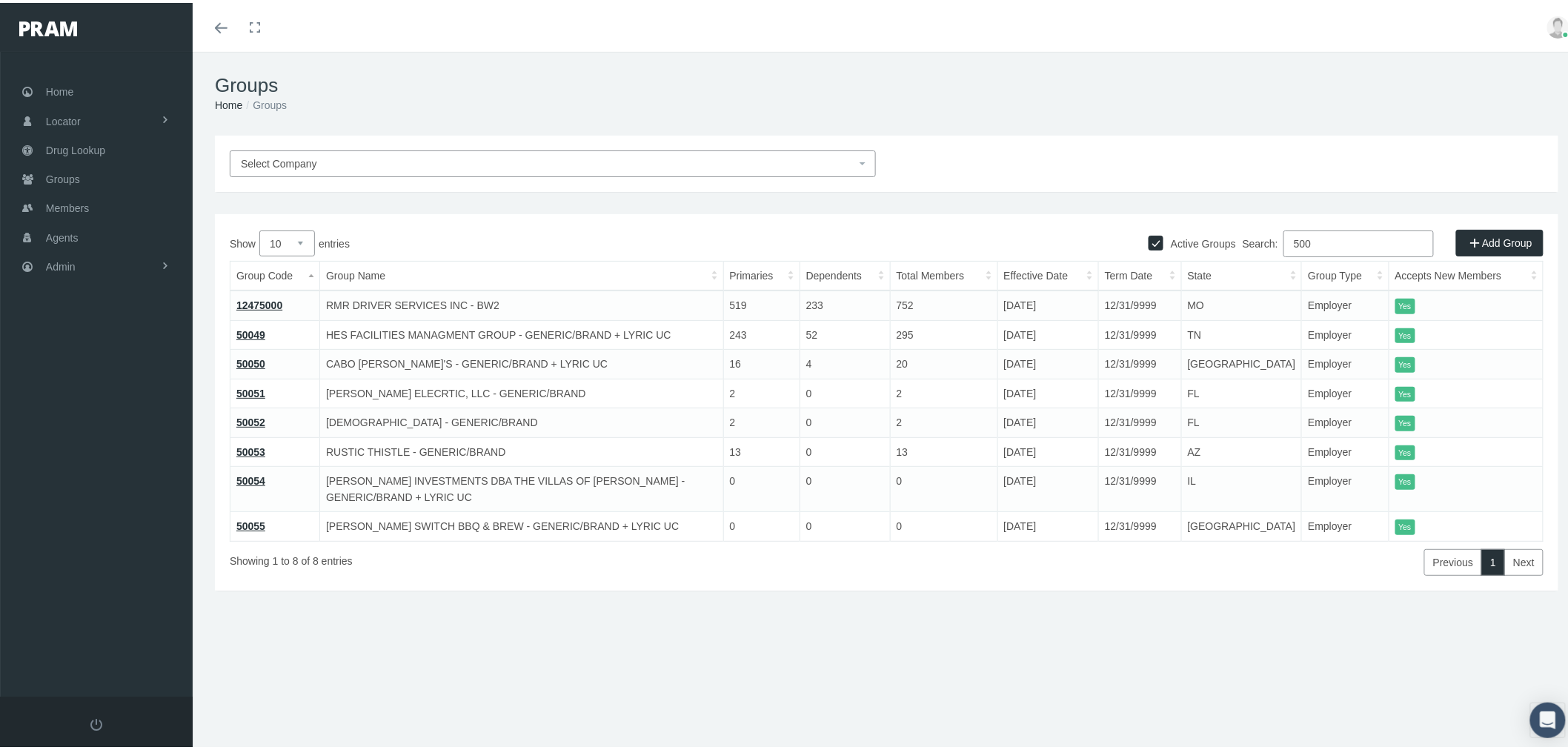
type input "500"
click at [255, 479] on link "50054" at bounding box center [250, 478] width 29 height 12
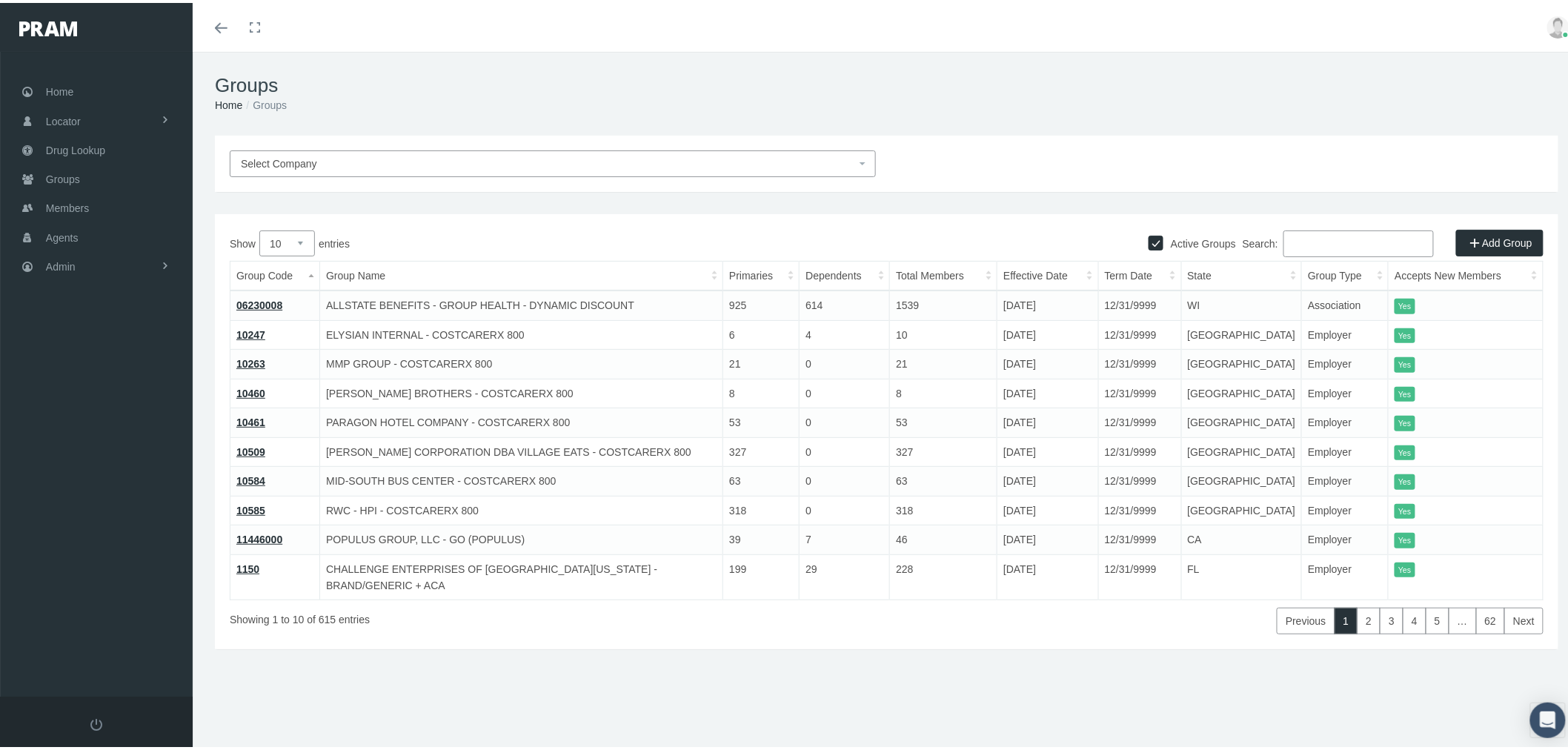
click at [1351, 237] on input "Search:" at bounding box center [1358, 240] width 150 height 27
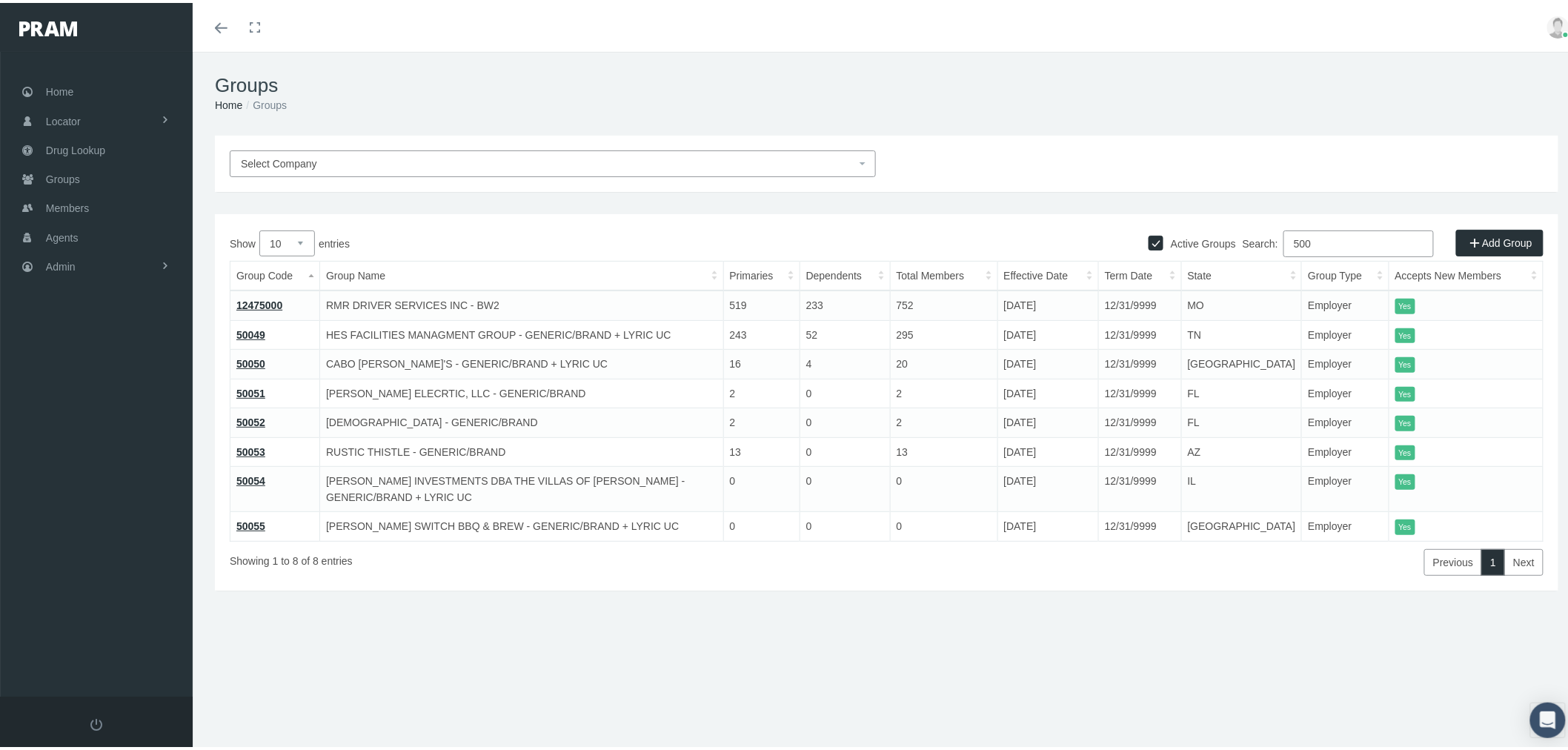
type input "500"
click at [256, 331] on link "50049" at bounding box center [250, 331] width 29 height 12
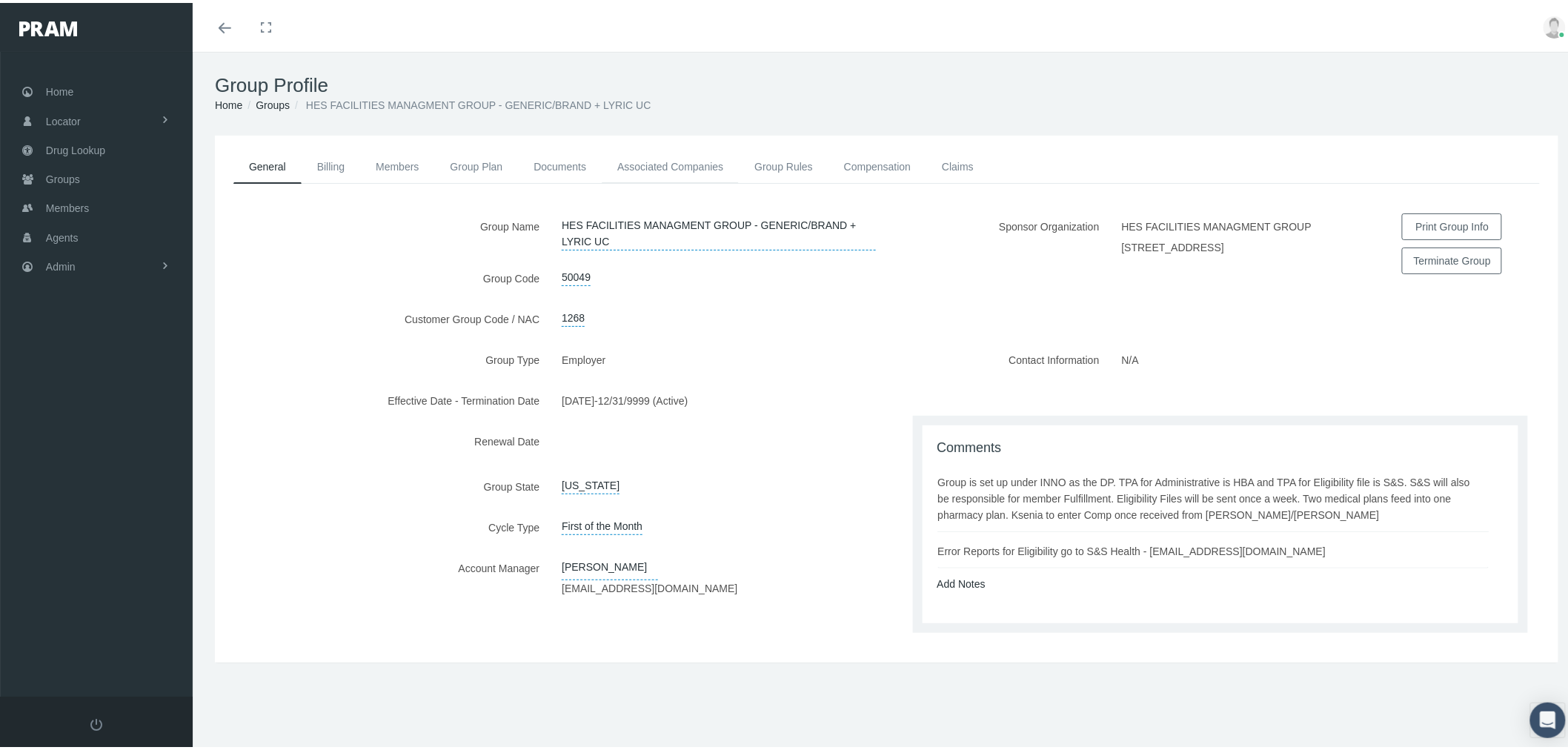
click at [697, 166] on link "Associated Companies" at bounding box center [670, 163] width 137 height 33
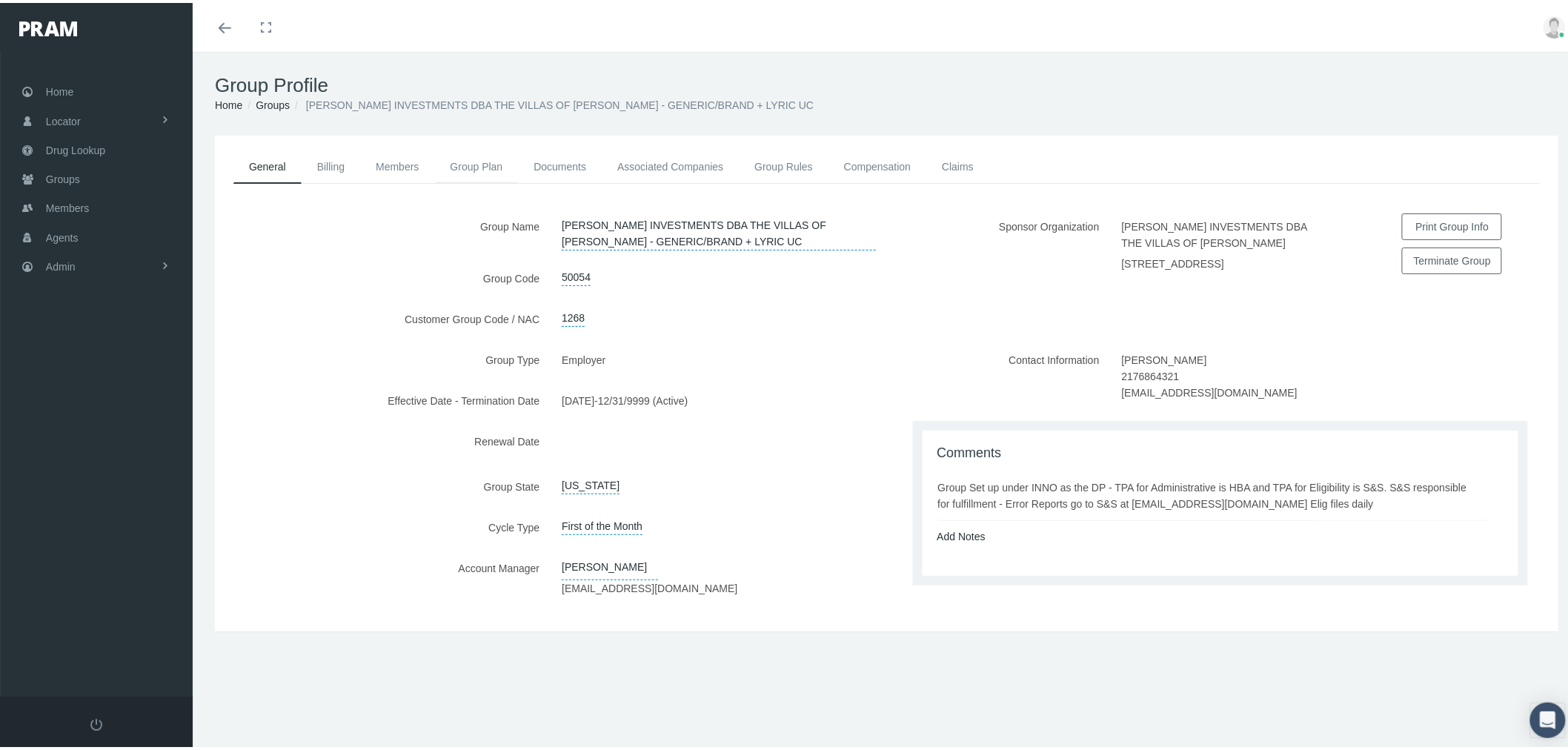
click at [476, 163] on link "Group Plan" at bounding box center [476, 163] width 84 height 33
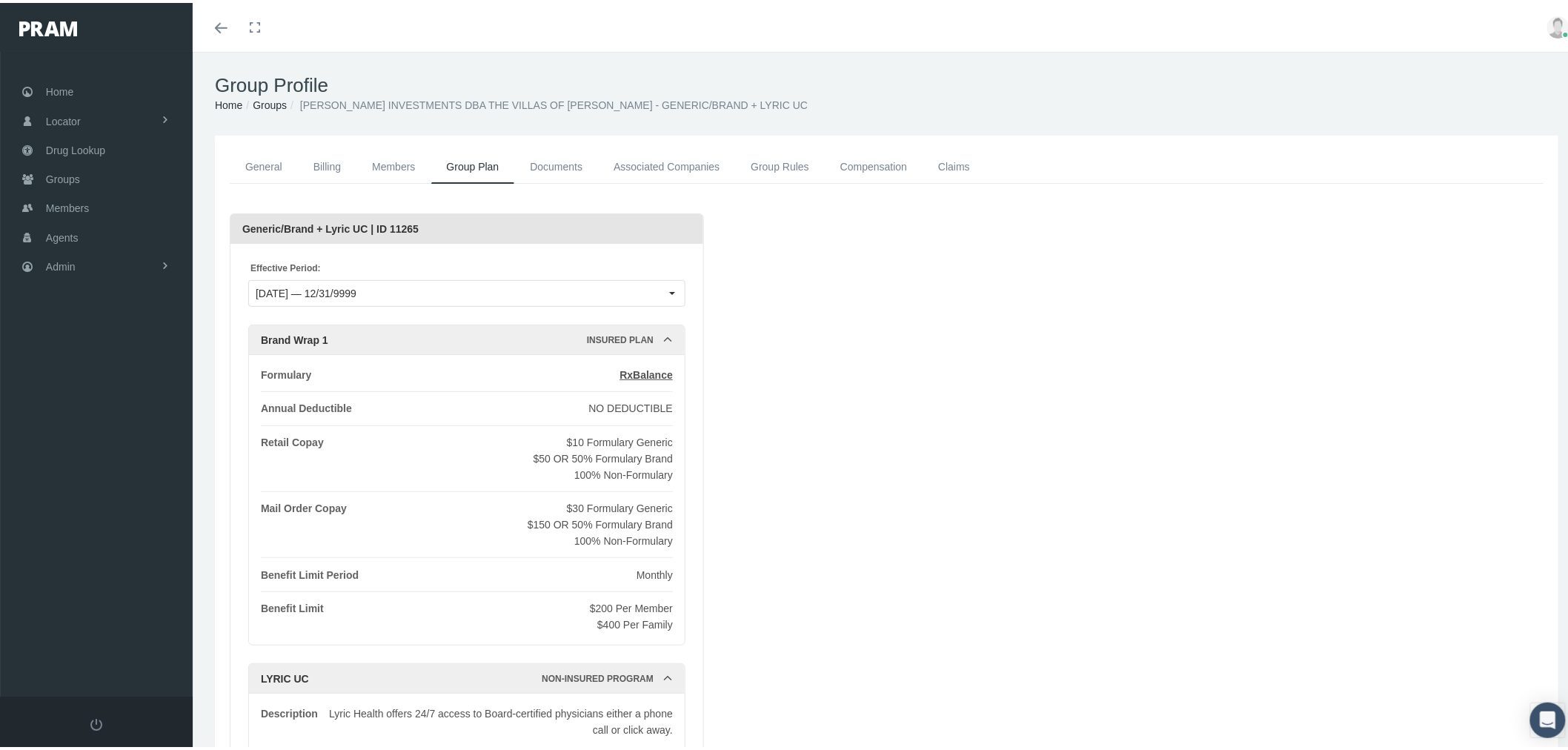
click at [579, 168] on link "Documents" at bounding box center [555, 164] width 84 height 34
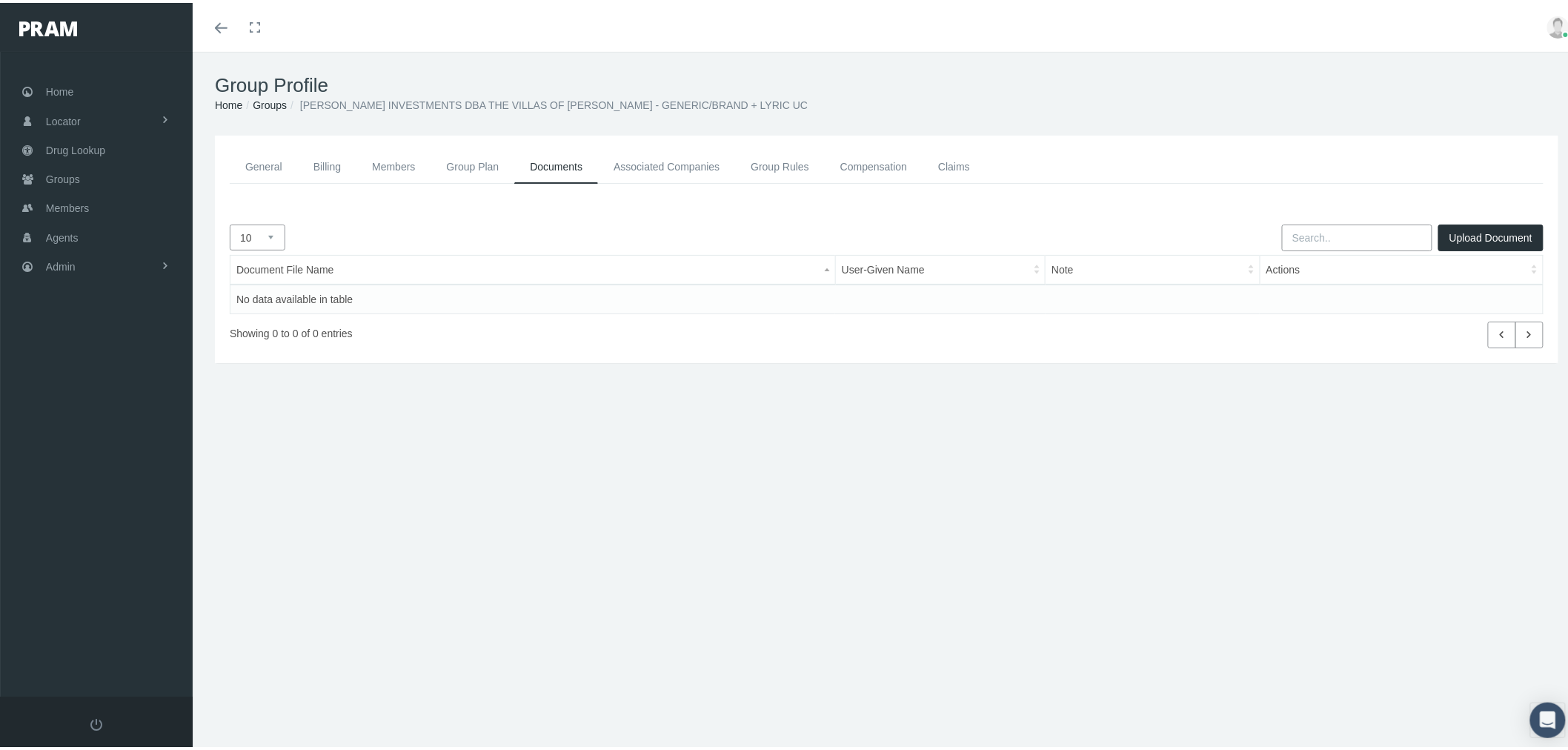
click at [629, 165] on link "Associated Companies" at bounding box center [666, 164] width 137 height 34
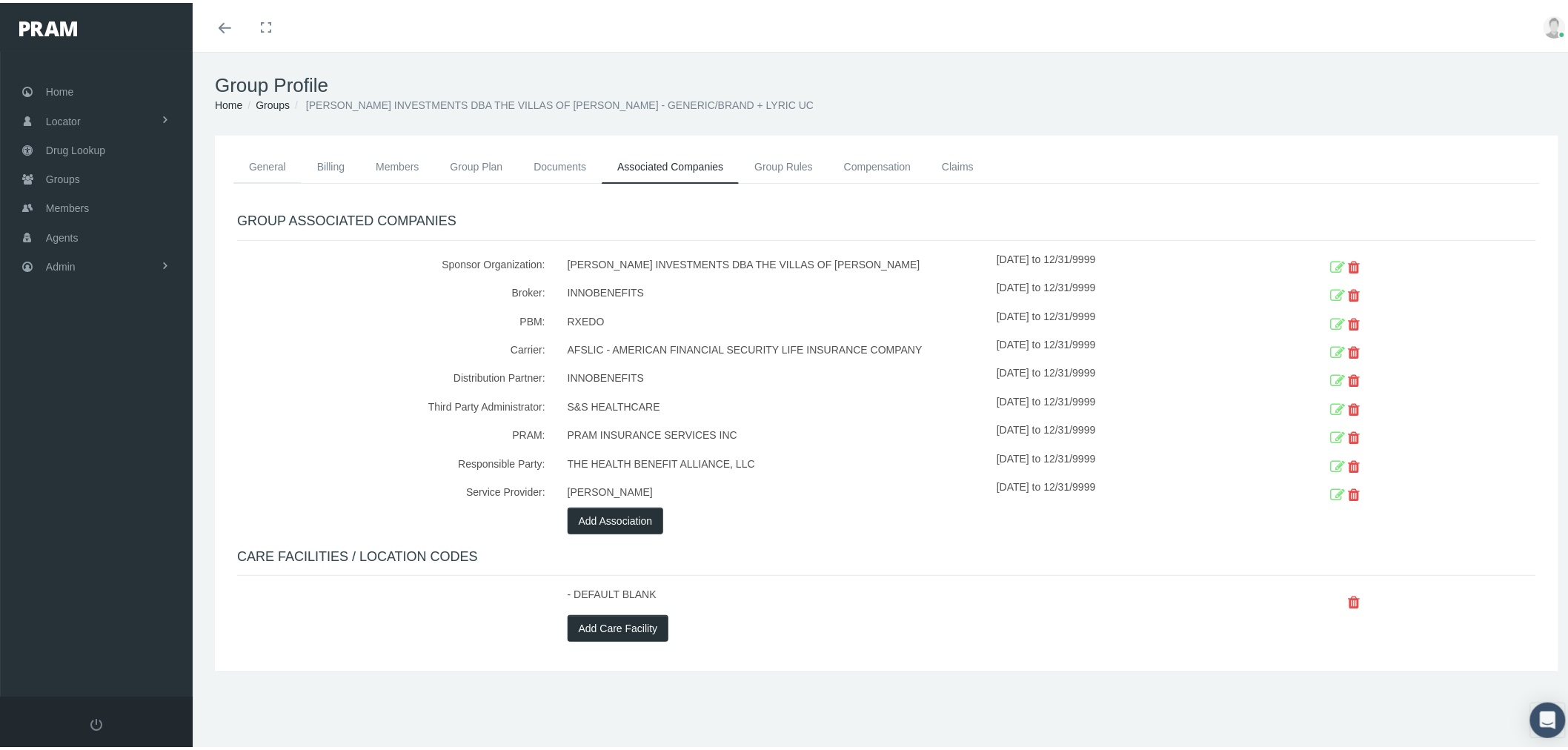
click at [264, 168] on link "General" at bounding box center [267, 163] width 68 height 33
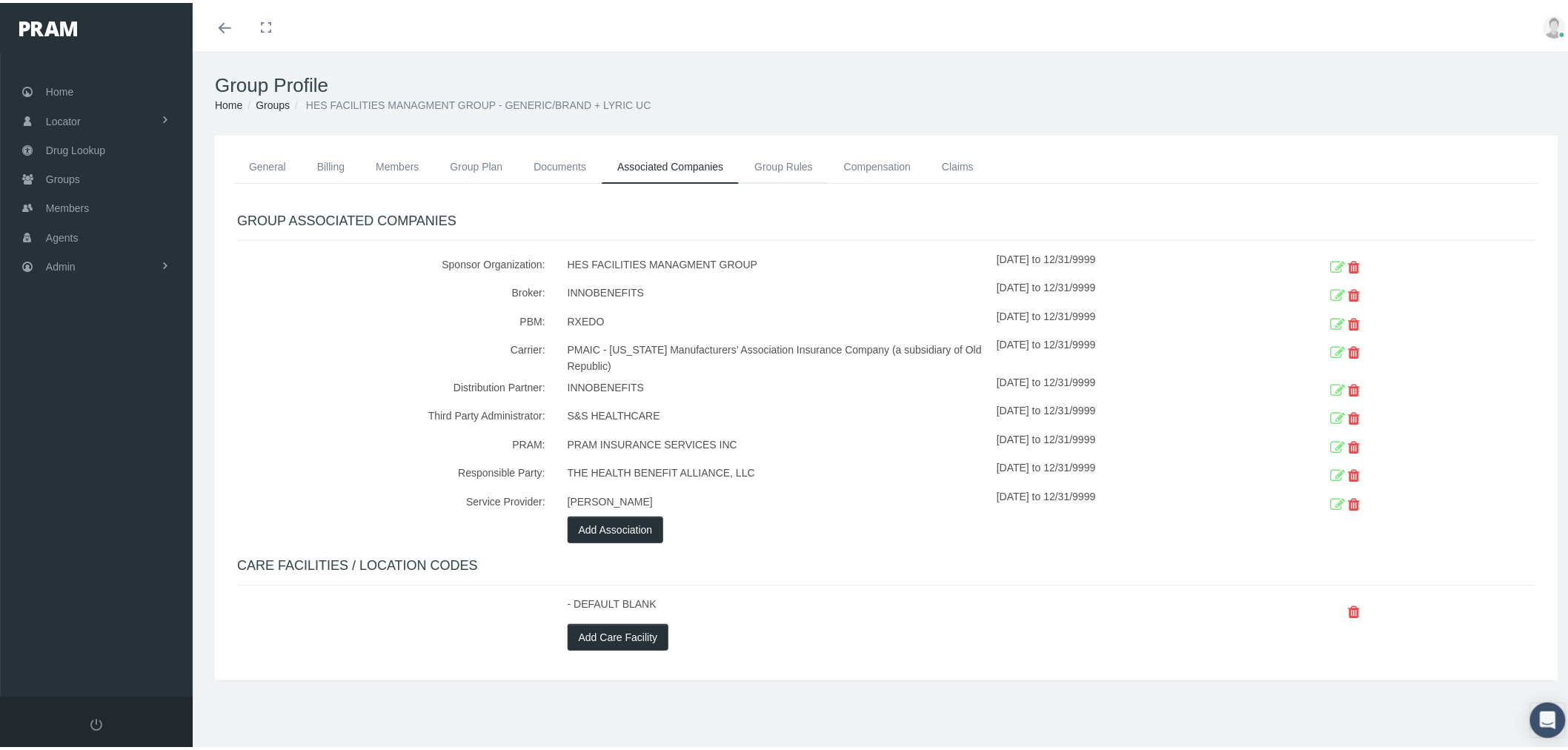
click at [771, 168] on link "Group Rules" at bounding box center [783, 163] width 90 height 33
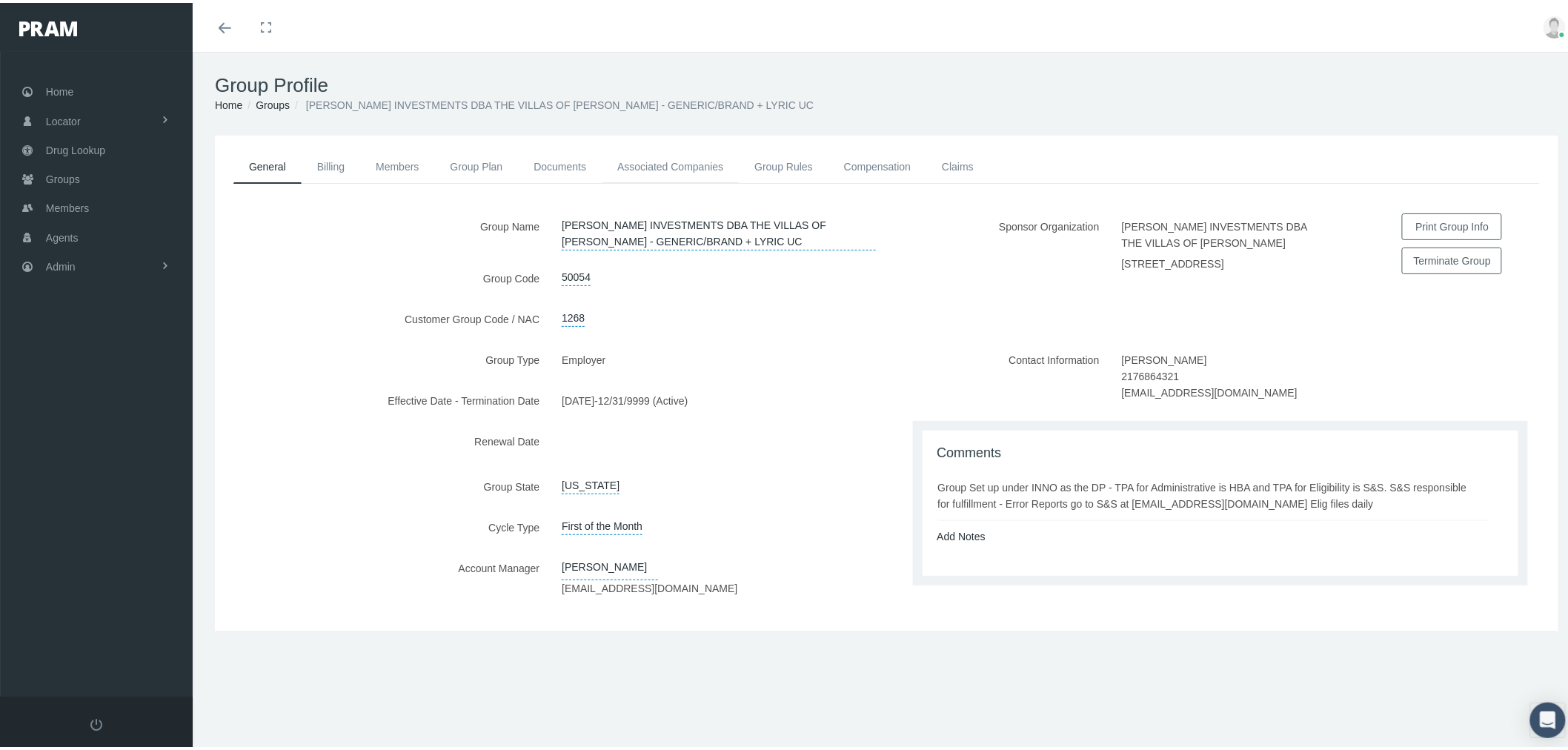
click at [636, 159] on link "Associated Companies" at bounding box center [670, 163] width 137 height 33
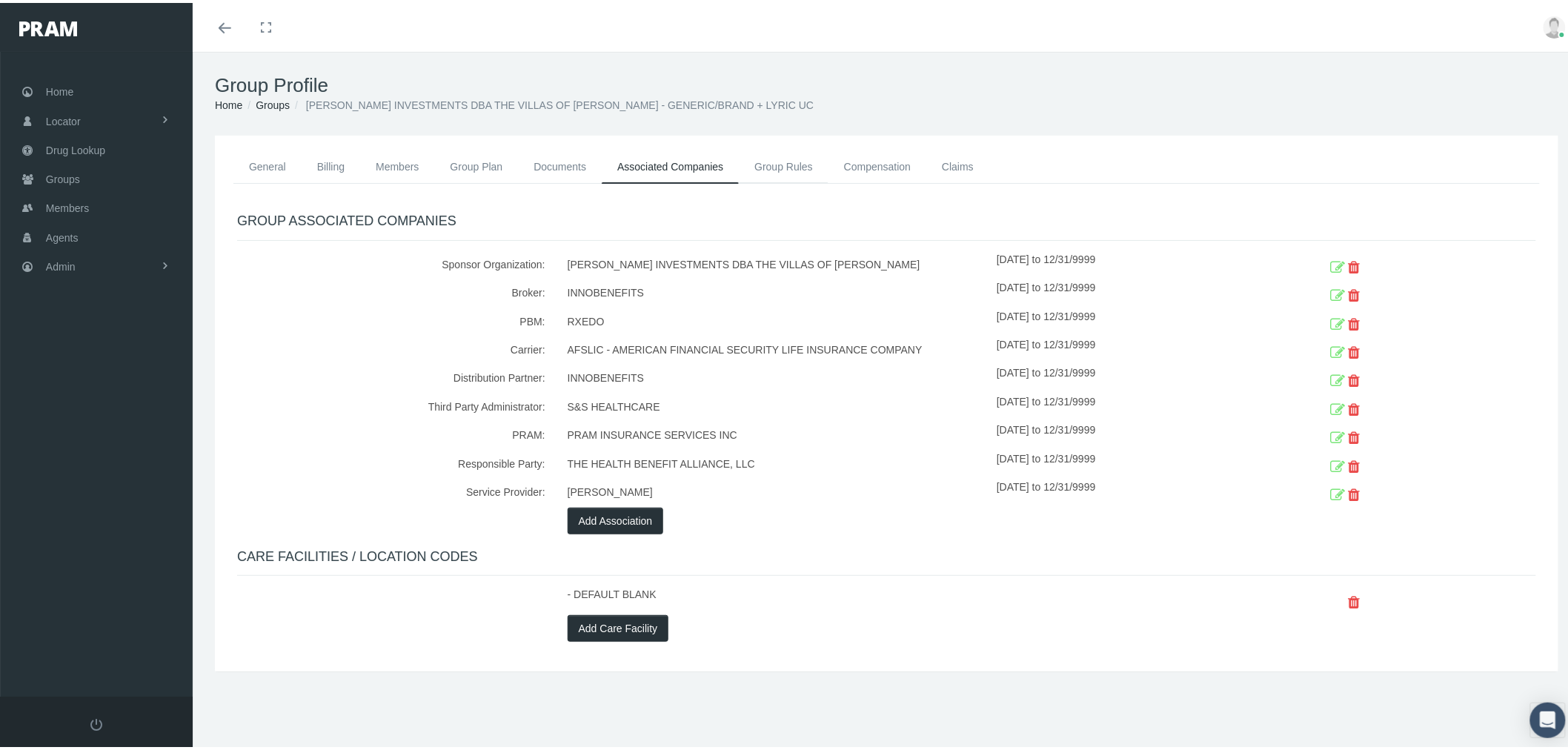
click at [793, 166] on link "Group Rules" at bounding box center [783, 163] width 90 height 33
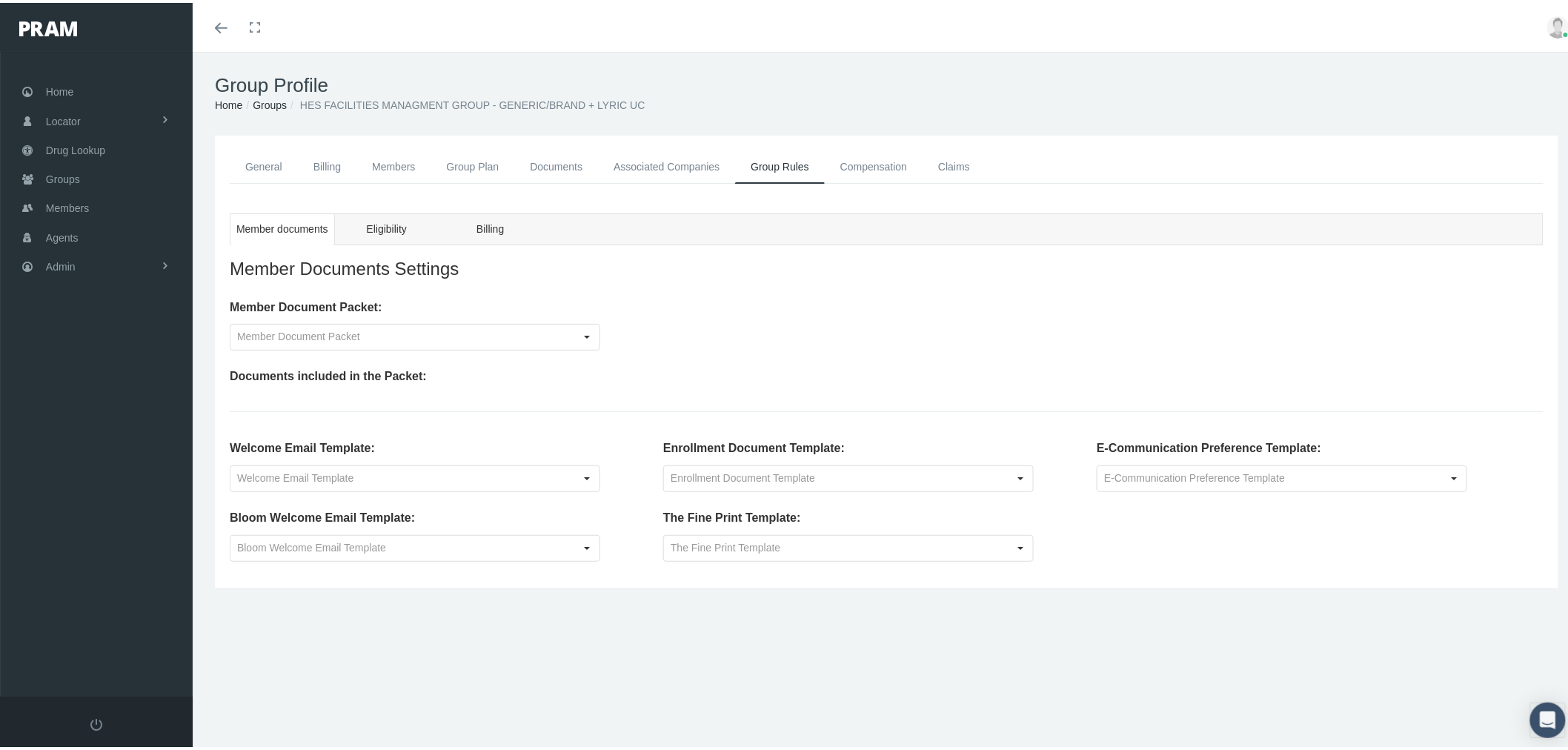
click at [859, 155] on link "Compensation" at bounding box center [873, 164] width 98 height 34
click at [880, 169] on link "Compensation" at bounding box center [873, 164] width 98 height 34
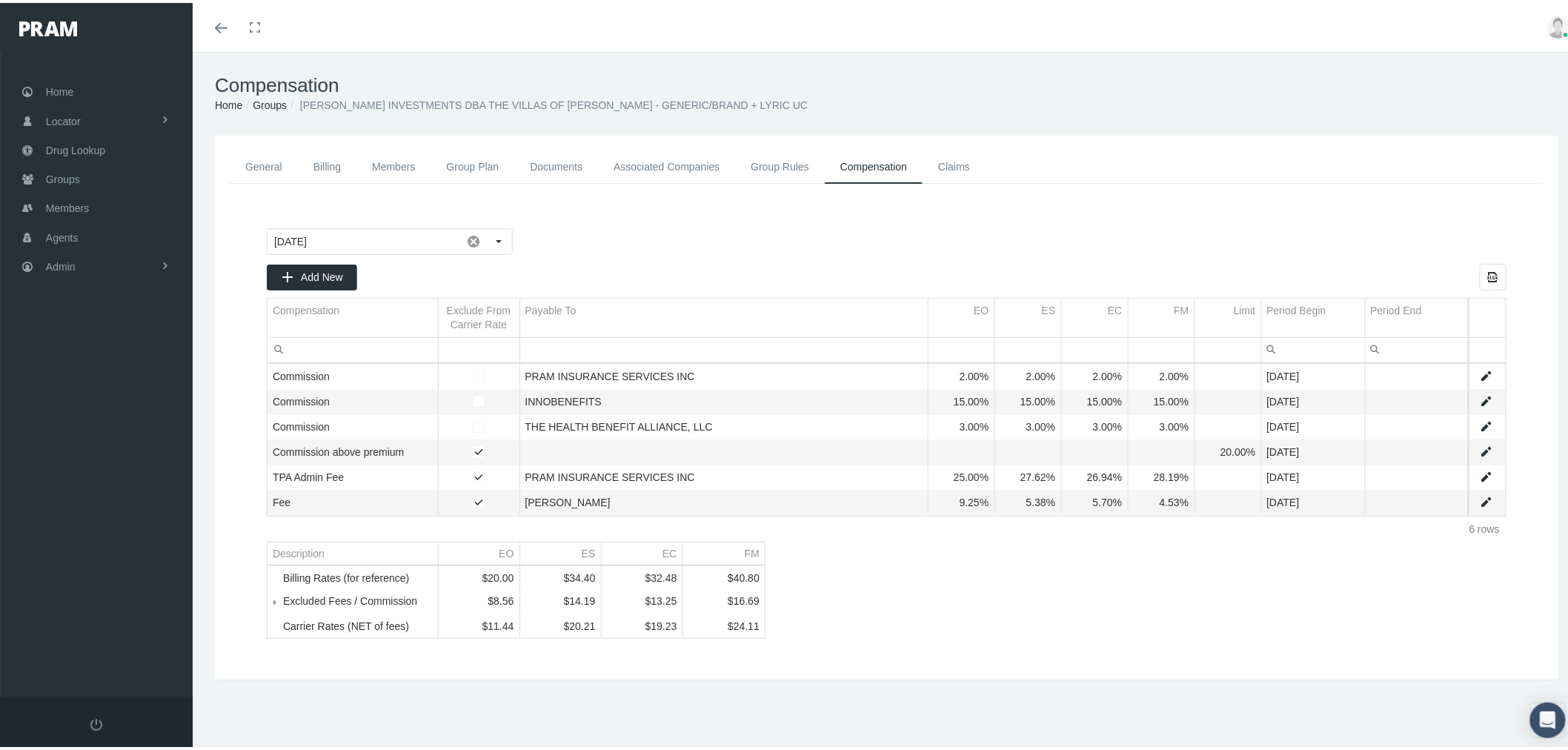
click at [283, 606] on span "Tree list" at bounding box center [283, 598] width 0 height 13
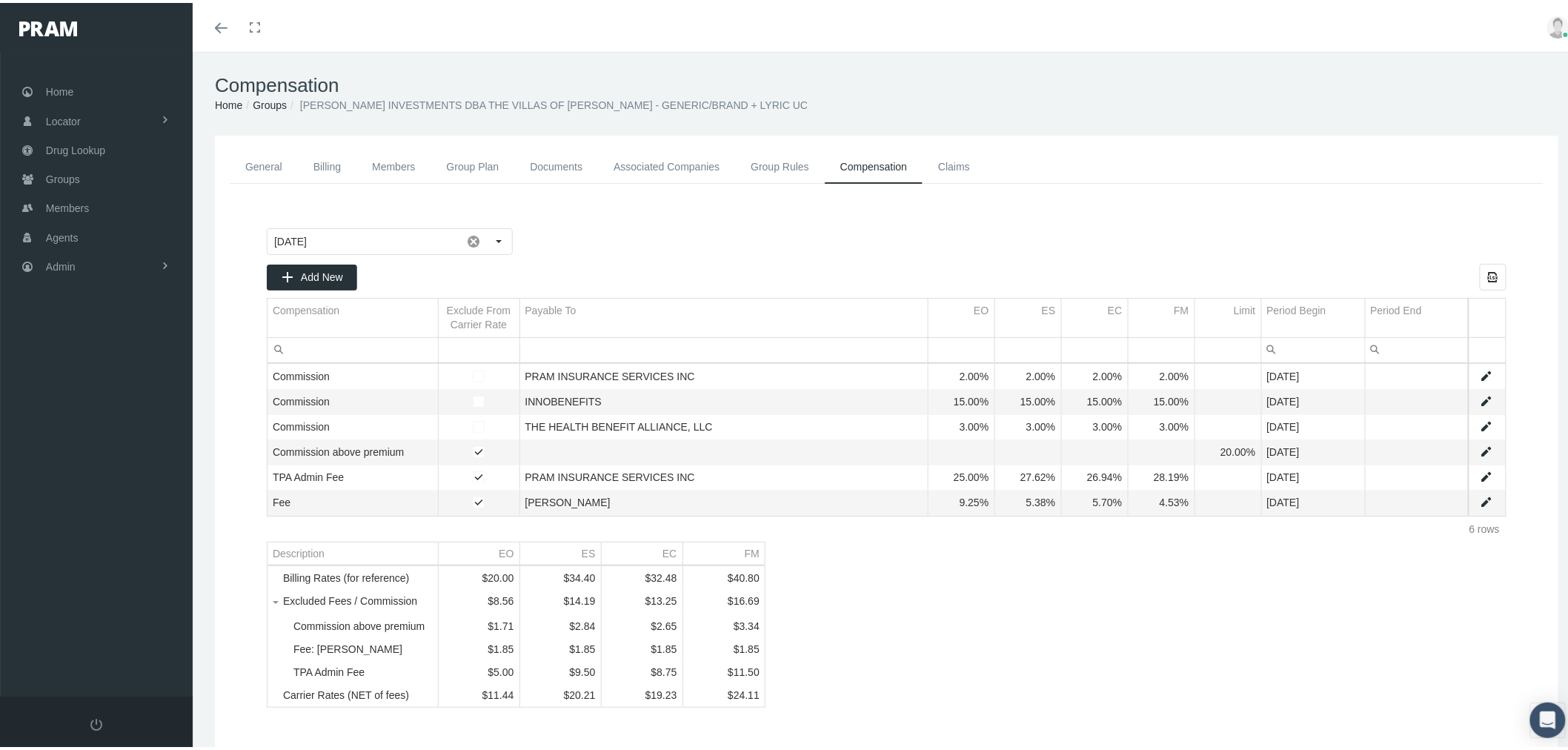
scroll to position [72, 0]
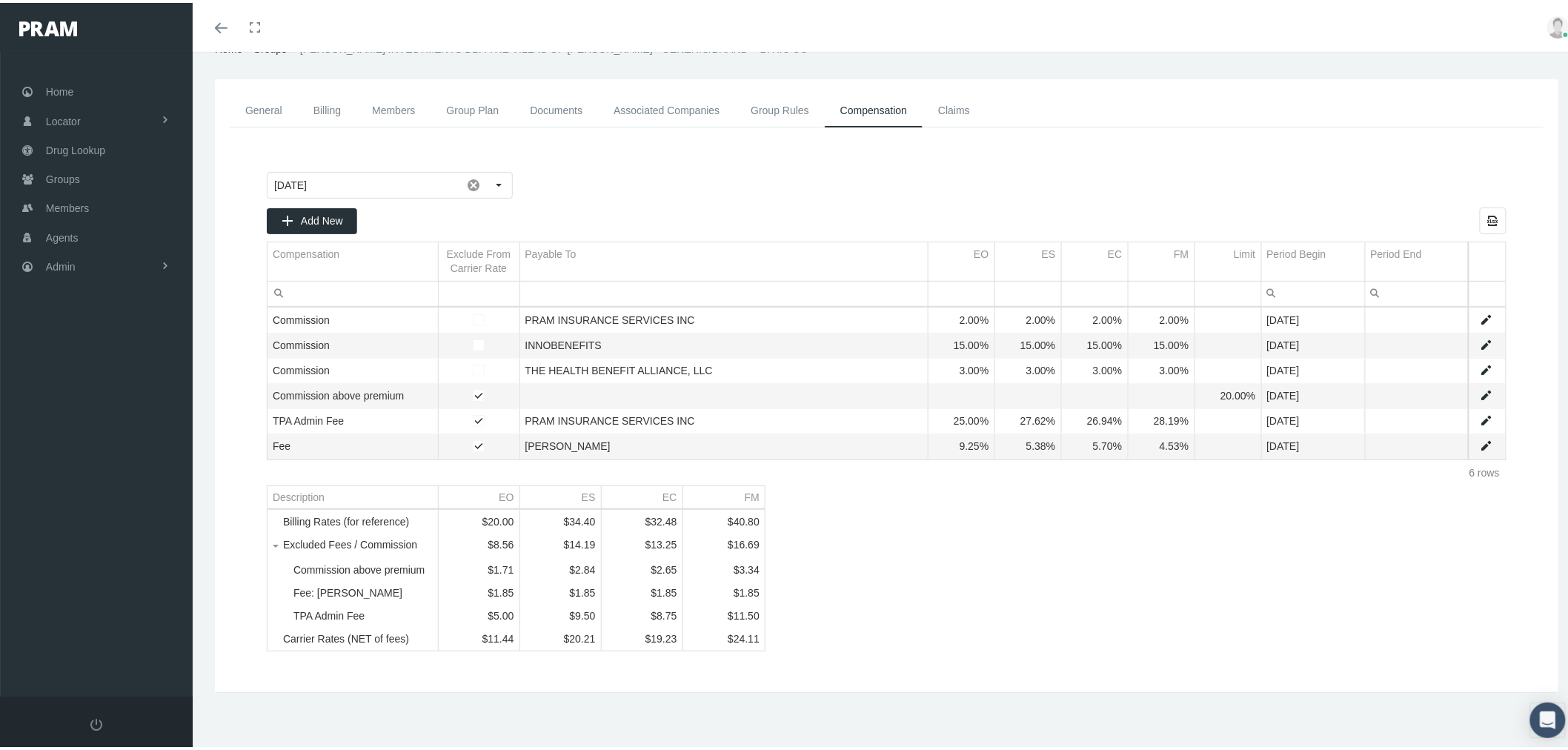
click at [710, 94] on link "Associated Companies" at bounding box center [666, 108] width 137 height 34
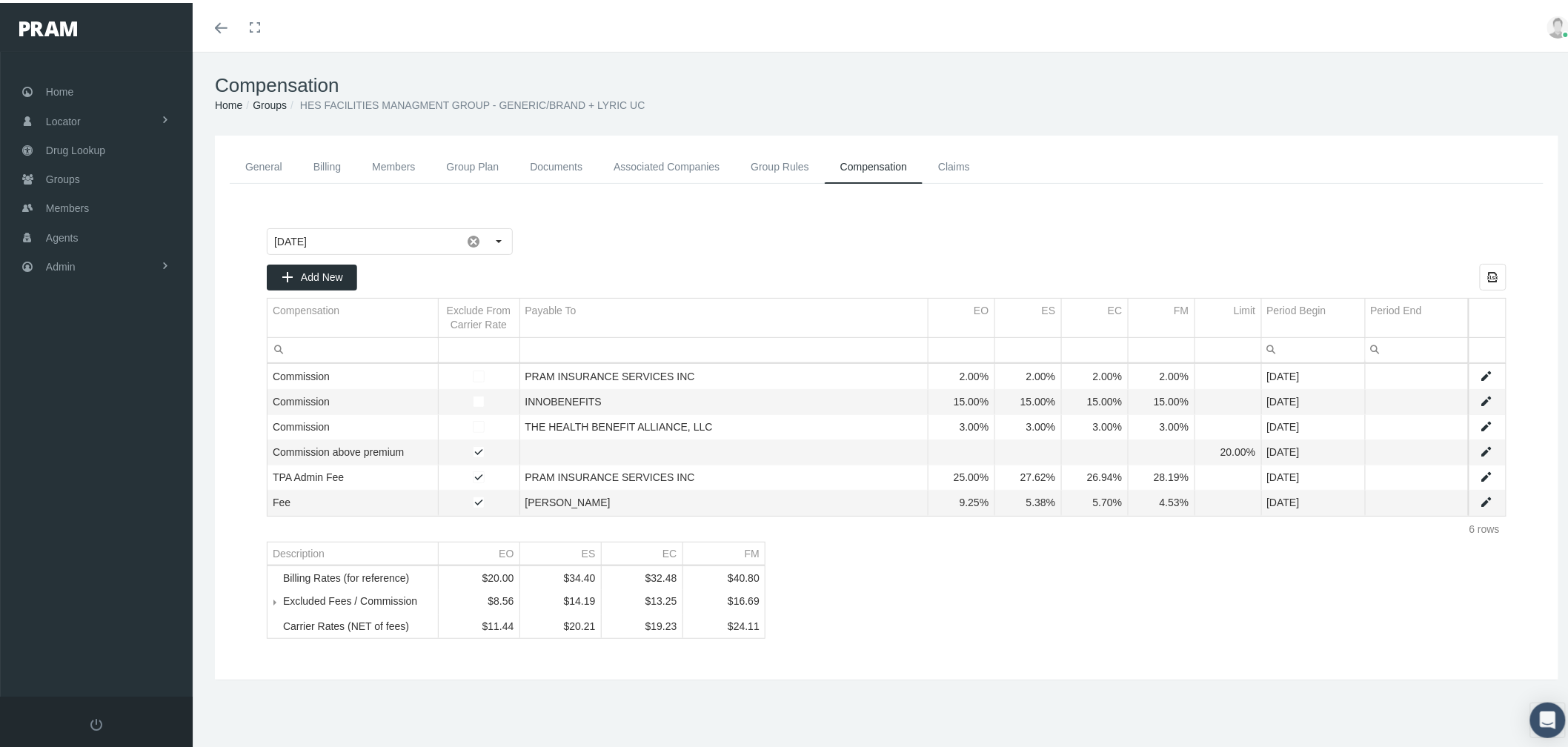
click at [282, 606] on div "Tree list" at bounding box center [277, 598] width 10 height 13
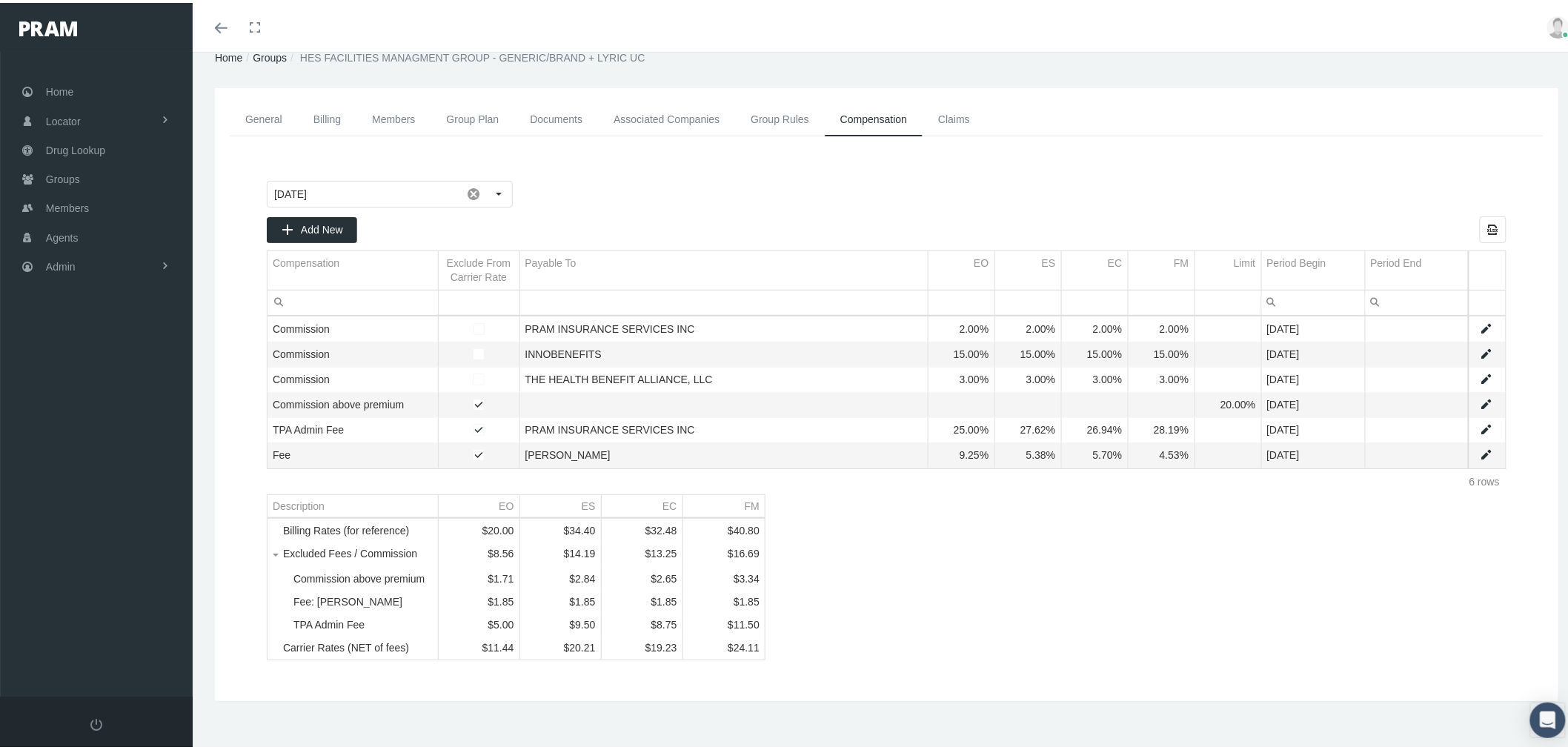
scroll to position [72, 0]
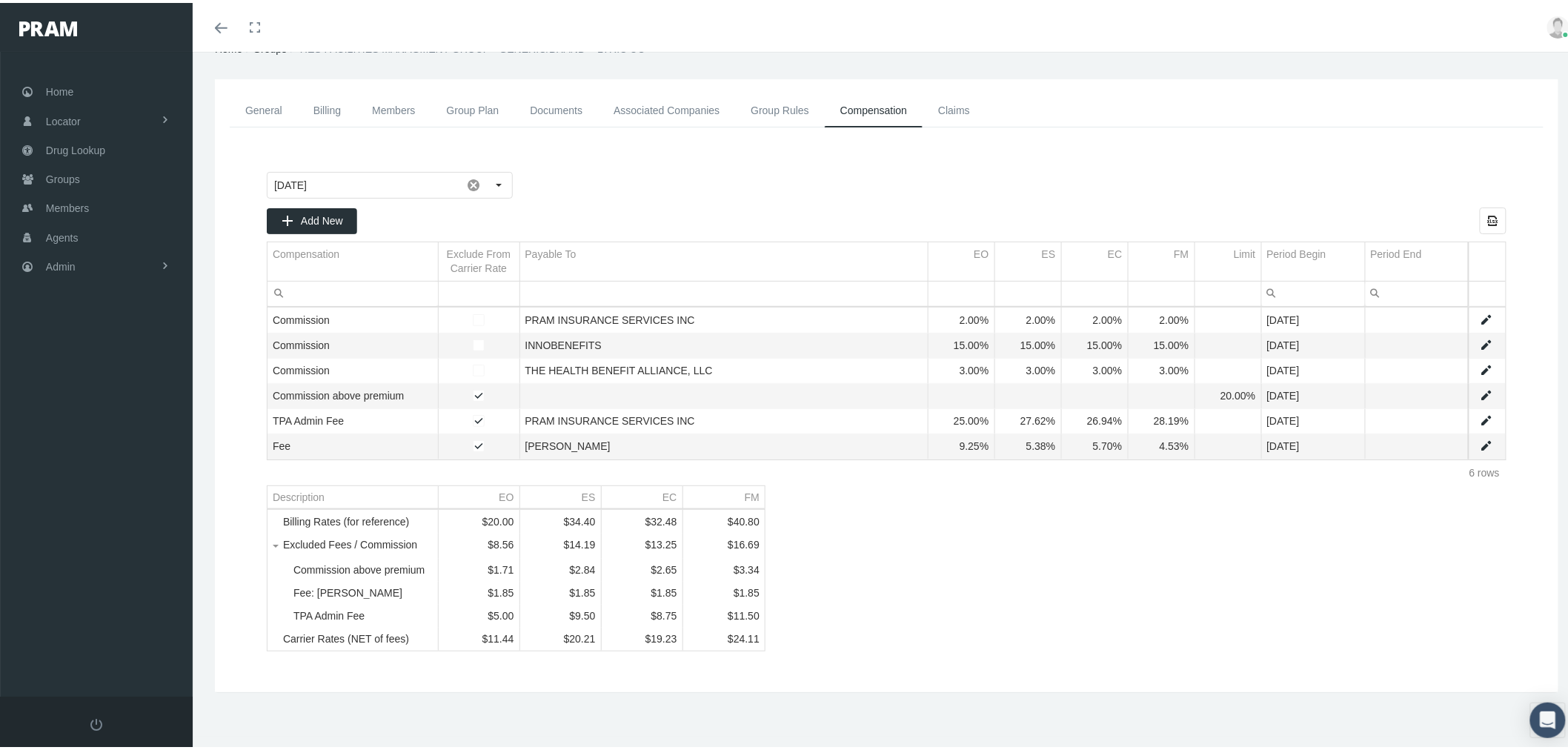
click at [255, 92] on link "General" at bounding box center [263, 108] width 68 height 34
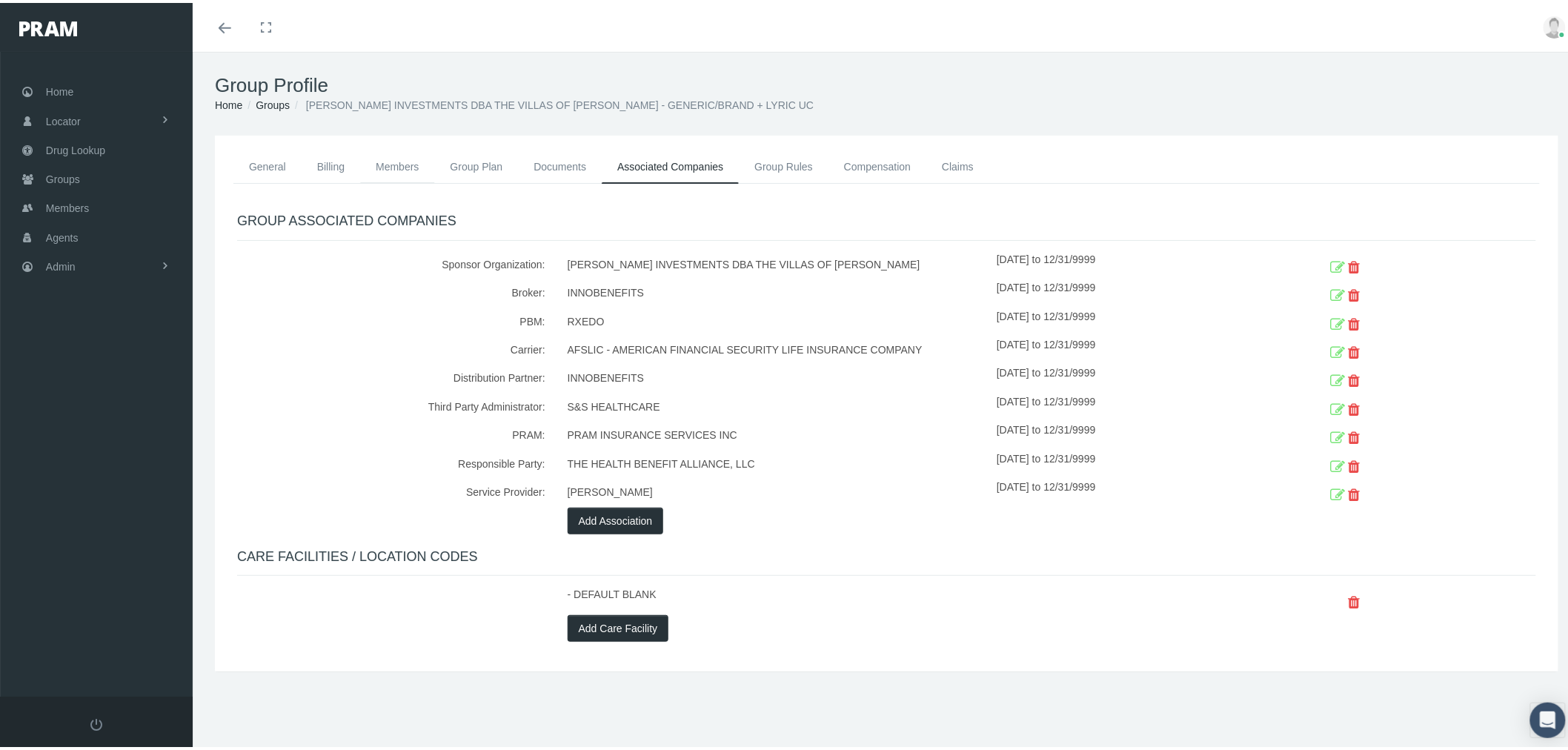
click at [395, 160] on link "Members" at bounding box center [397, 163] width 74 height 33
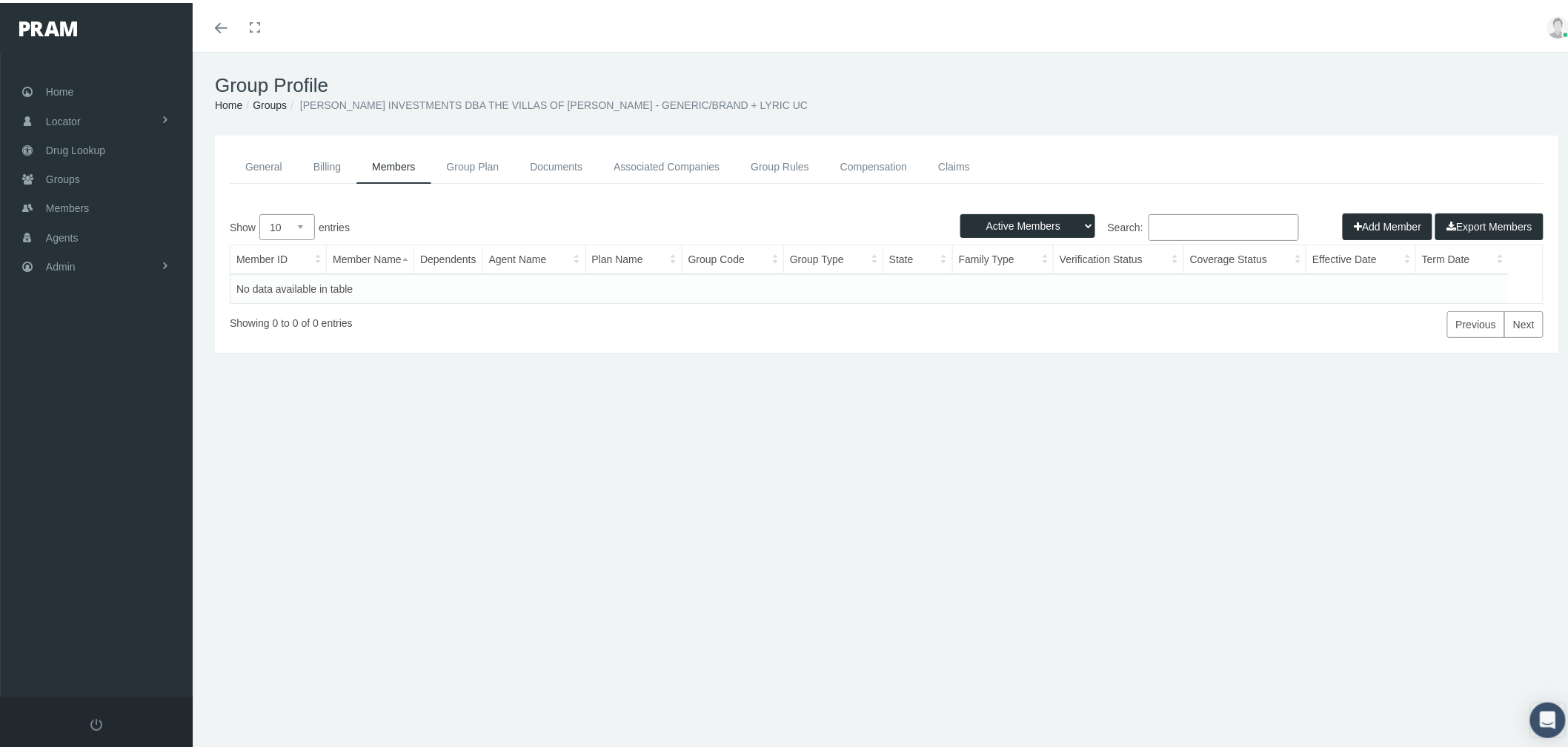
click at [268, 101] on link "Groups" at bounding box center [269, 102] width 34 height 12
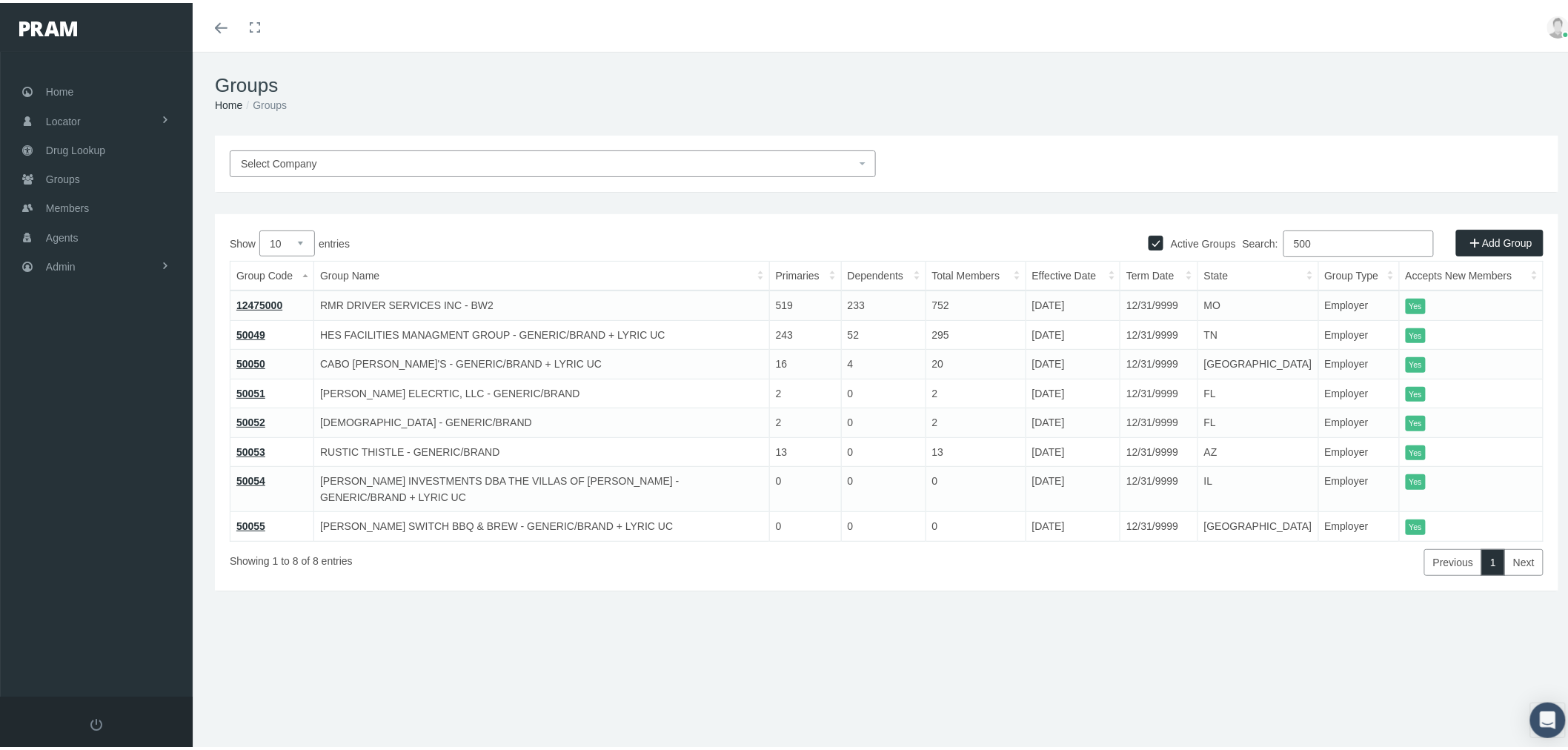
click at [260, 516] on link "50055" at bounding box center [250, 522] width 29 height 12
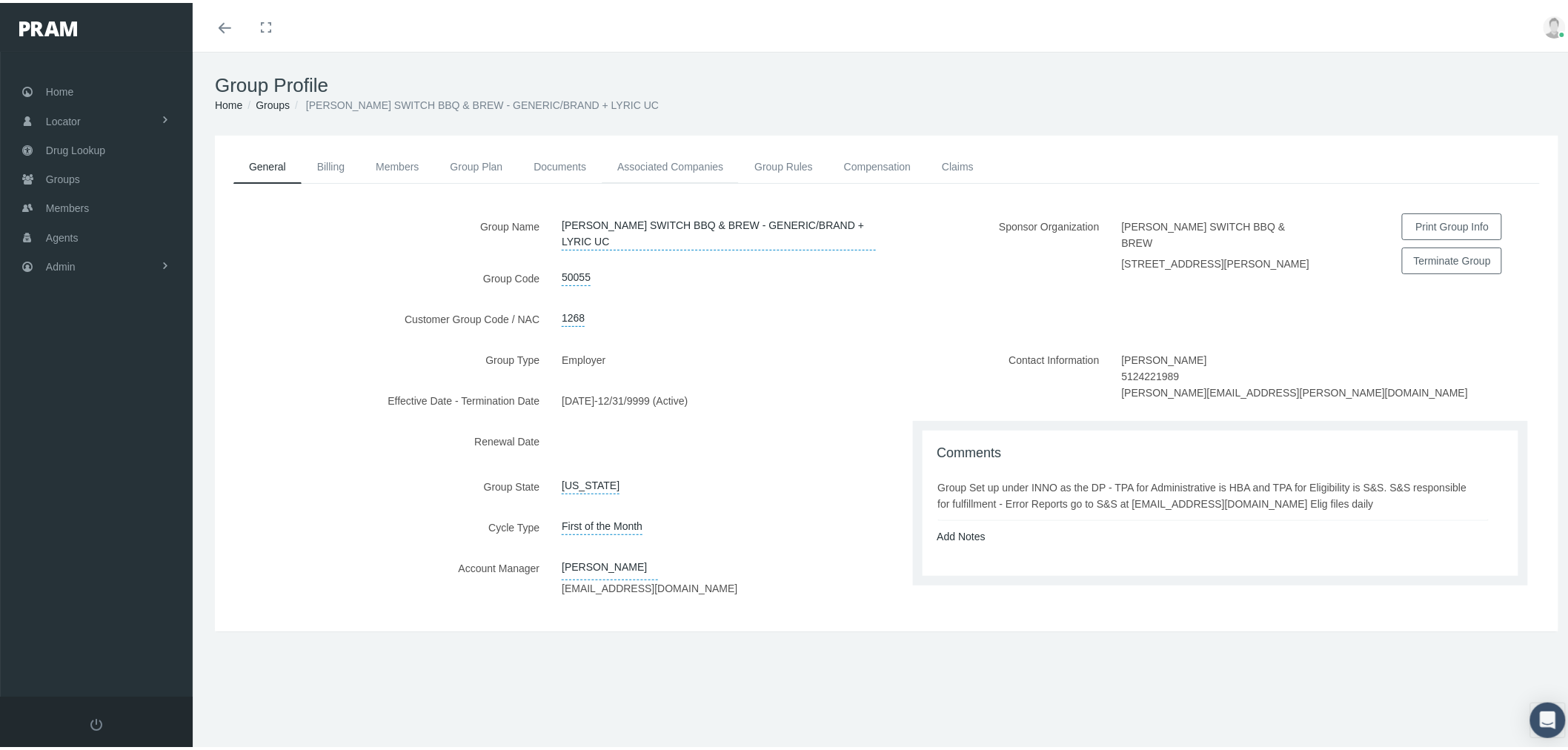
click at [641, 157] on link "Associated Companies" at bounding box center [670, 163] width 137 height 33
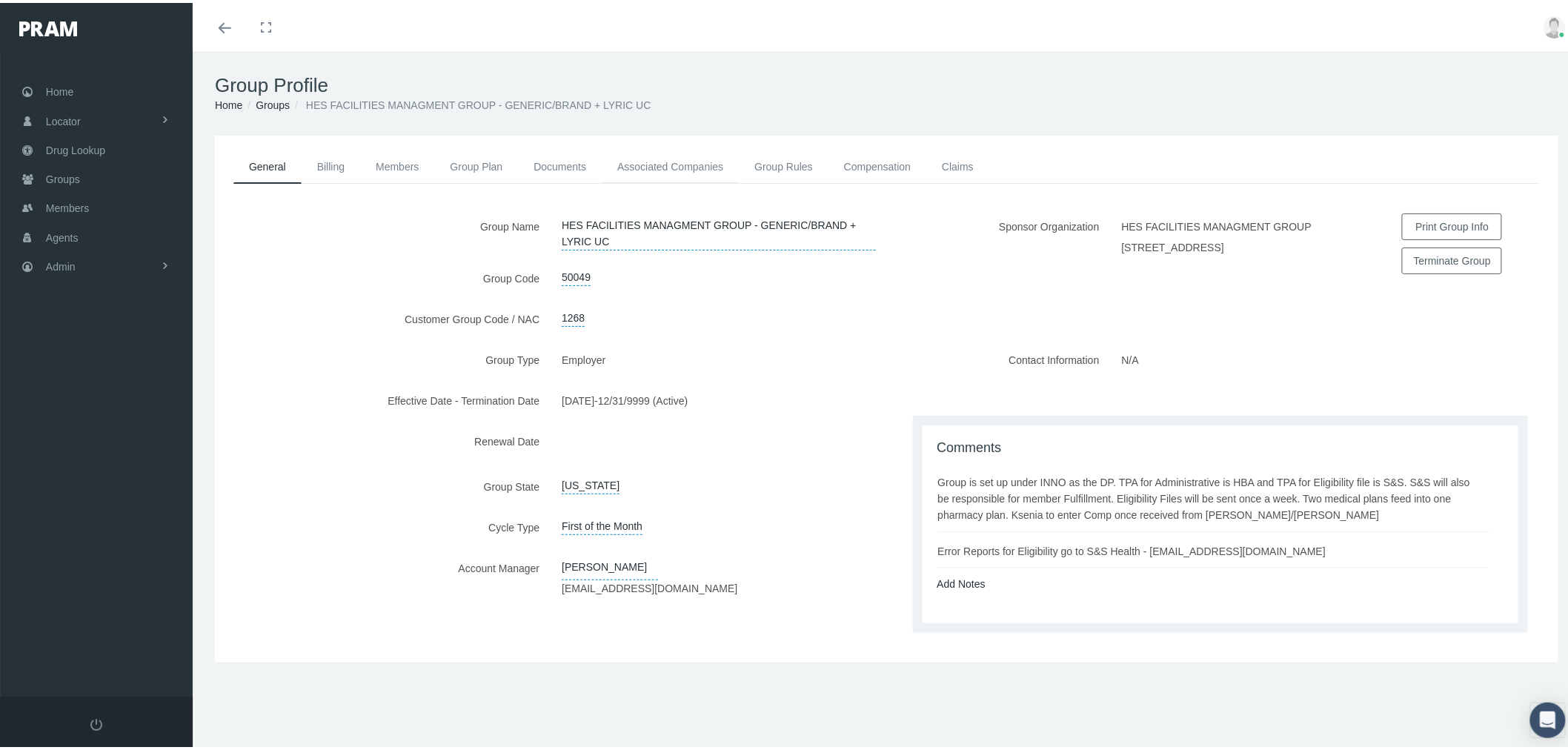
click at [708, 166] on link "Associated Companies" at bounding box center [670, 163] width 137 height 33
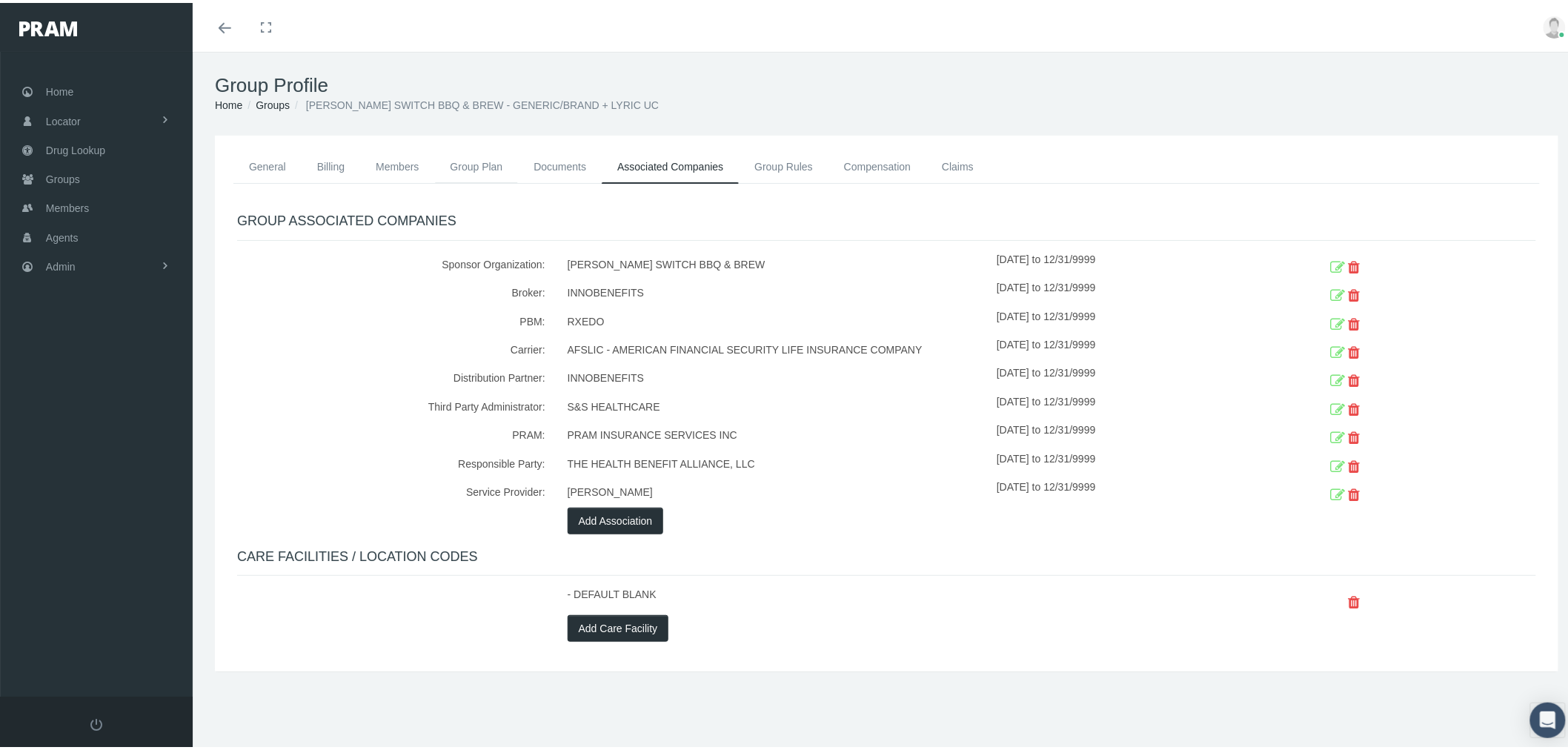
click at [470, 161] on link "Group Plan" at bounding box center [476, 163] width 84 height 33
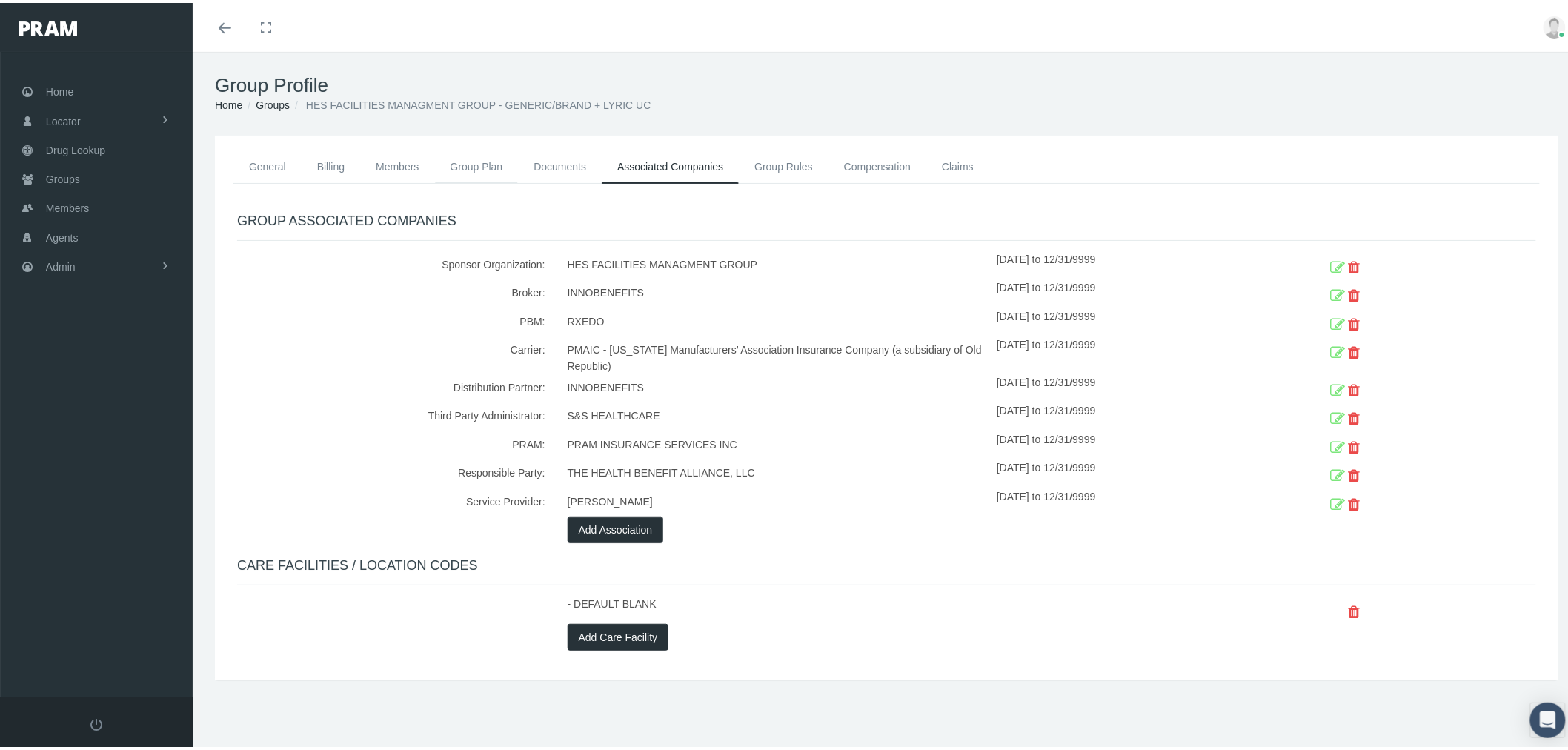
click at [493, 163] on link "Group Plan" at bounding box center [476, 163] width 84 height 33
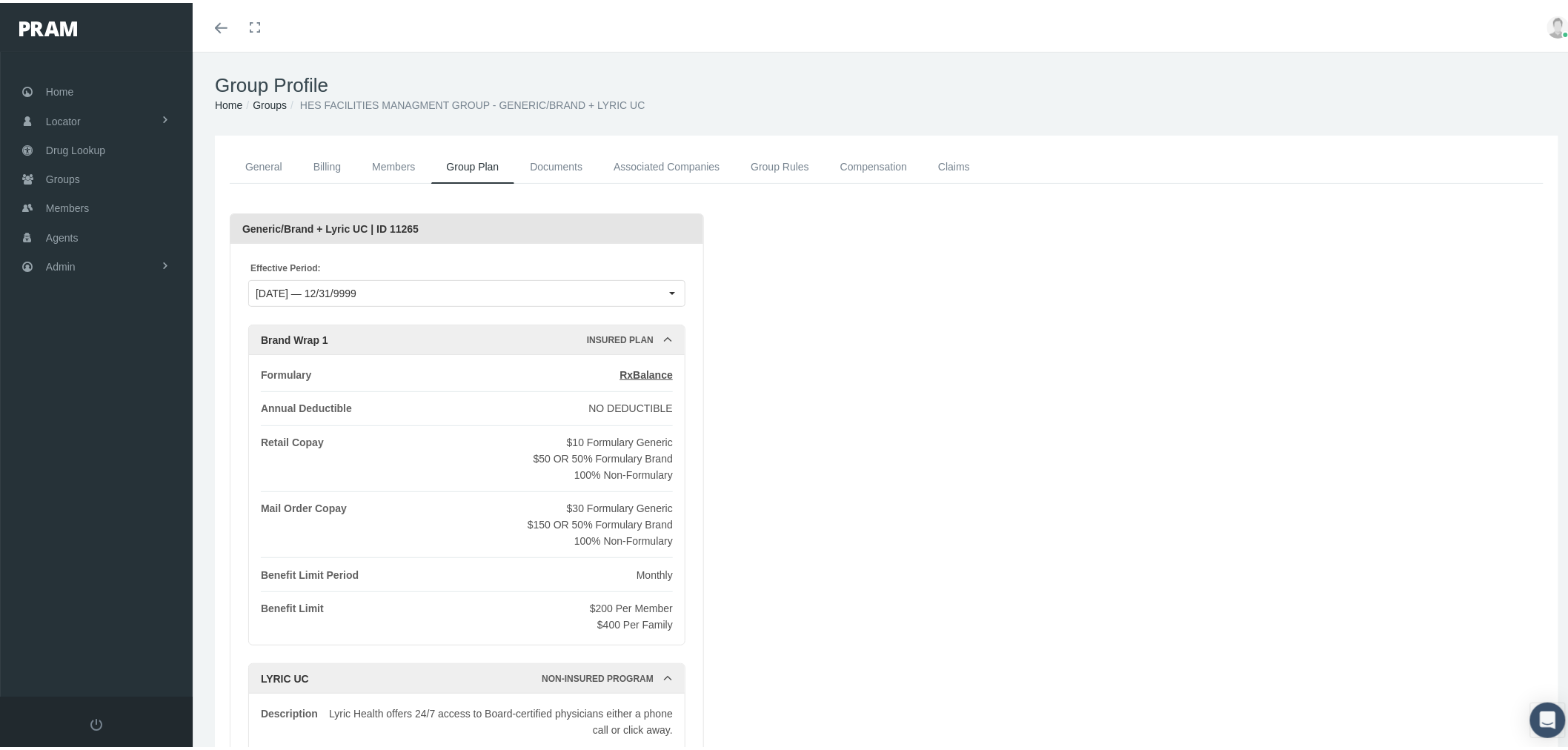
click at [699, 155] on link "Associated Companies" at bounding box center [666, 164] width 137 height 34
click at [655, 156] on link "Associated Companies" at bounding box center [666, 164] width 137 height 34
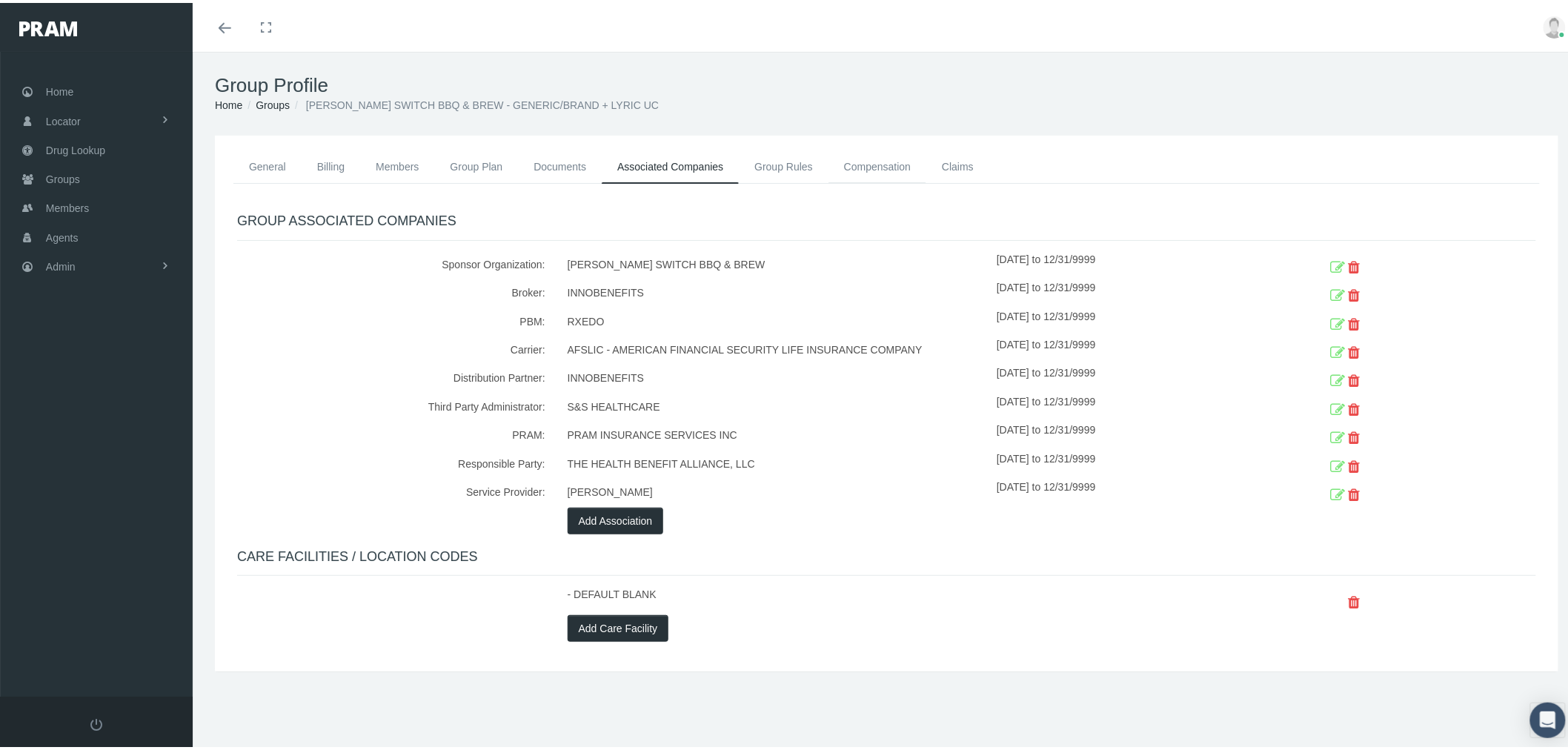
click at [880, 166] on link "Compensation" at bounding box center [877, 163] width 98 height 33
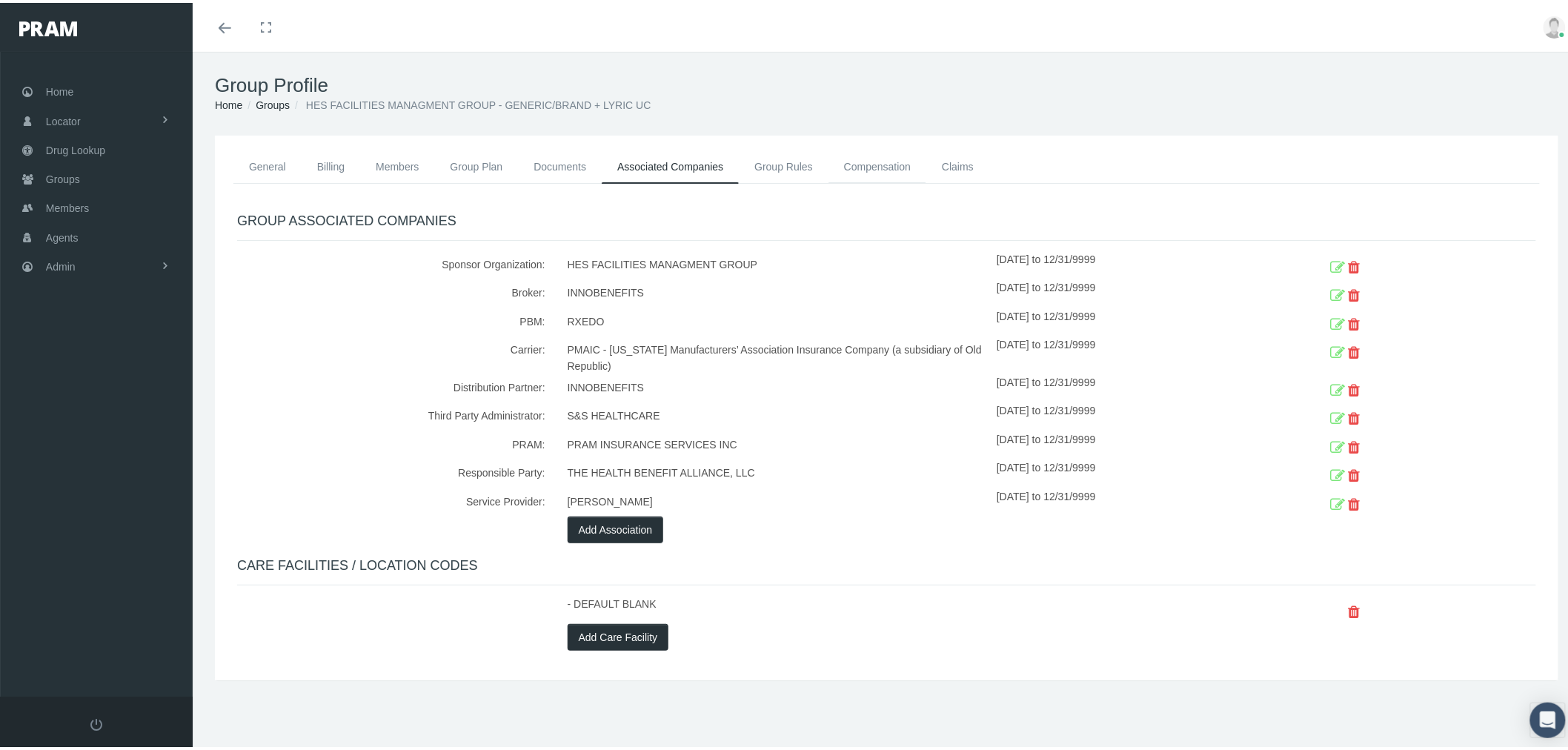
click at [892, 163] on link "Compensation" at bounding box center [877, 163] width 98 height 33
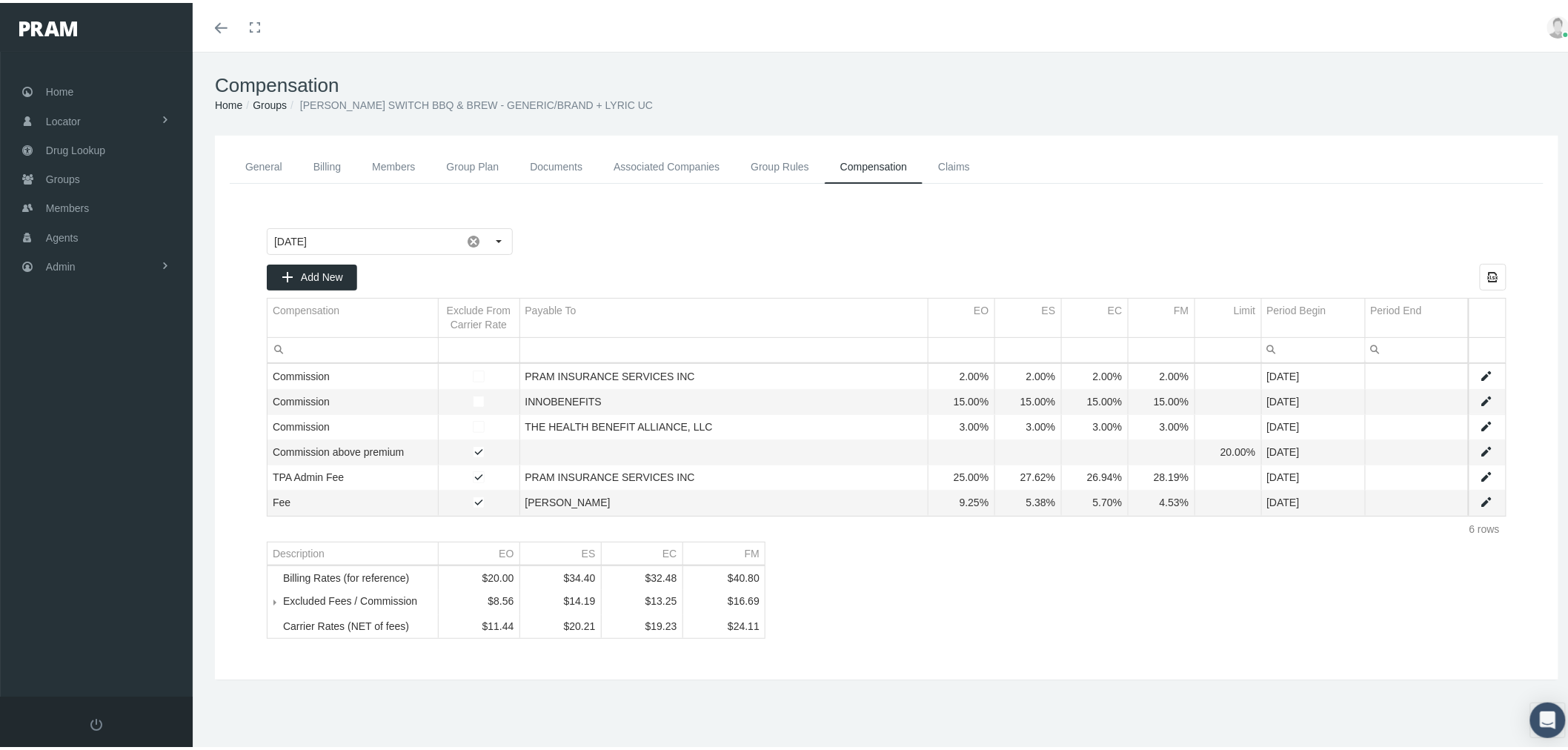
click at [283, 606] on span "Tree list" at bounding box center [283, 598] width 0 height 13
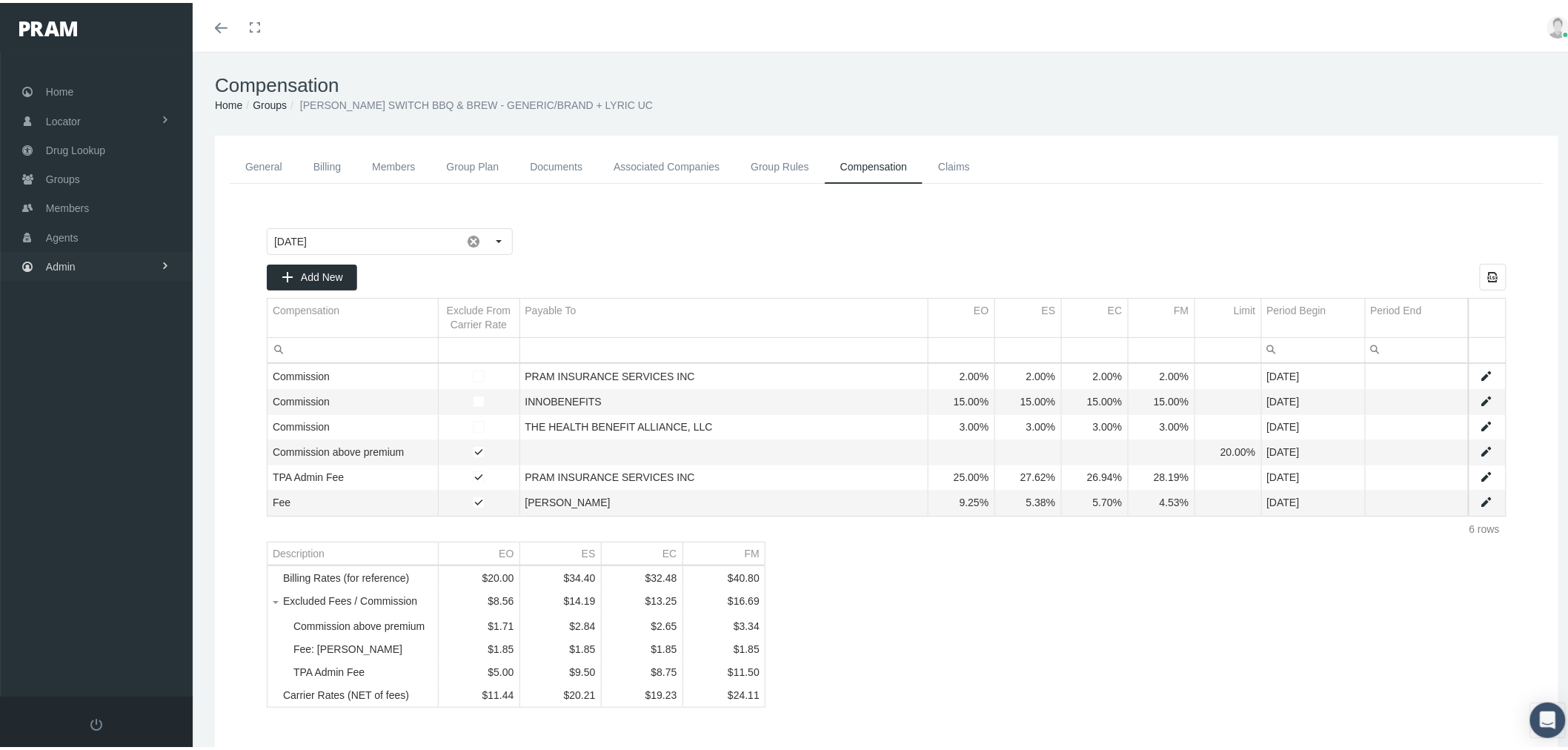
click at [108, 257] on link "Admin" at bounding box center [96, 263] width 193 height 29
click at [131, 501] on span "Eligibility File Uploads" at bounding box center [111, 513] width 101 height 25
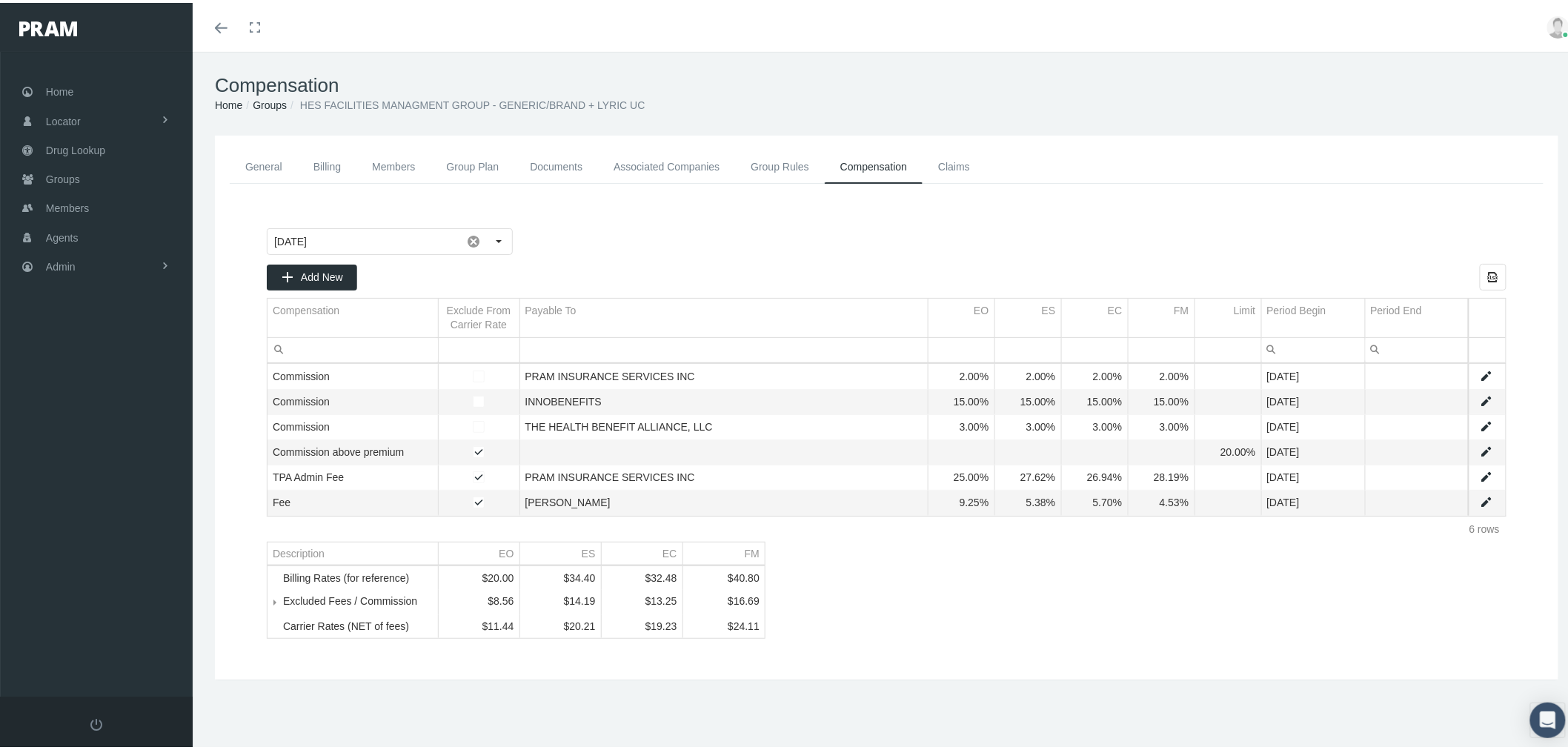
click at [400, 611] on td "Excluded Fees / Commission" at bounding box center [352, 599] width 170 height 25
click at [400, 604] on div "Excluded Fees / Commission" at bounding box center [357, 598] width 149 height 12
click at [283, 606] on span "Tree list" at bounding box center [283, 598] width 0 height 13
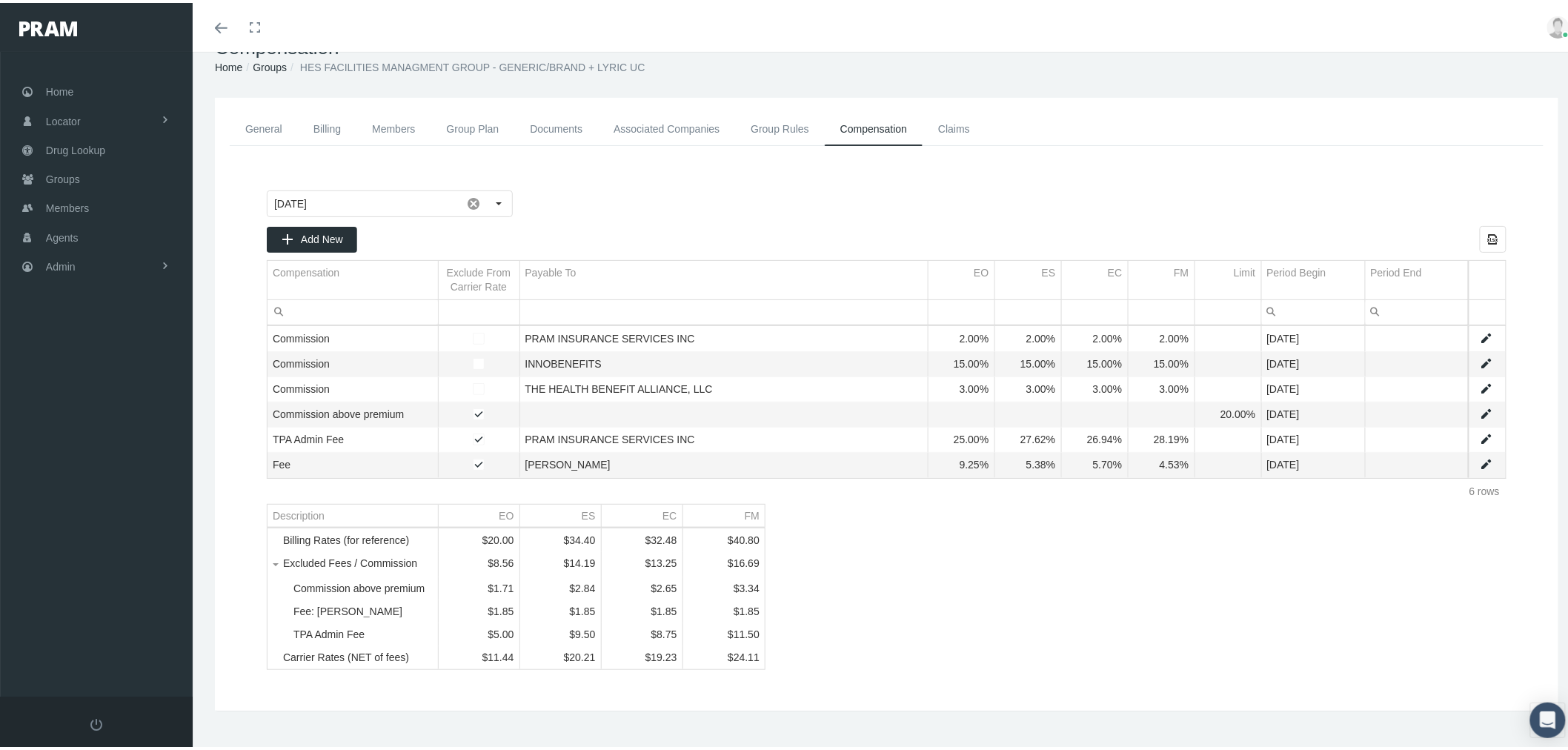
scroll to position [72, 0]
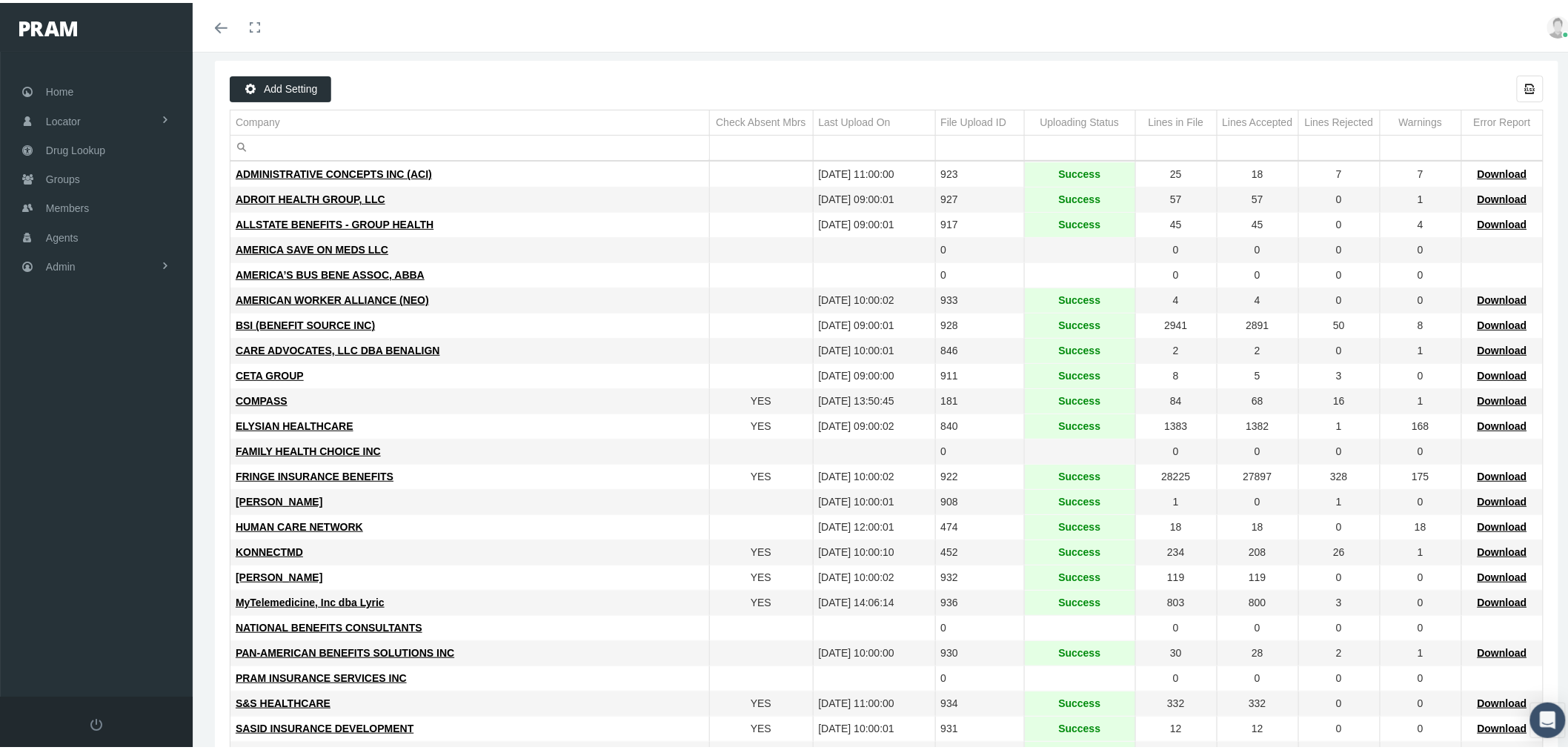
scroll to position [246, 0]
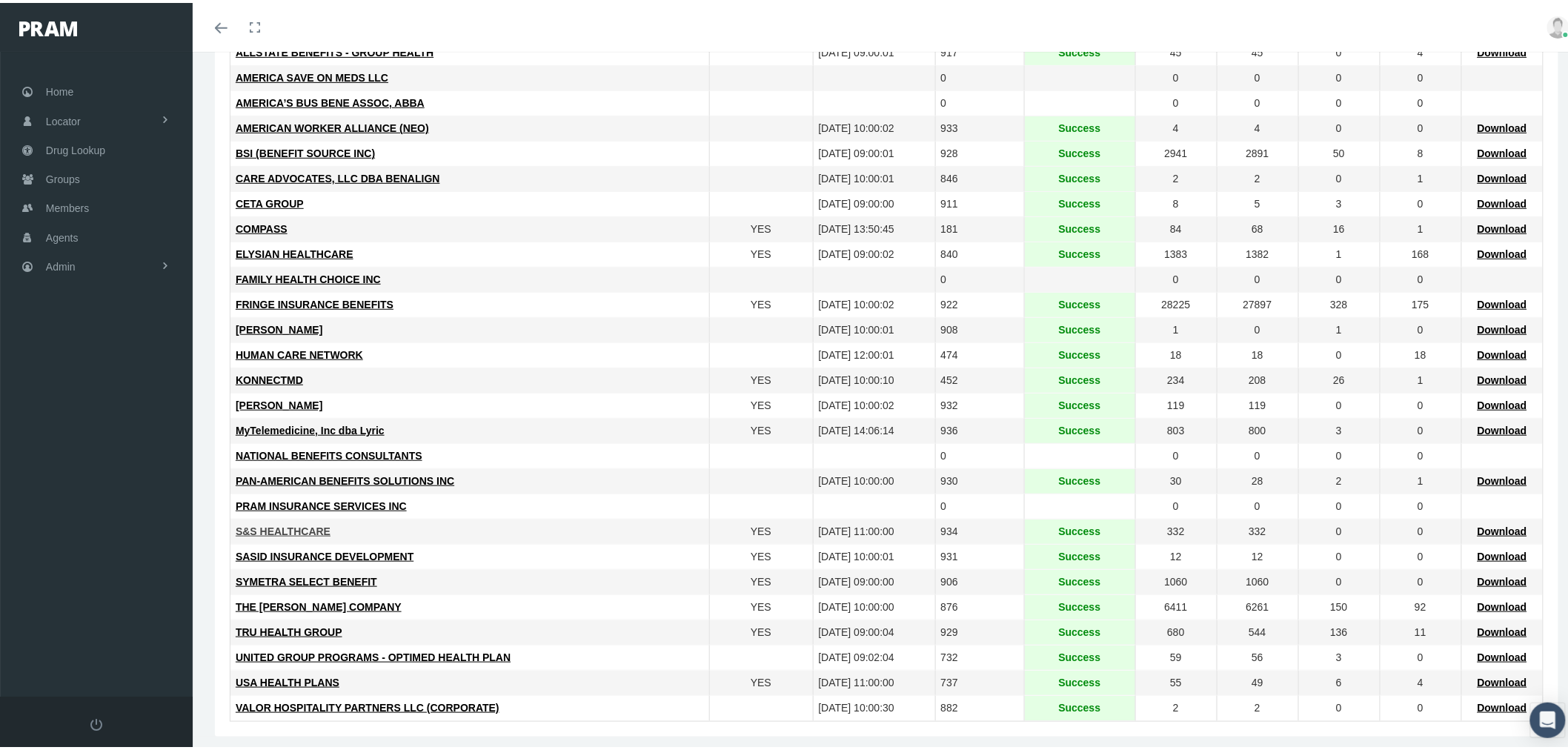
click at [293, 530] on span "S&S HEALTHCARE" at bounding box center [283, 528] width 95 height 12
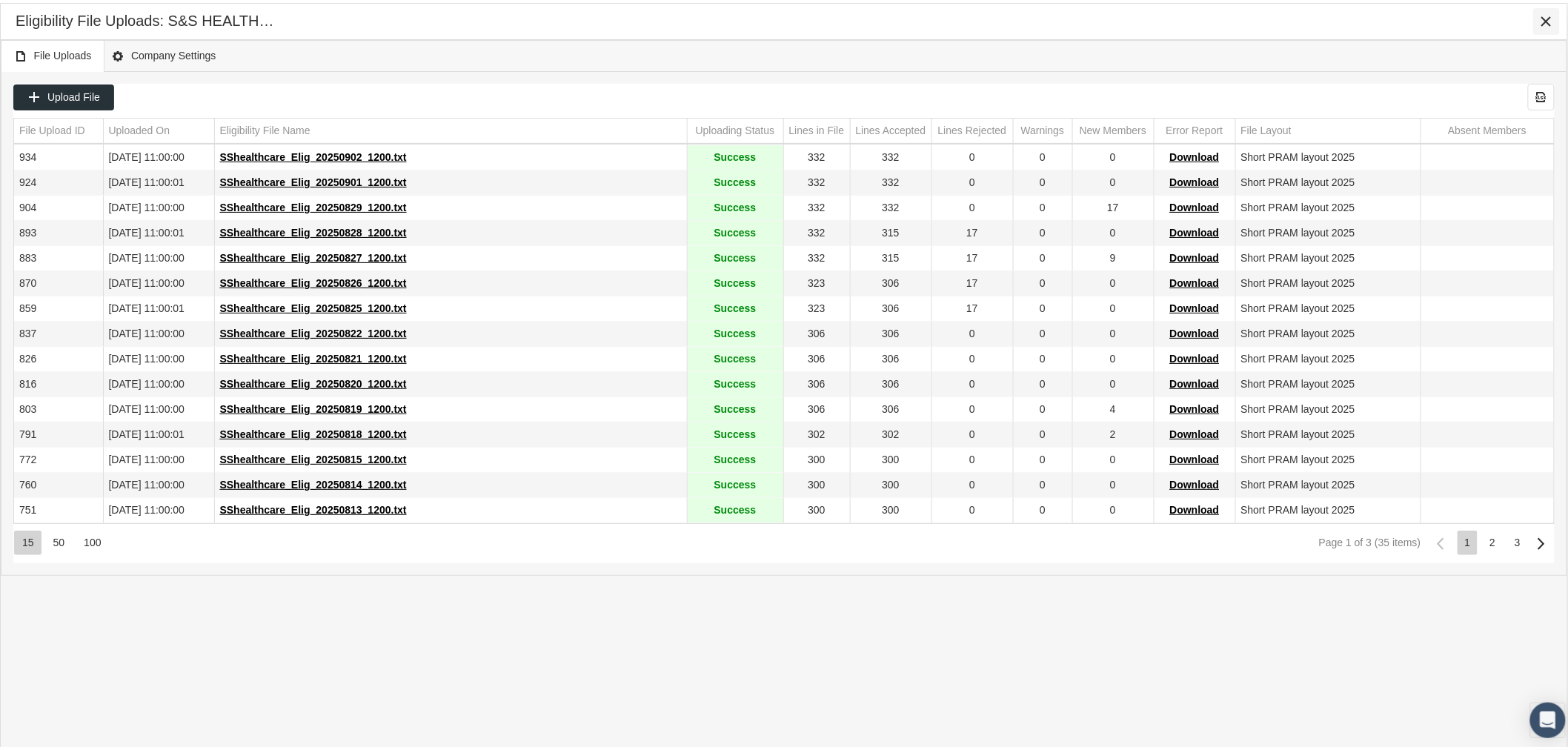
click at [1545, 19] on icon "Close" at bounding box center [1545, 18] width 13 height 13
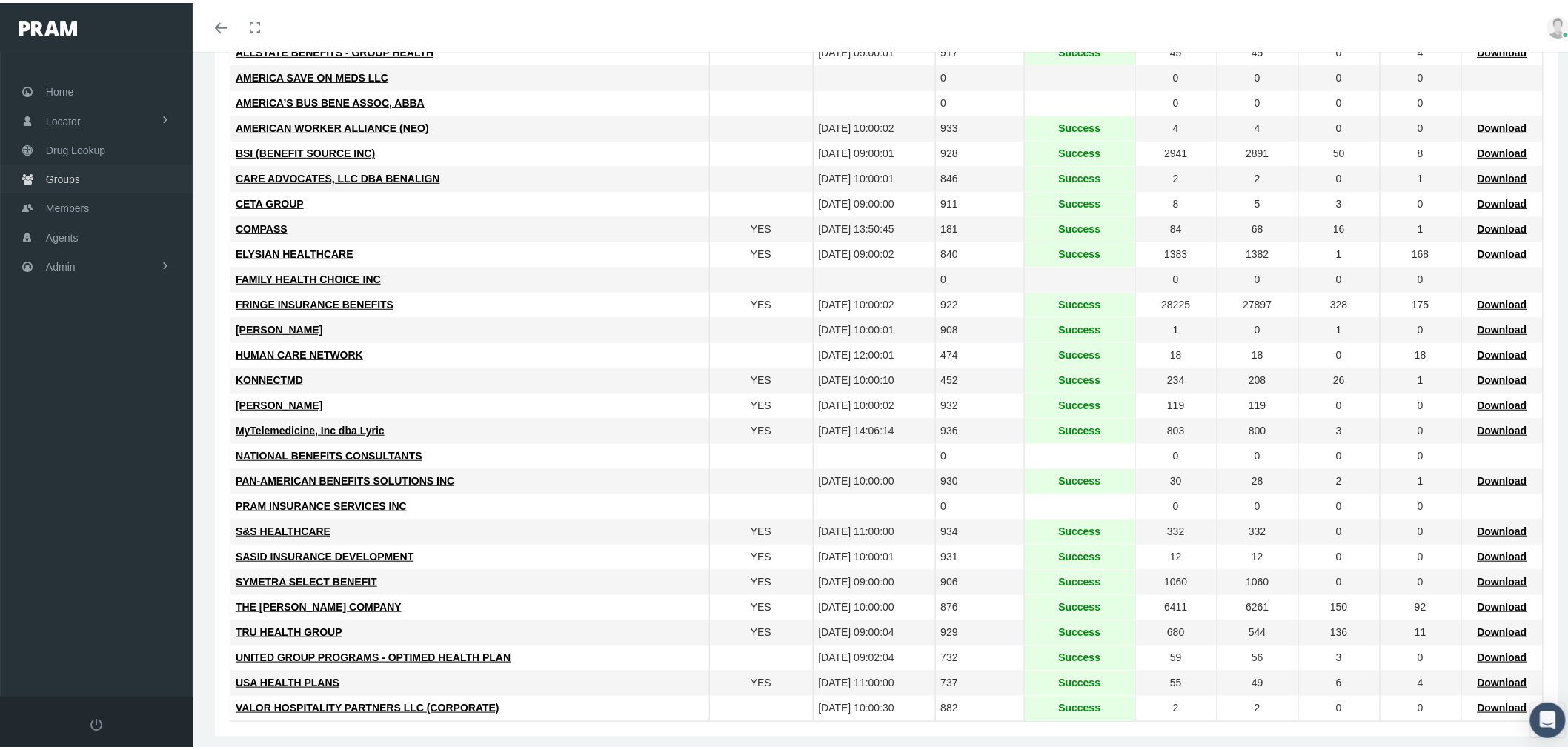
click at [45, 175] on link "Groups" at bounding box center [96, 175] width 193 height 29
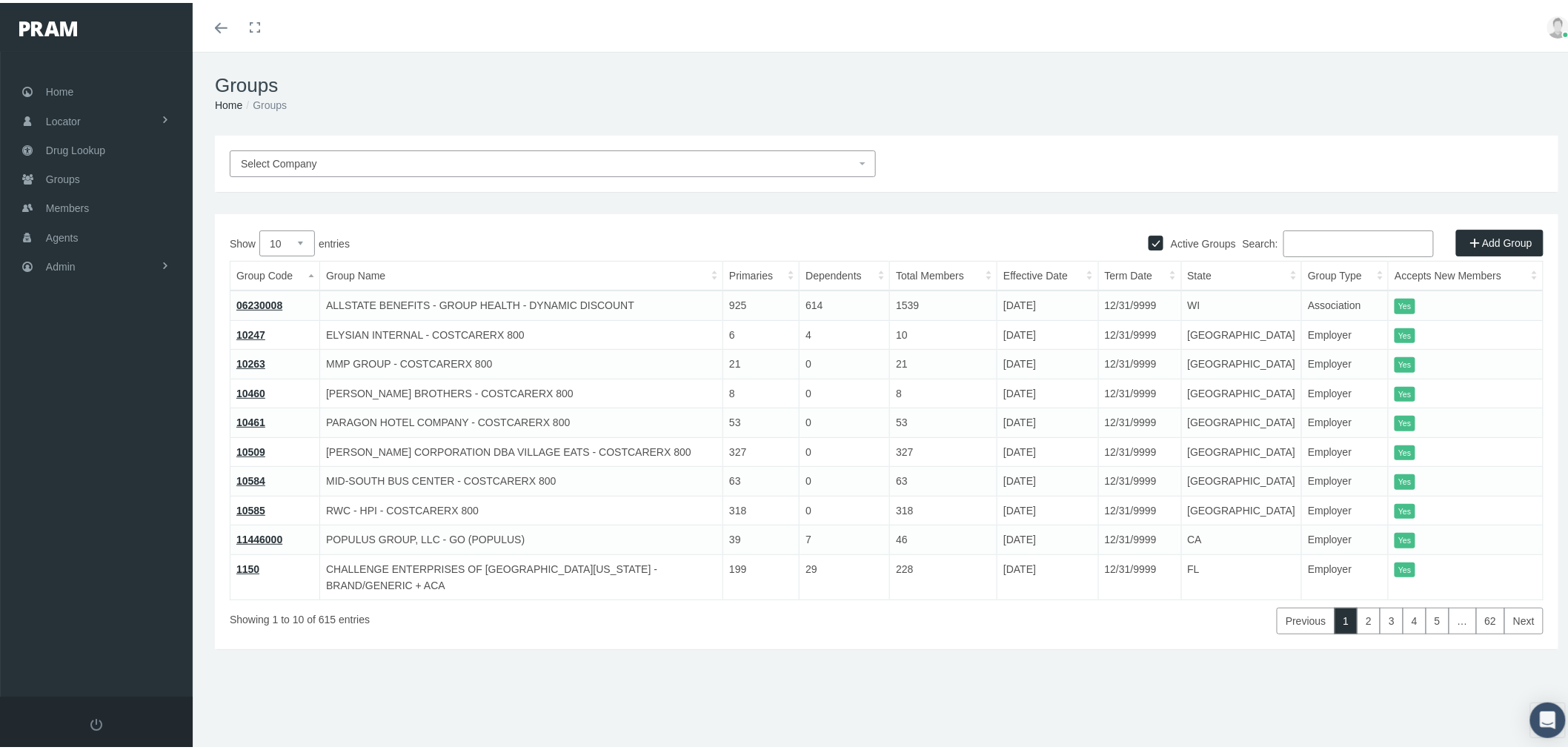
click at [1321, 240] on input "Search:" at bounding box center [1358, 240] width 150 height 27
type input "500"
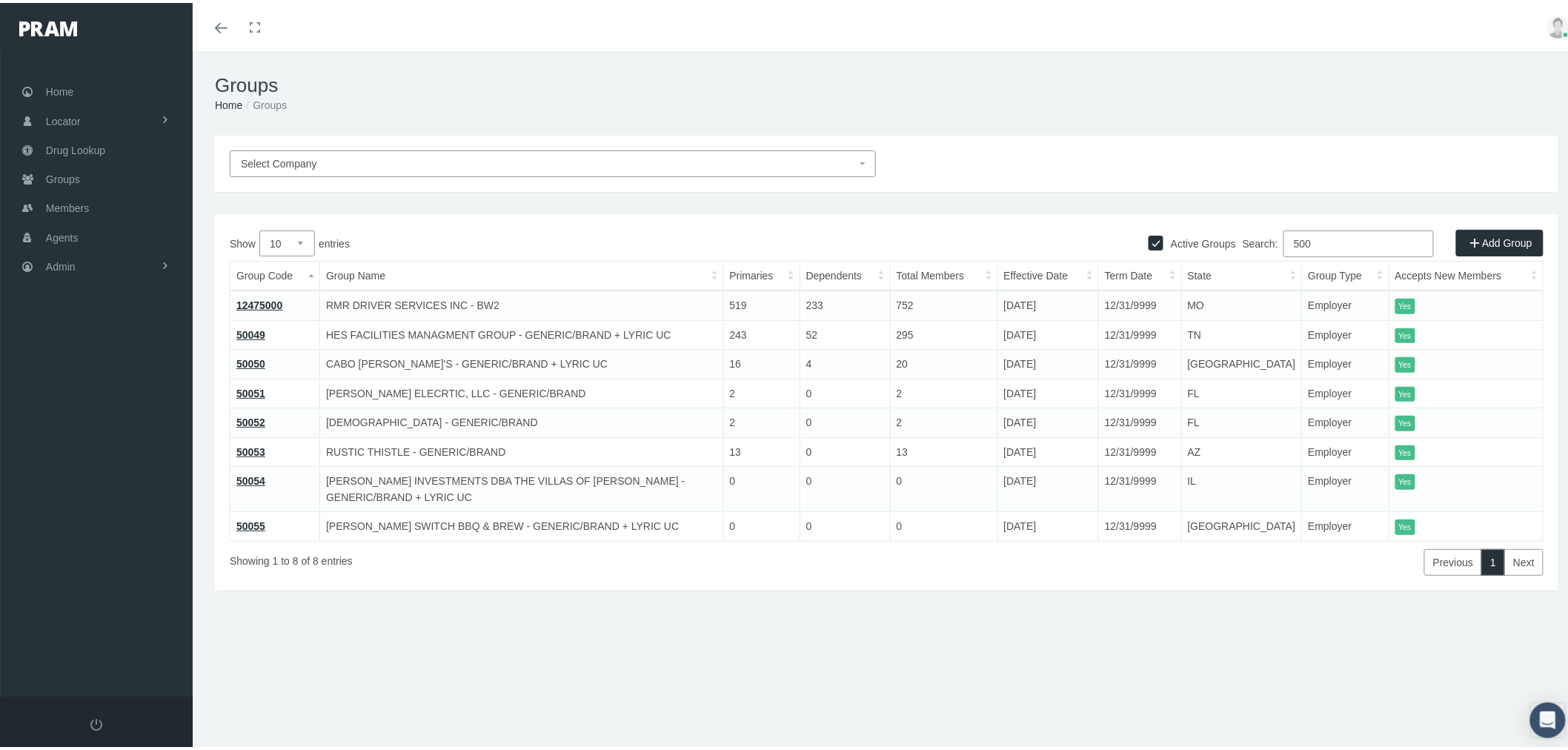
drag, startPoint x: 1313, startPoint y: 246, endPoint x: 1285, endPoint y: 234, distance: 30.5
click at [1285, 234] on input "500" at bounding box center [1358, 240] width 150 height 27
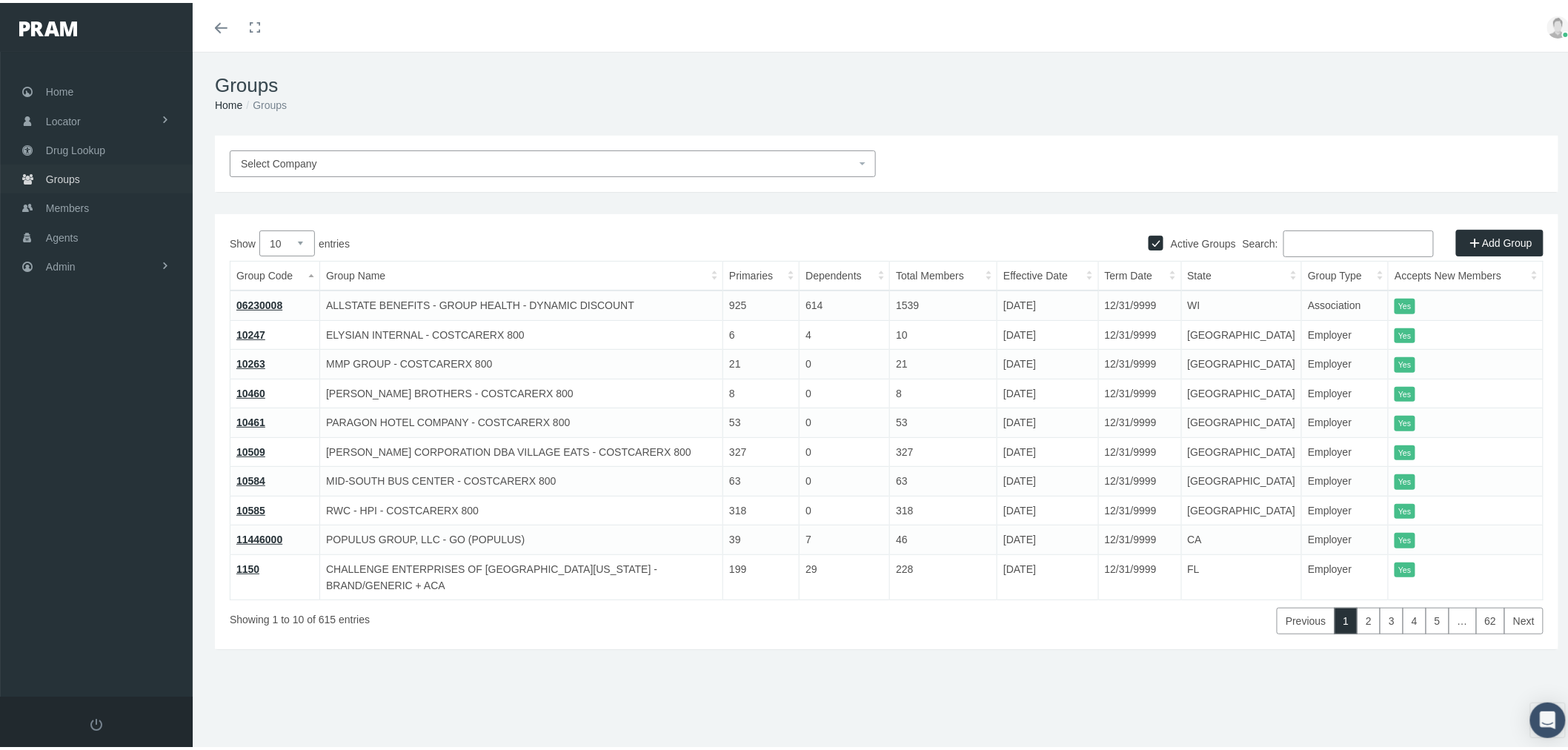
click at [90, 172] on link "Groups" at bounding box center [96, 175] width 193 height 29
click at [447, 160] on span "Select Company" at bounding box center [547, 160] width 615 height 16
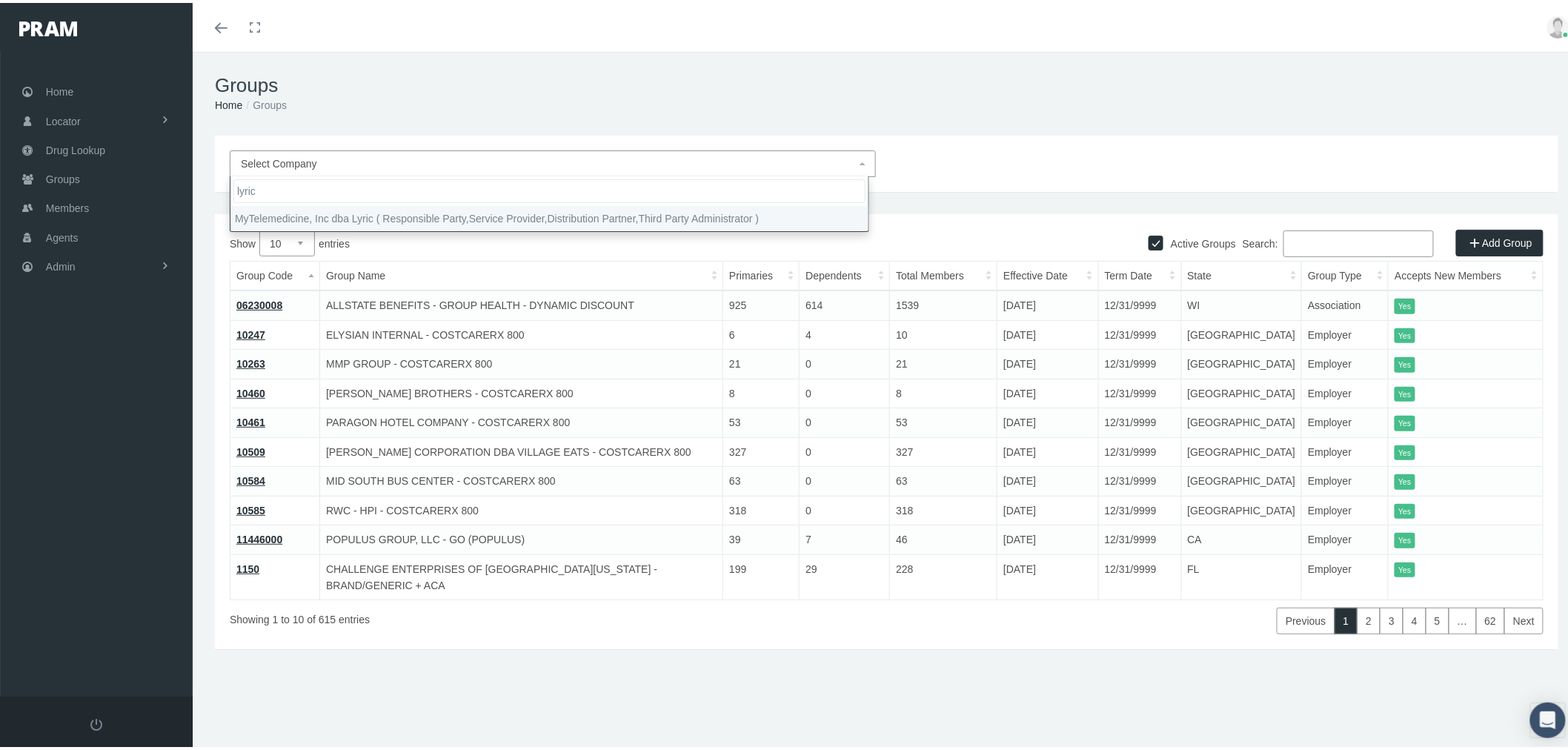
type input "lyric"
select select "9146"
